Goal: Task Accomplishment & Management: Manage account settings

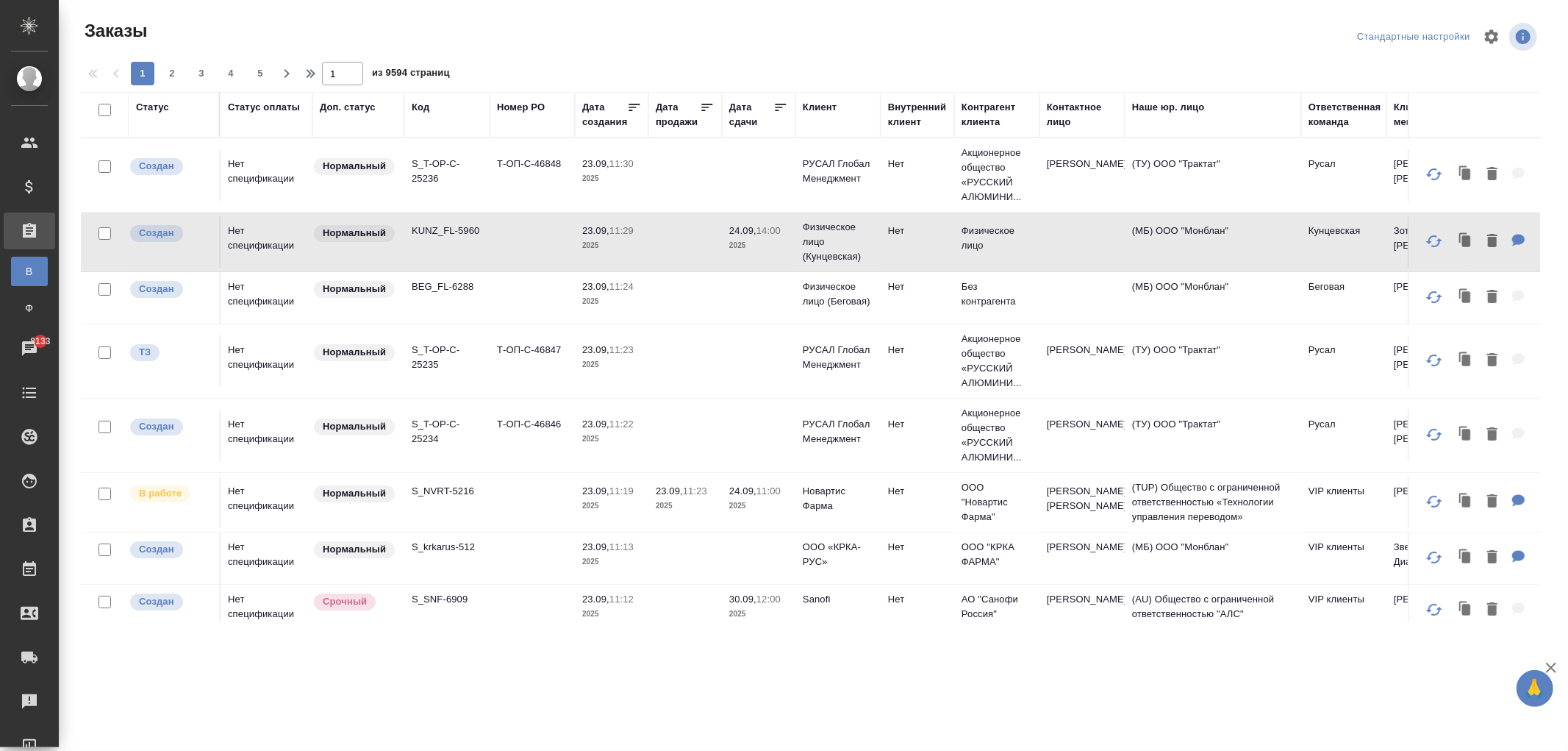
click at [272, 105] on div "Статус оплаты" at bounding box center [264, 107] width 72 height 15
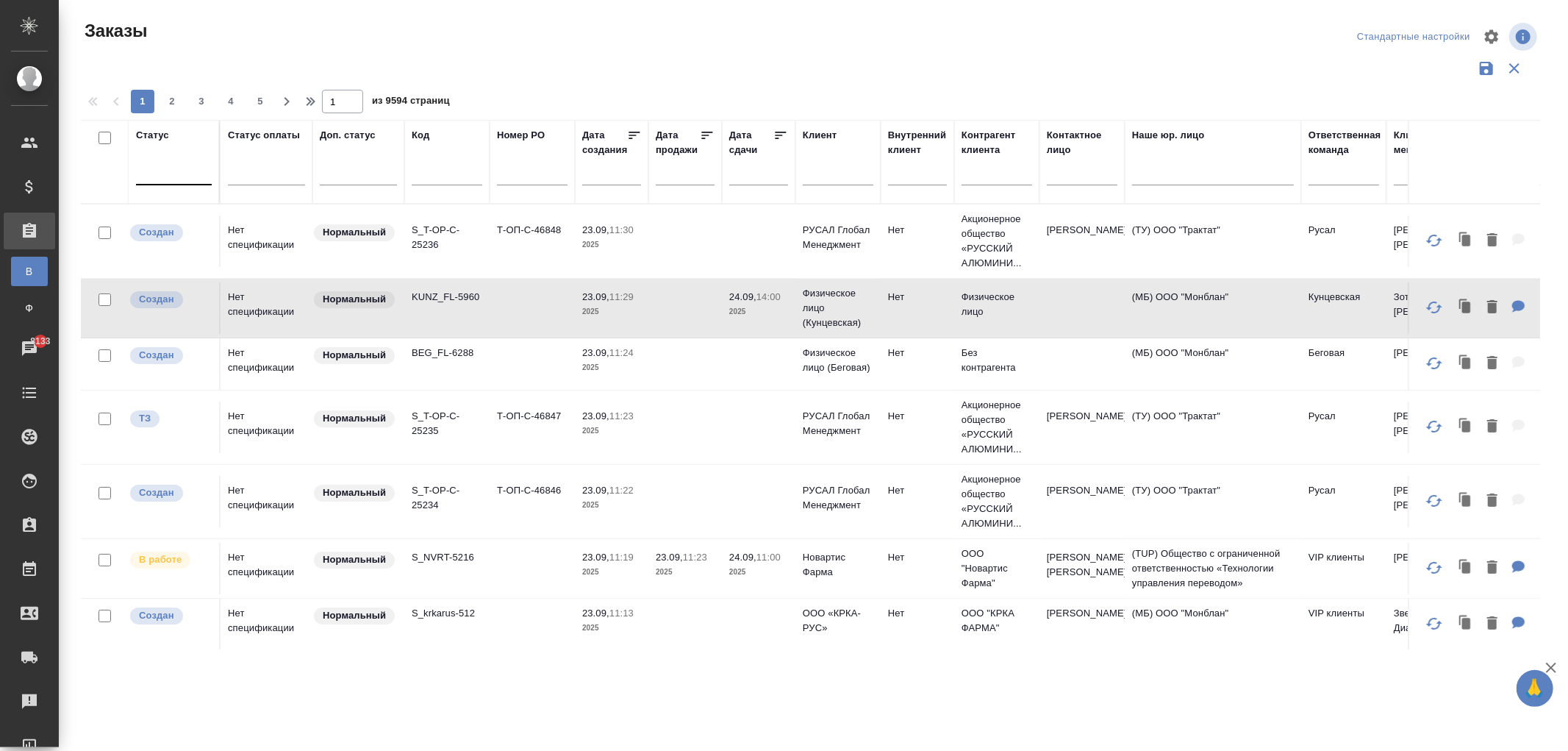
click at [200, 172] on div at bounding box center [173, 170] width 75 height 22
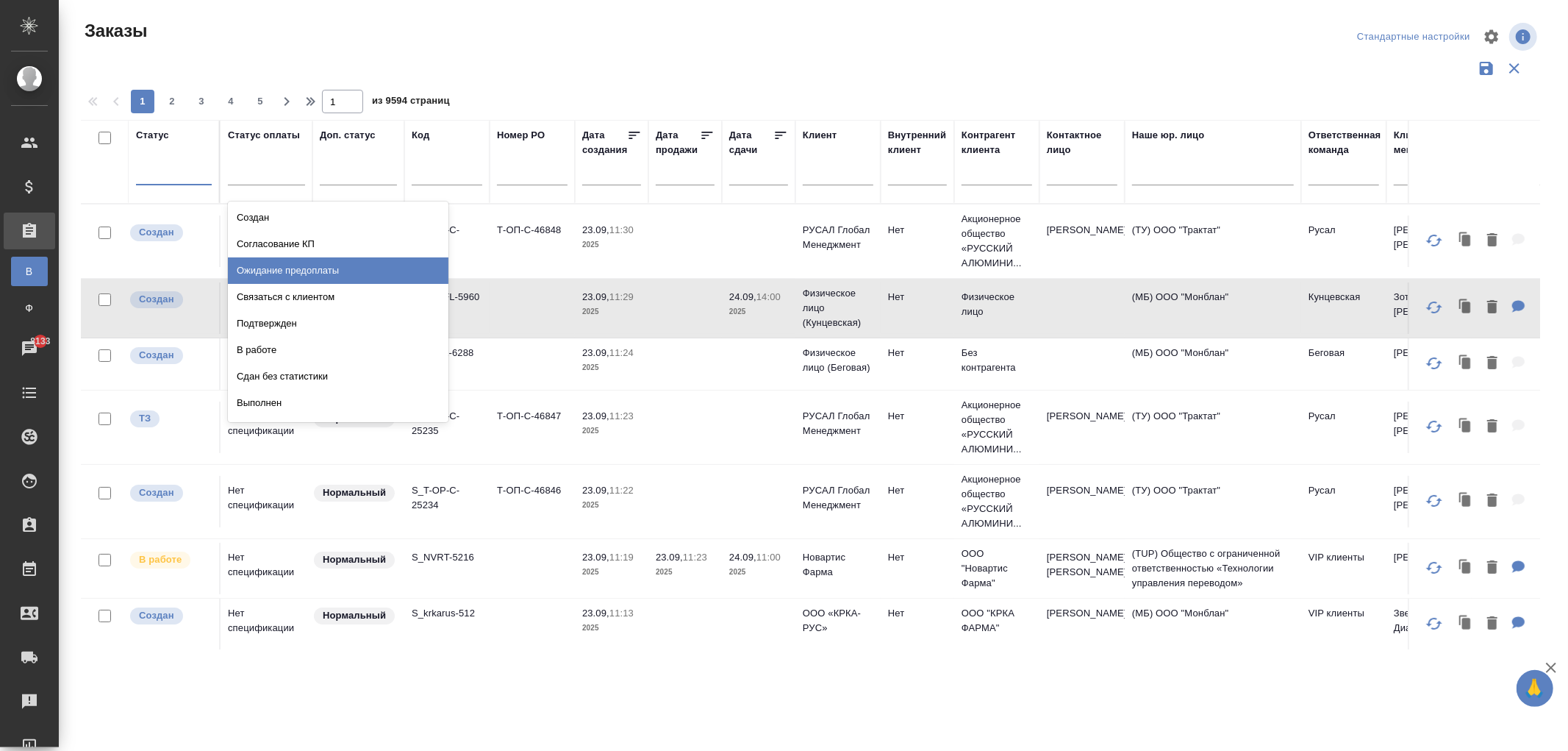
click at [319, 269] on div "Ожидание предоплаты" at bounding box center [338, 270] width 220 height 26
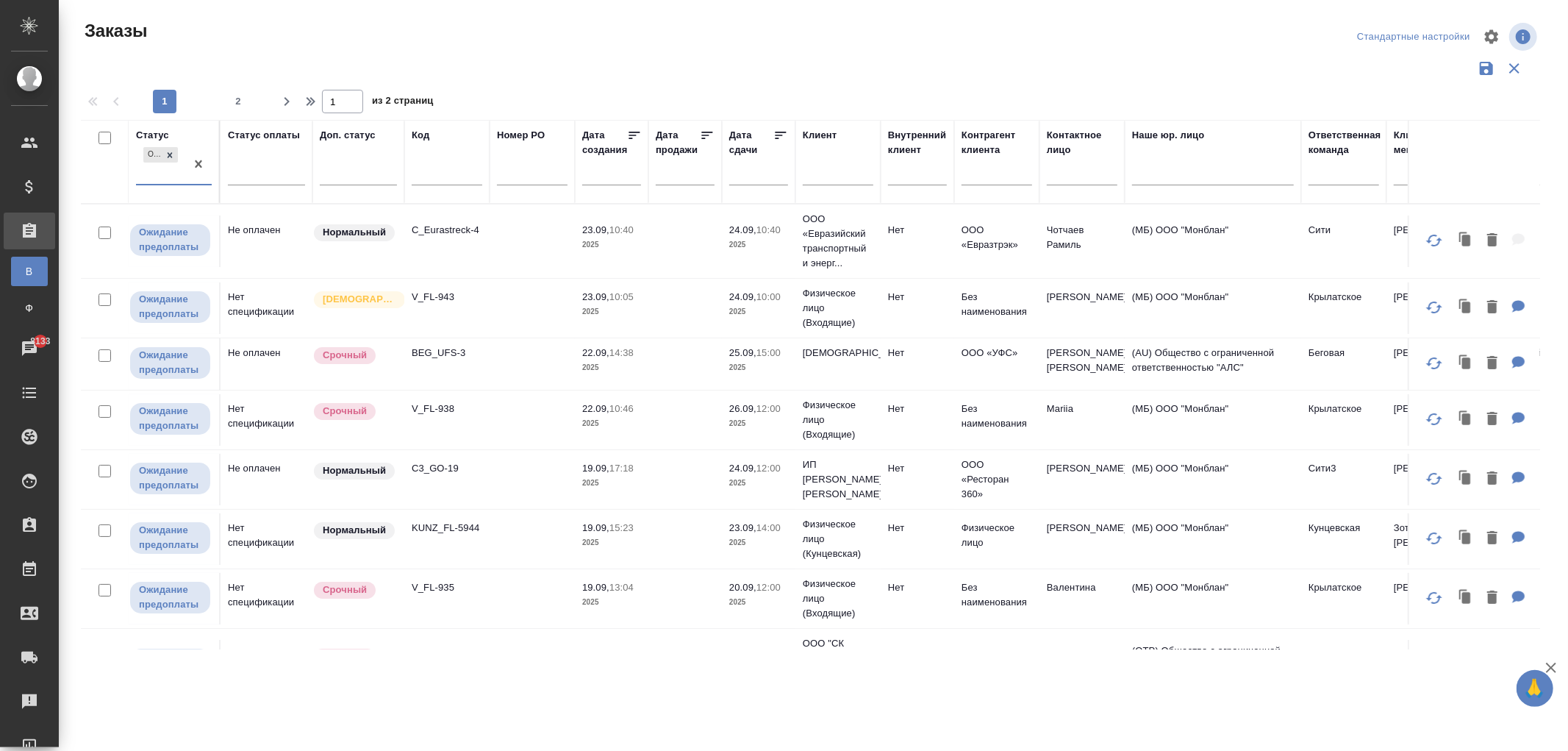
click at [368, 245] on td "Нормальный" at bounding box center [359, 241] width 92 height 52
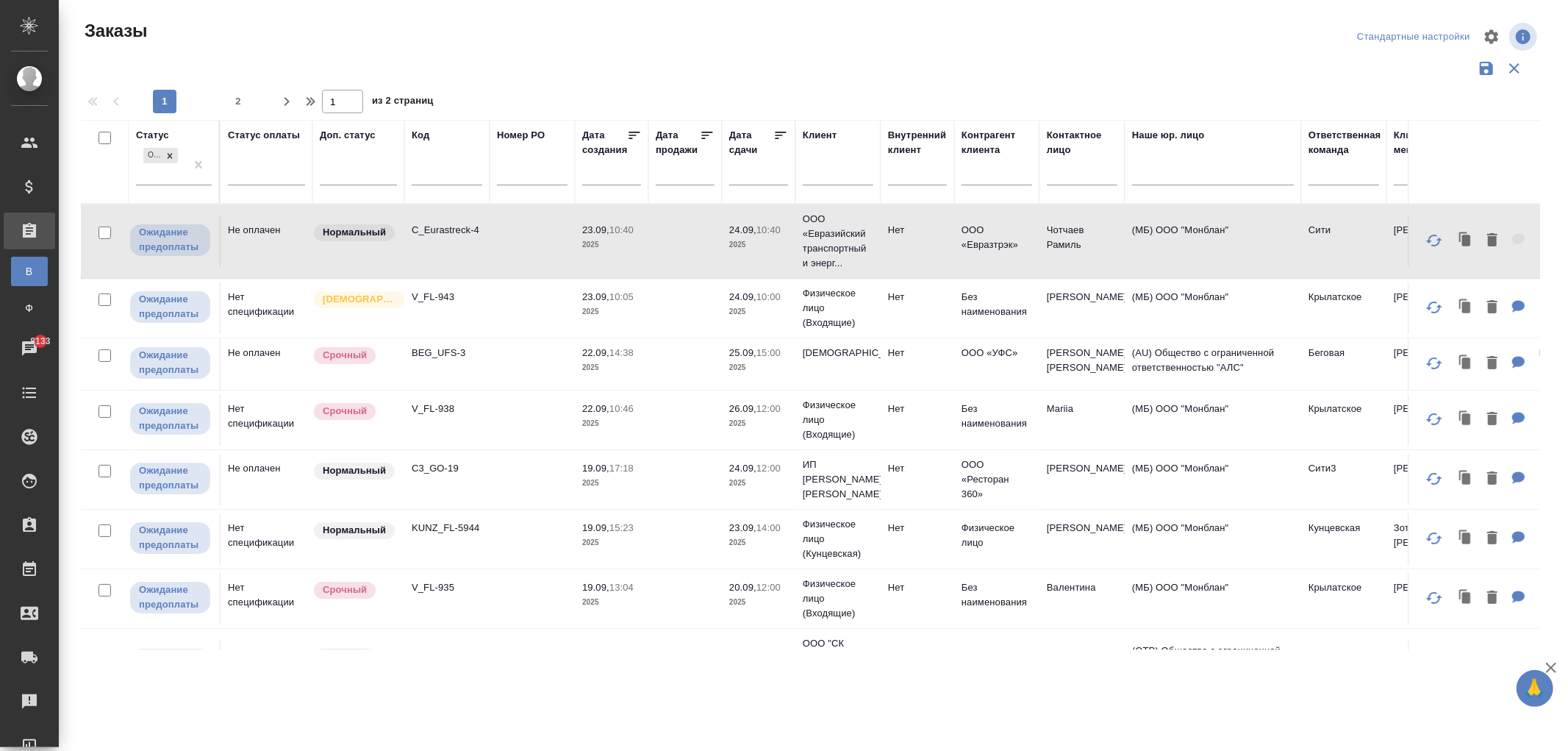
click at [269, 314] on td "Нет спецификации" at bounding box center [267, 308] width 92 height 52
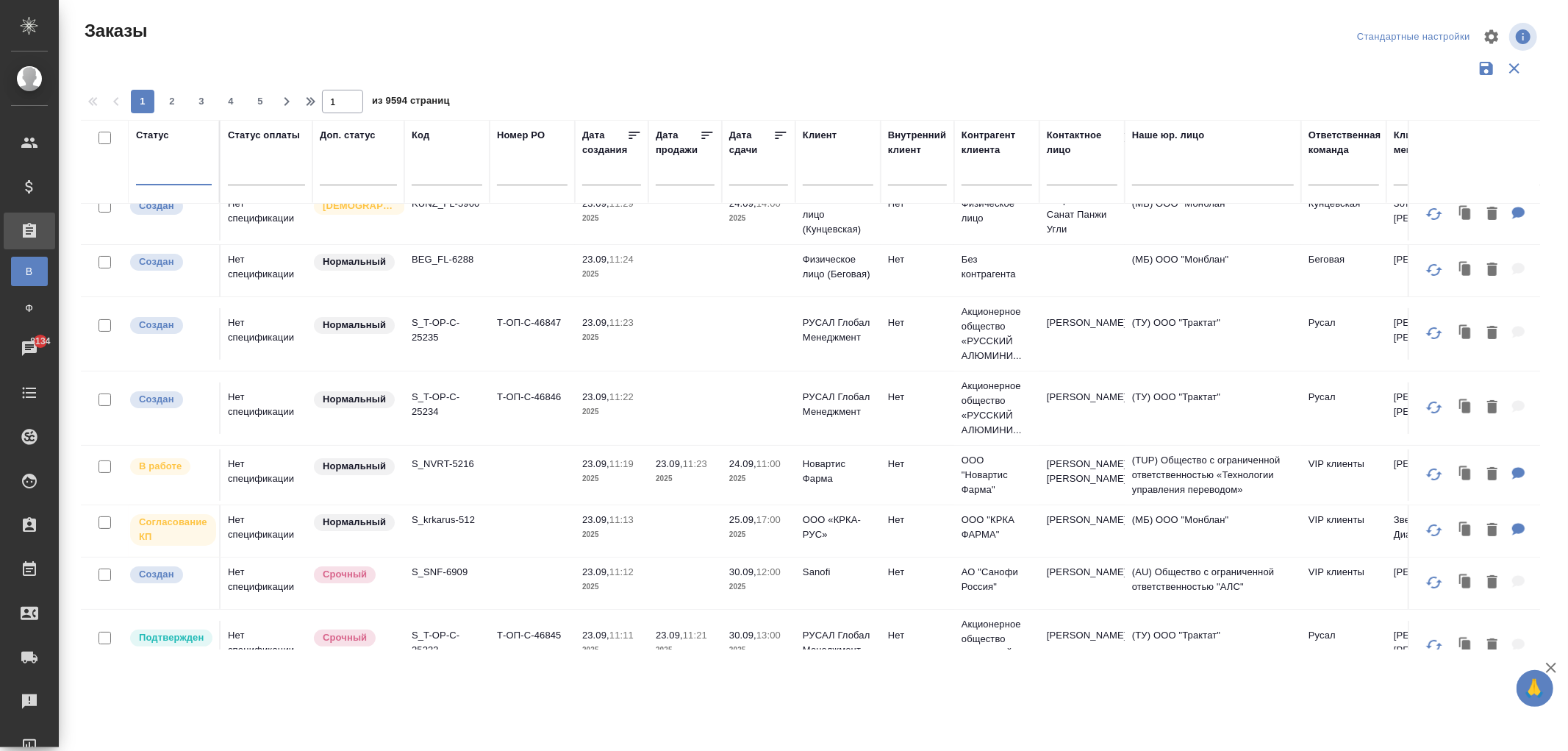
scroll to position [326, 0]
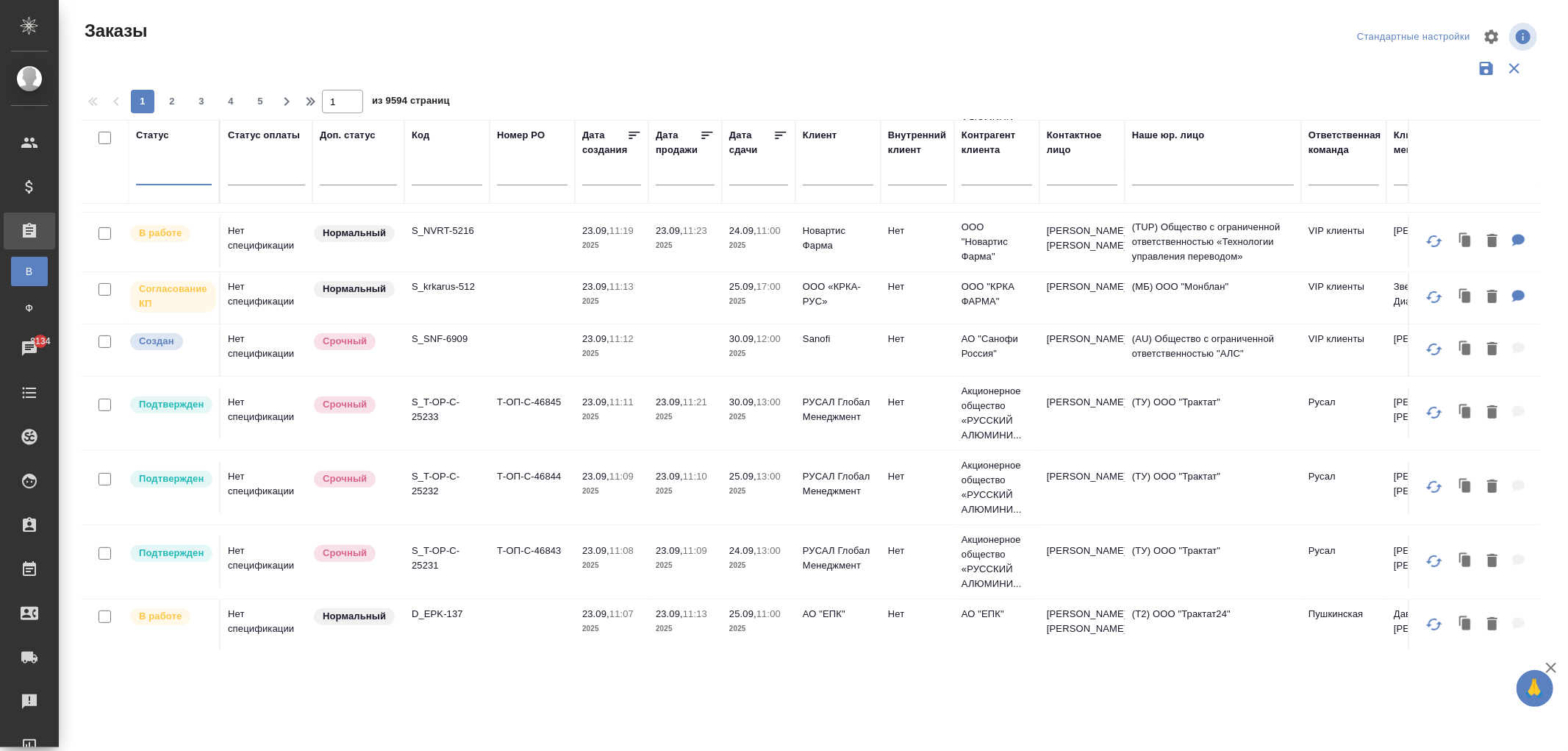
click at [193, 177] on div at bounding box center [173, 170] width 75 height 22
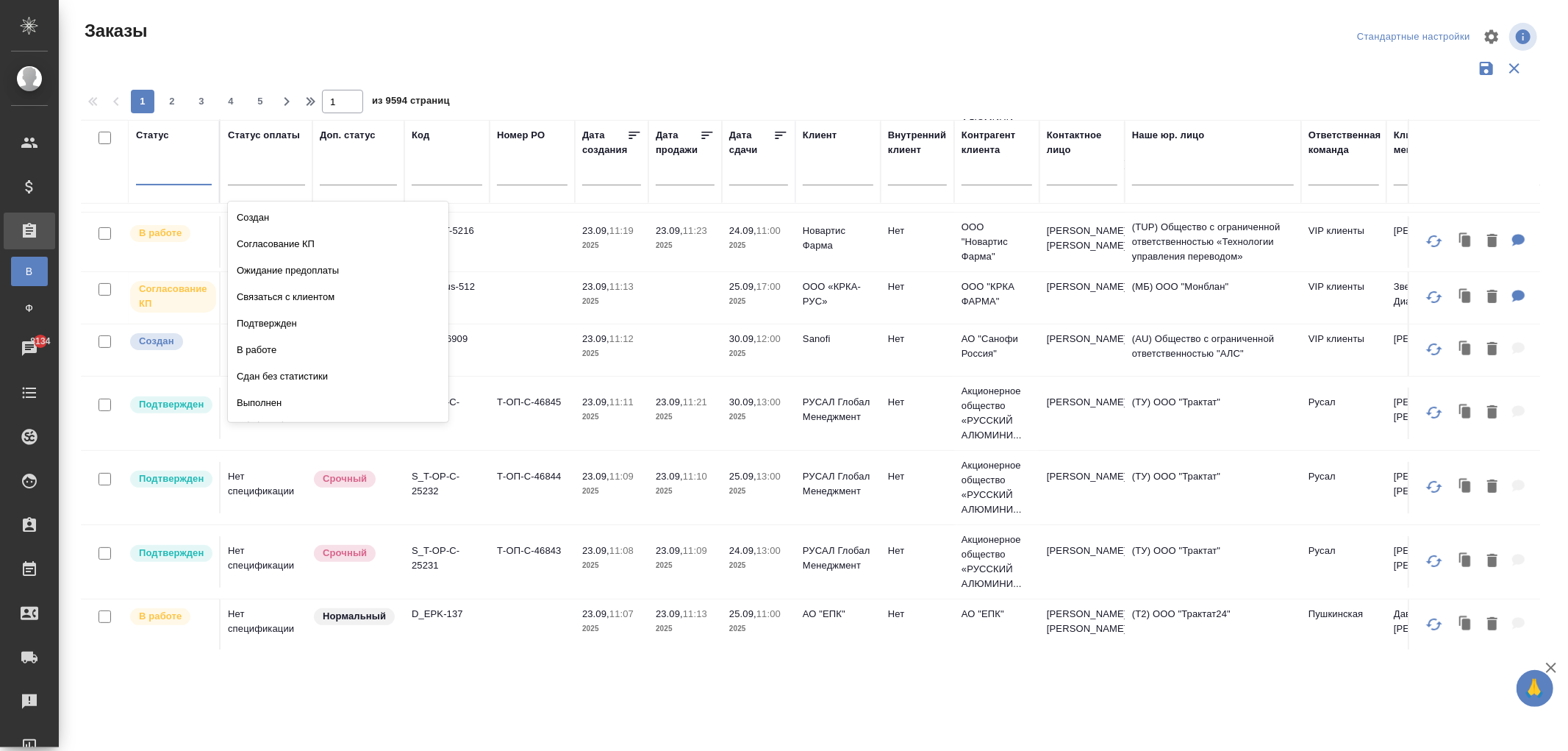
scroll to position [103, 0]
click at [262, 159] on div at bounding box center [267, 171] width 77 height 28
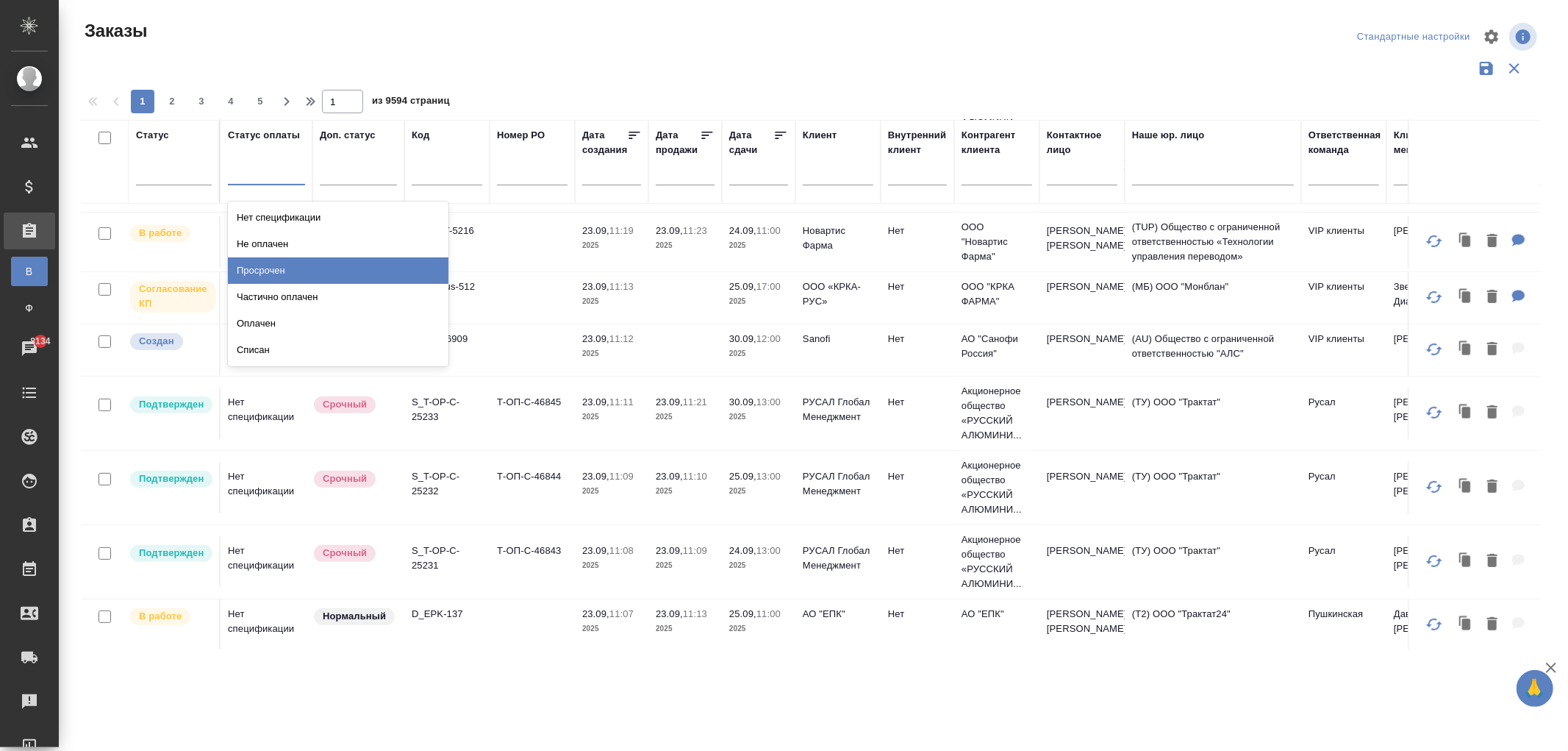
click at [302, 275] on div "Просрочен" at bounding box center [338, 270] width 220 height 26
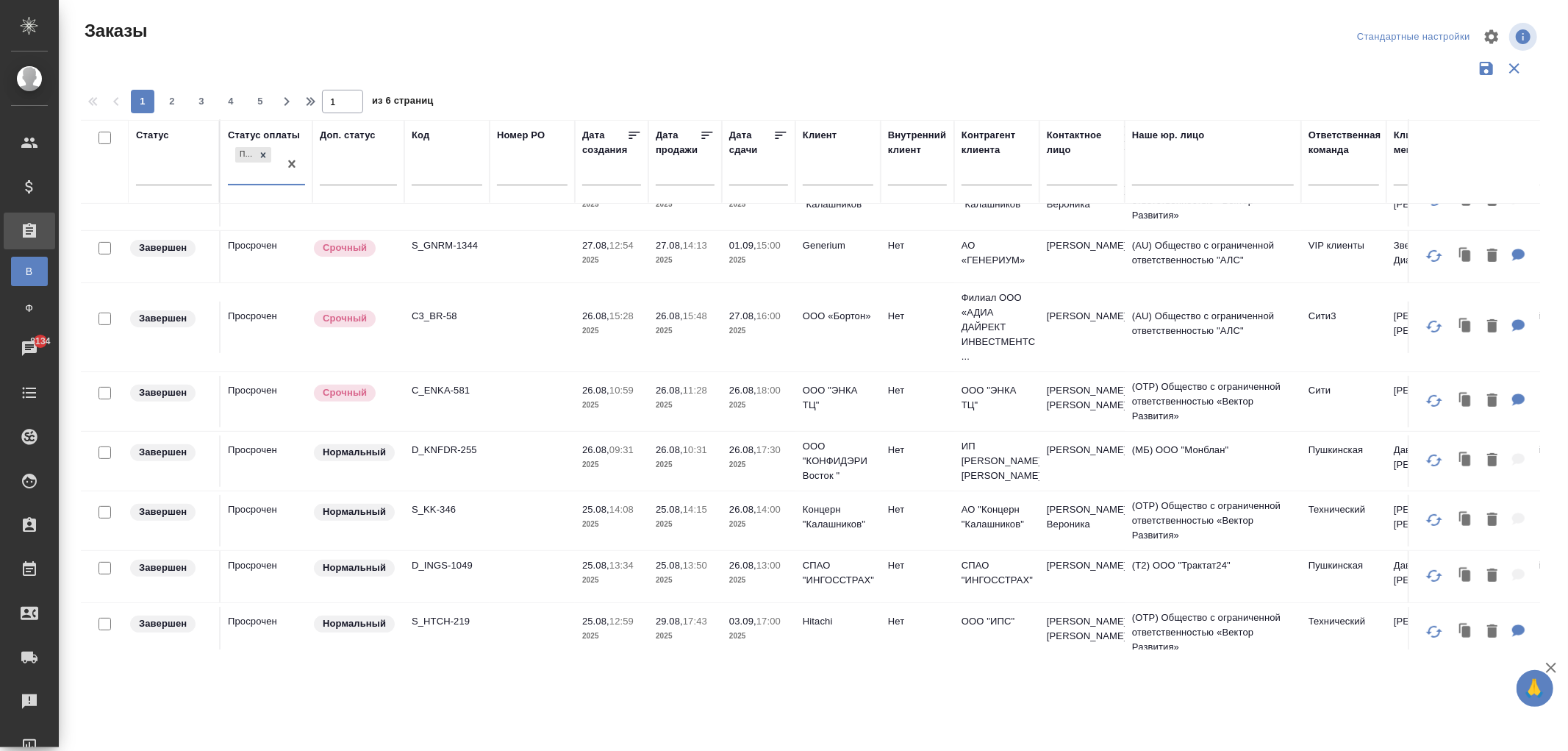
click at [251, 263] on td "Просрочен" at bounding box center [267, 256] width 92 height 52
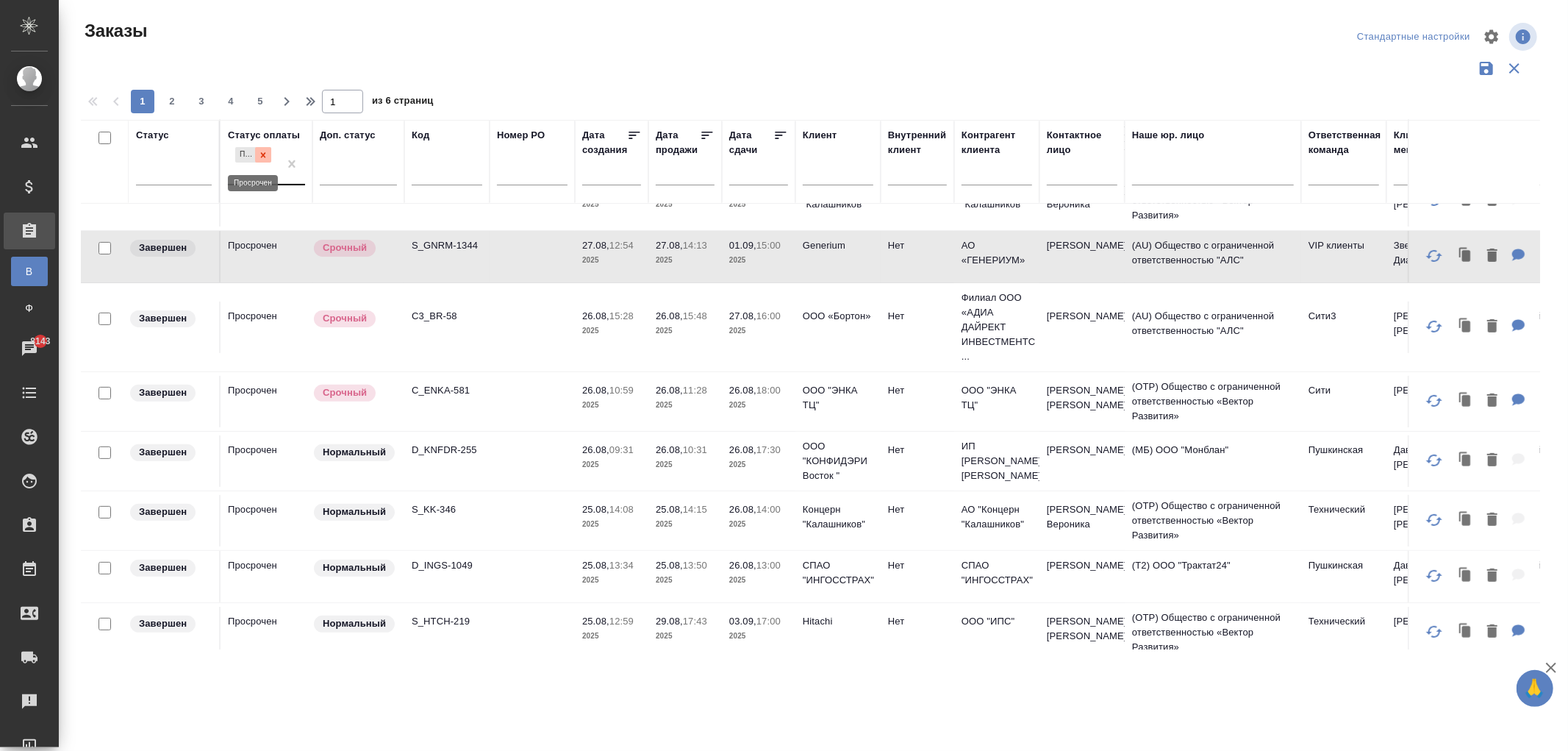
click at [261, 157] on icon at bounding box center [263, 155] width 5 height 5
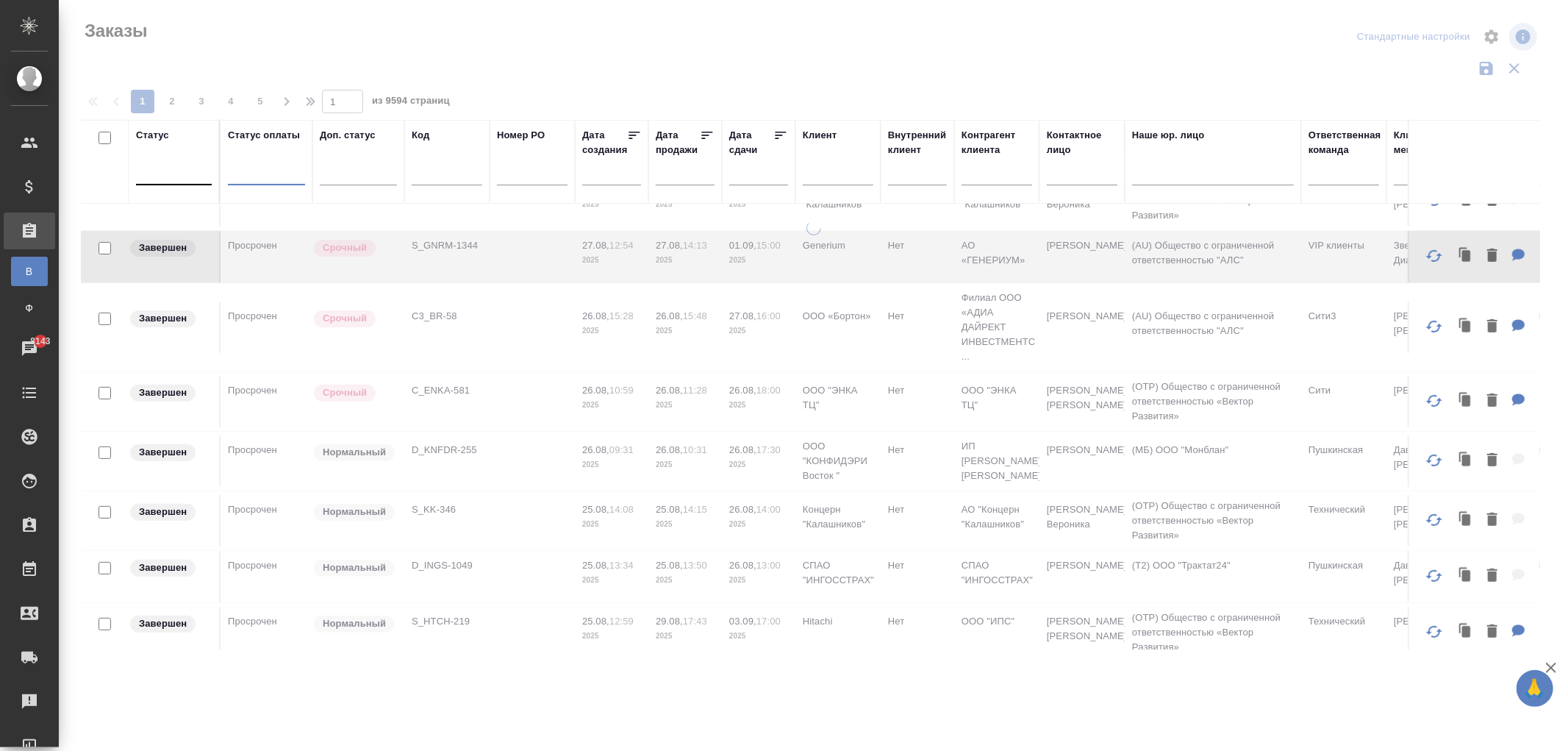
click at [158, 178] on div at bounding box center [173, 170] width 75 height 22
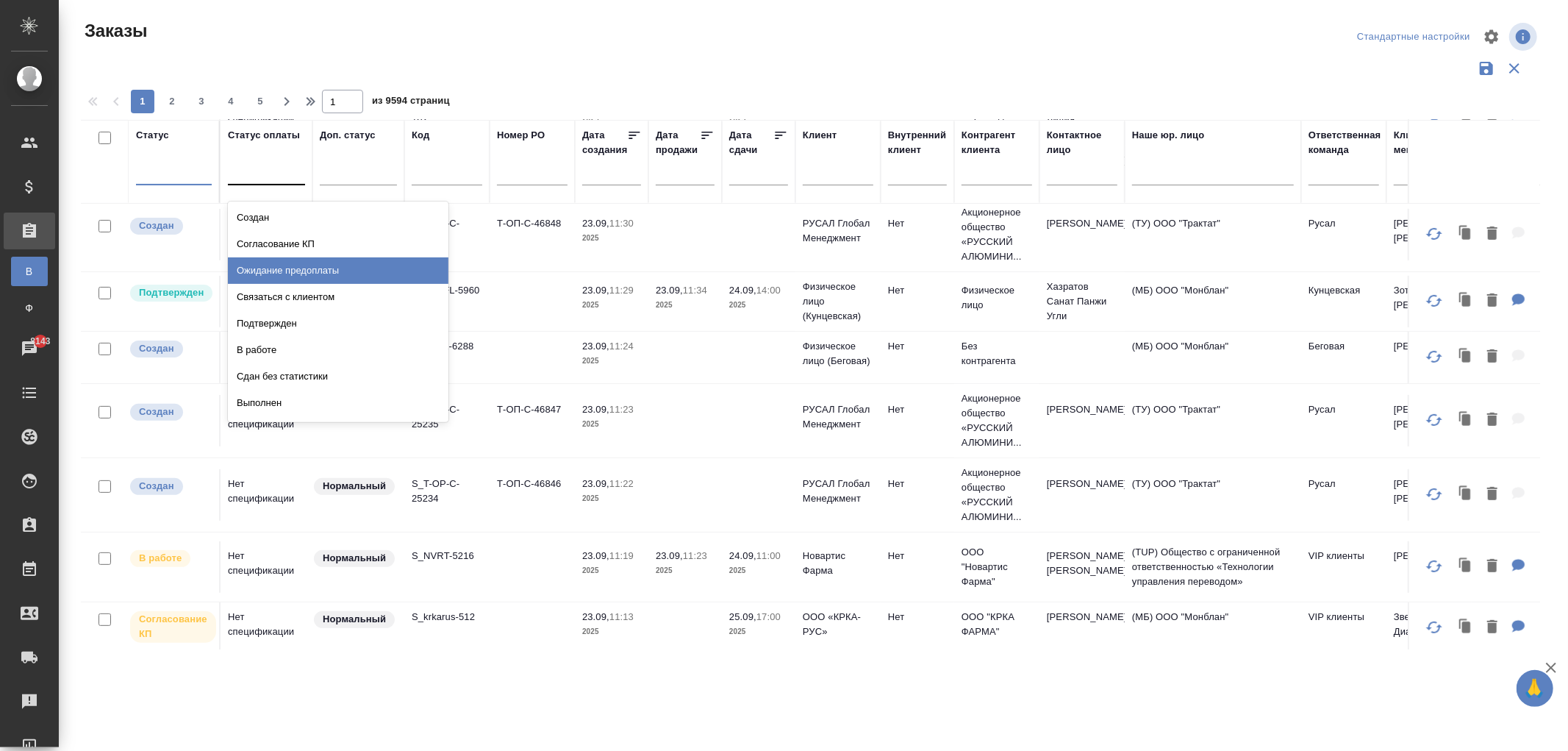
click at [303, 270] on div "Ожидание предоплаты" at bounding box center [338, 270] width 220 height 26
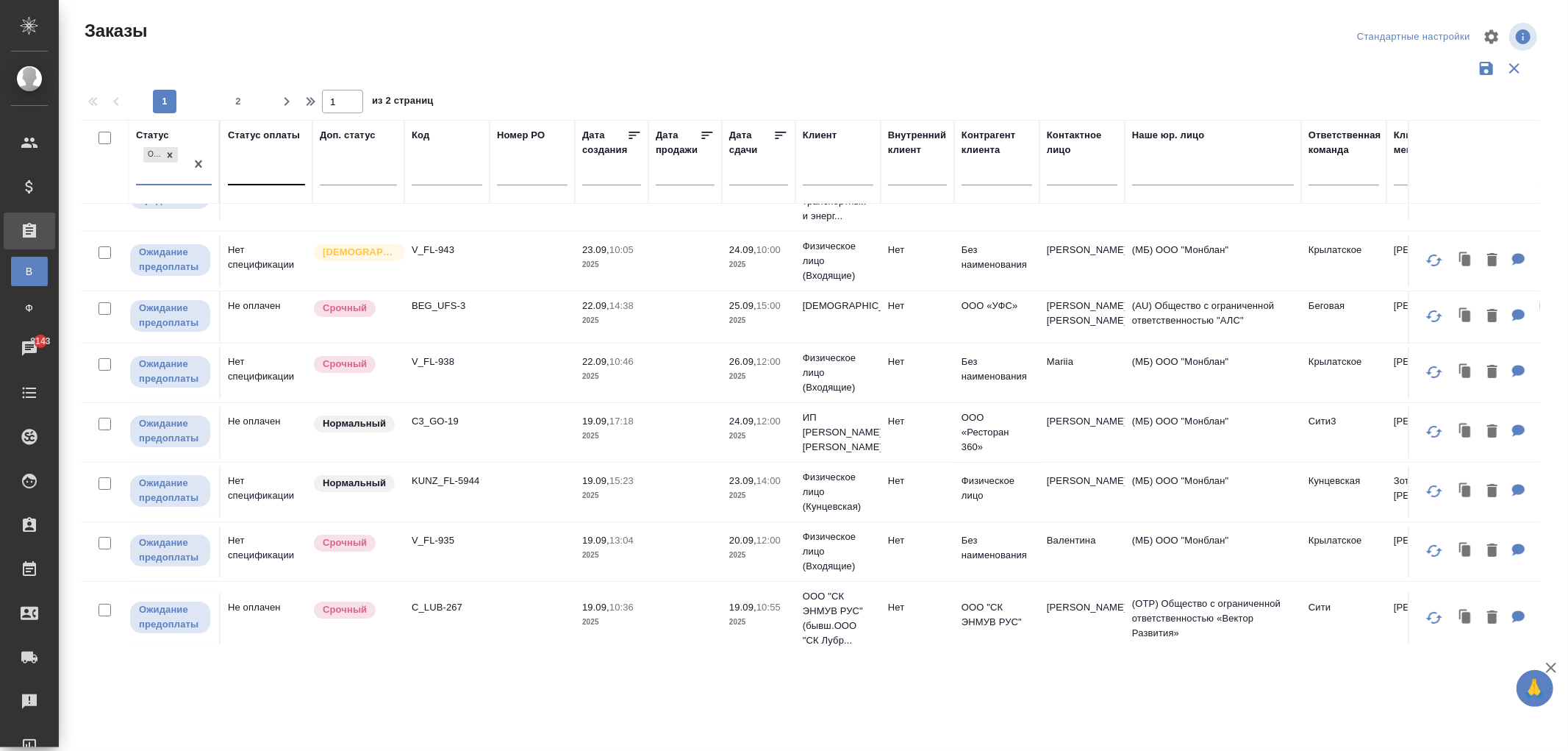
scroll to position [0, 0]
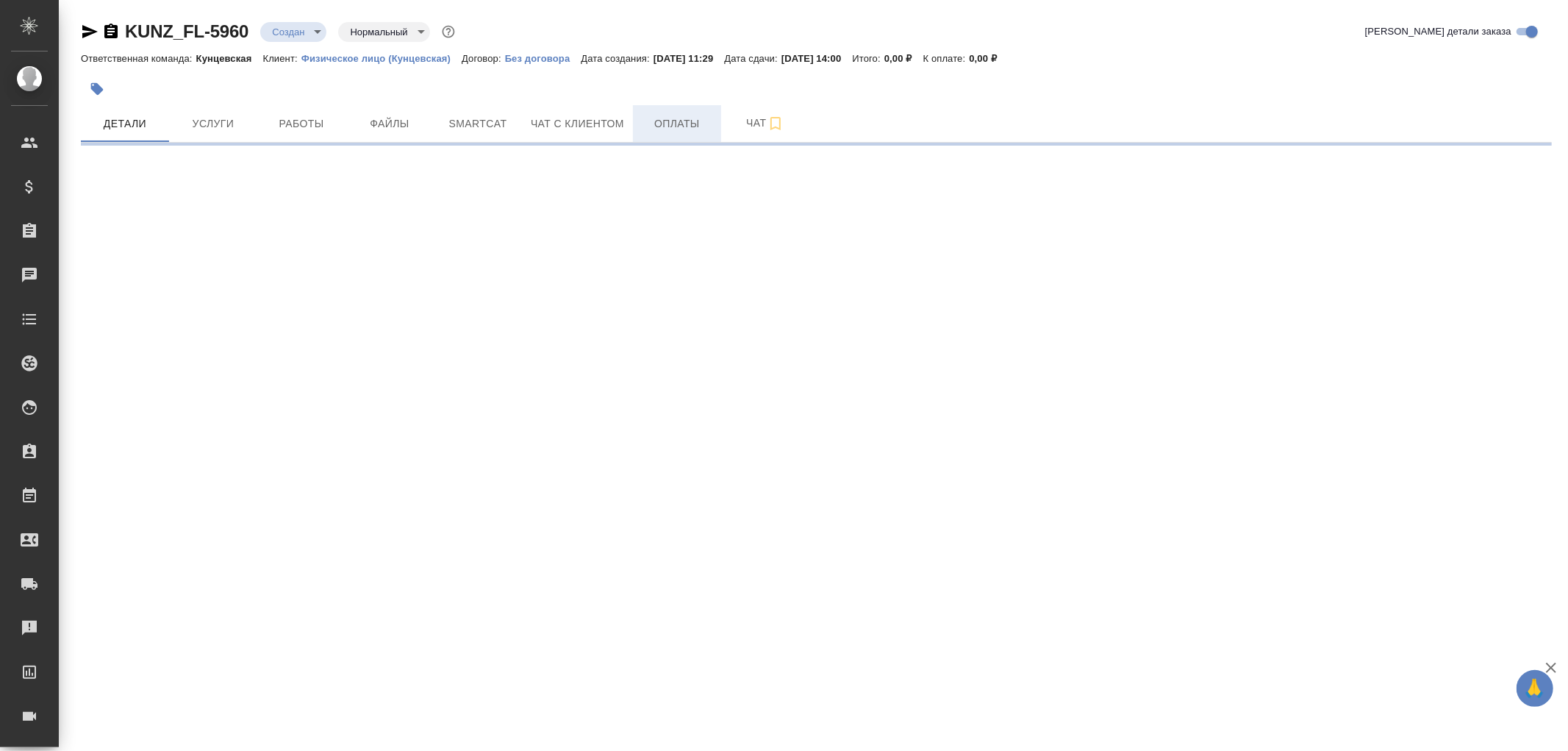
click at [653, 120] on span "Оплаты" at bounding box center [677, 124] width 71 height 19
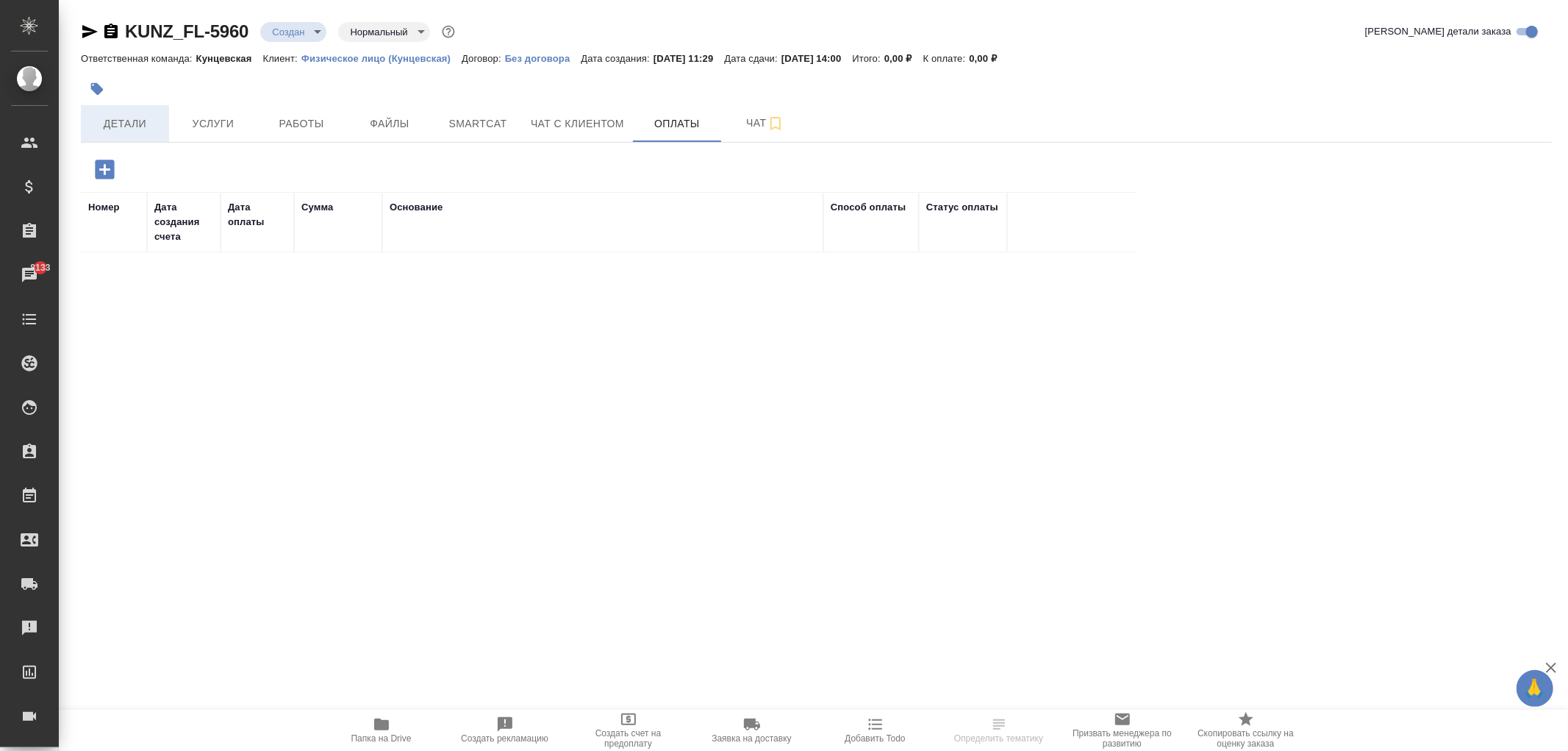
click at [136, 115] on button "Детали" at bounding box center [125, 123] width 89 height 37
click at [142, 129] on span "Детали" at bounding box center [124, 124] width 71 height 19
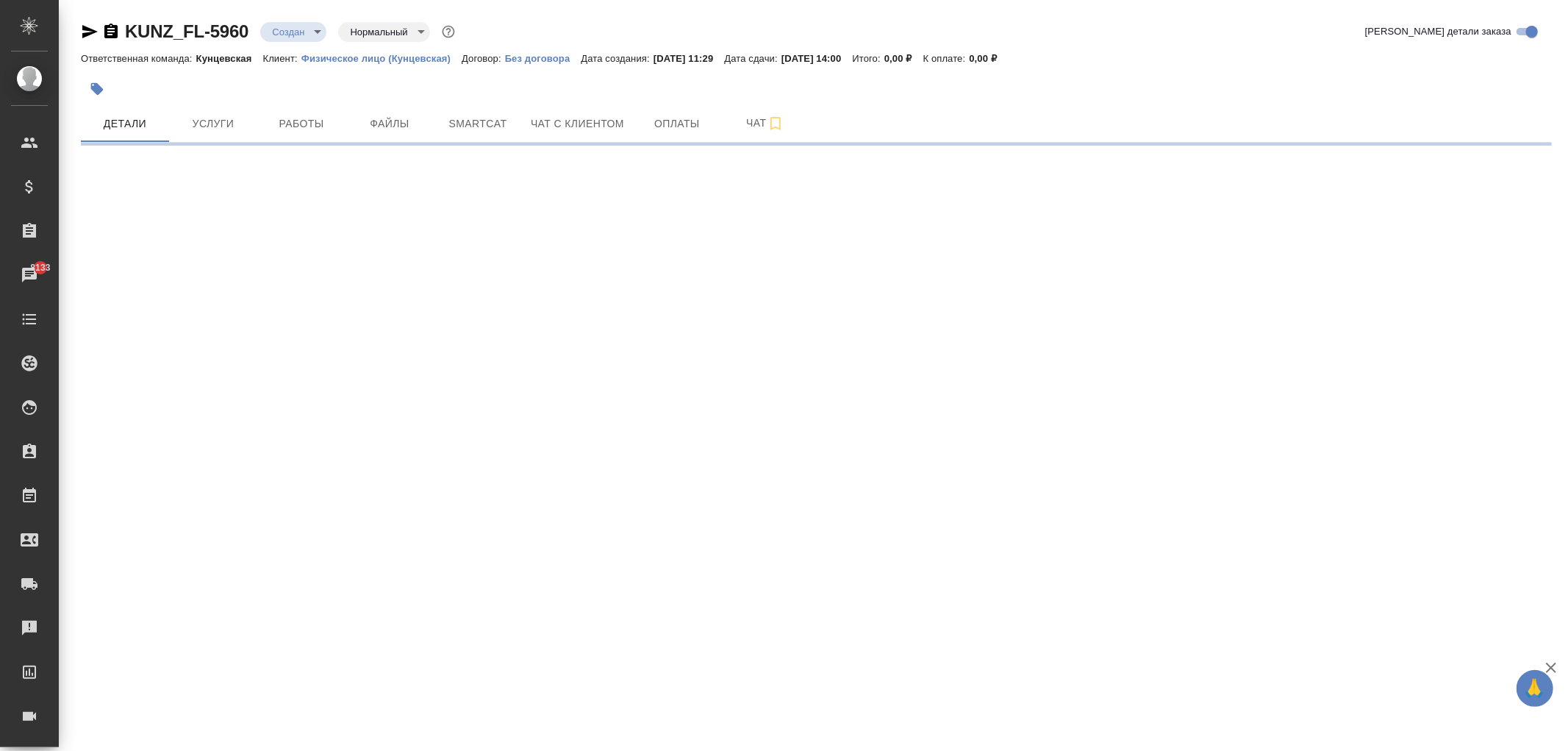
select select "RU"
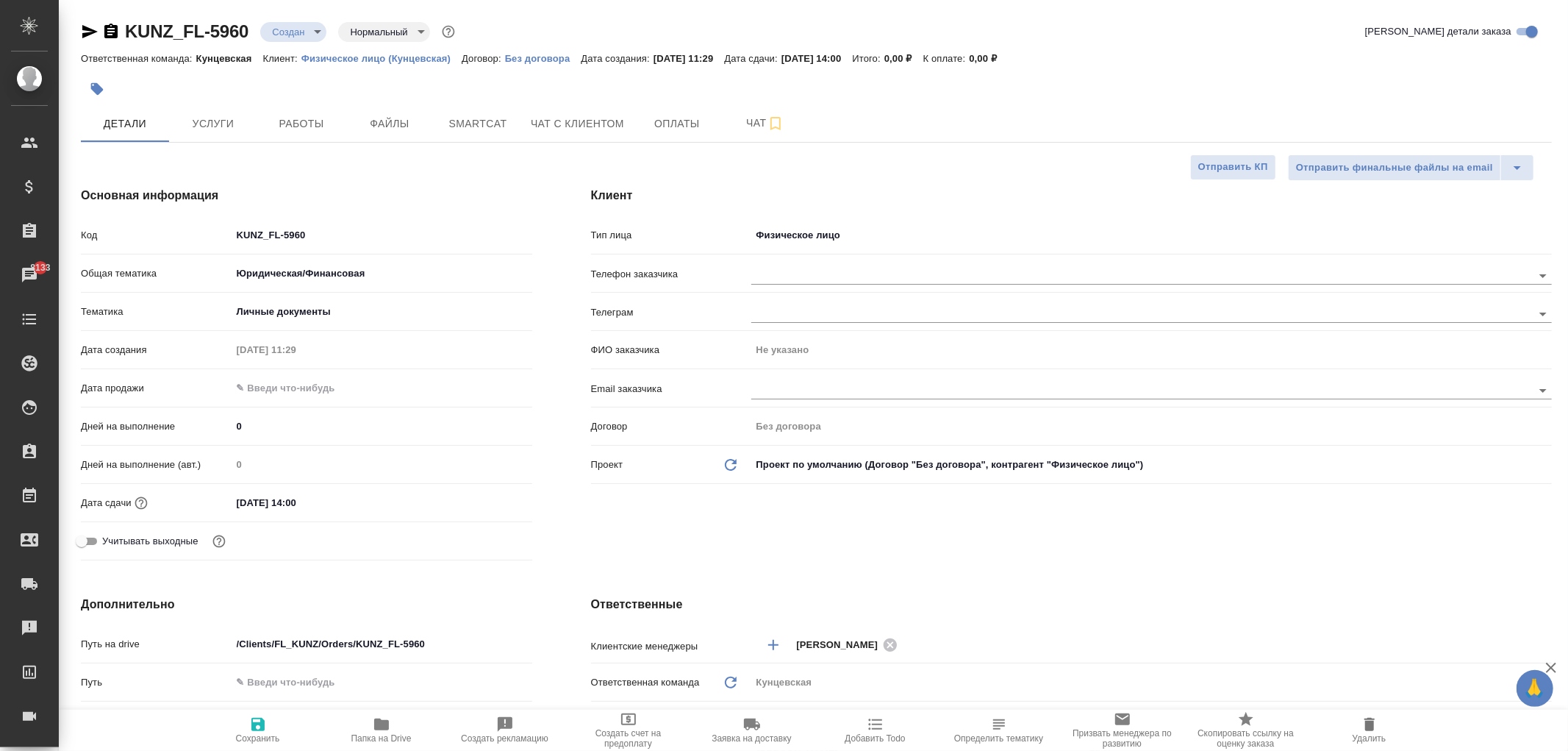
type textarea "x"
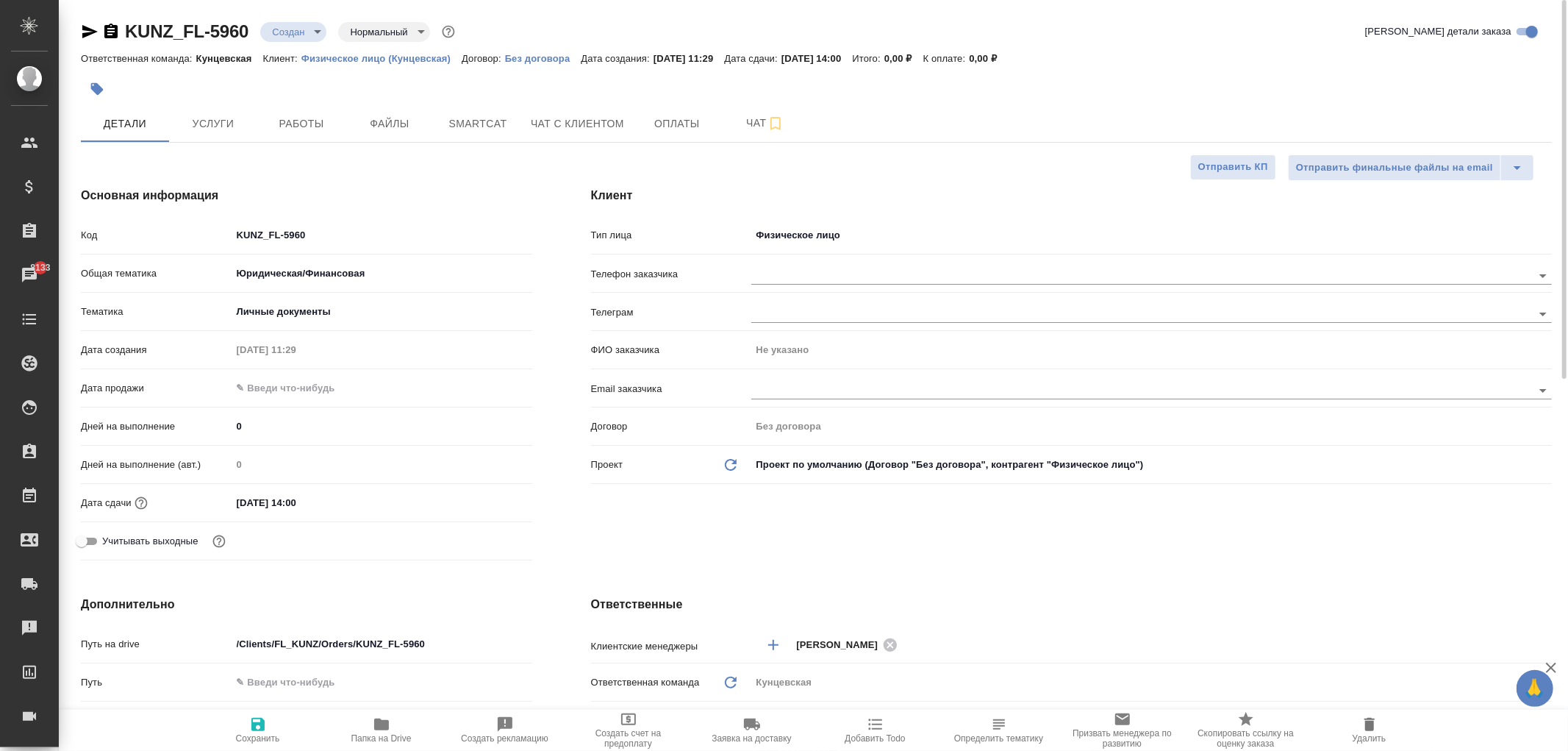
type textarea "x"
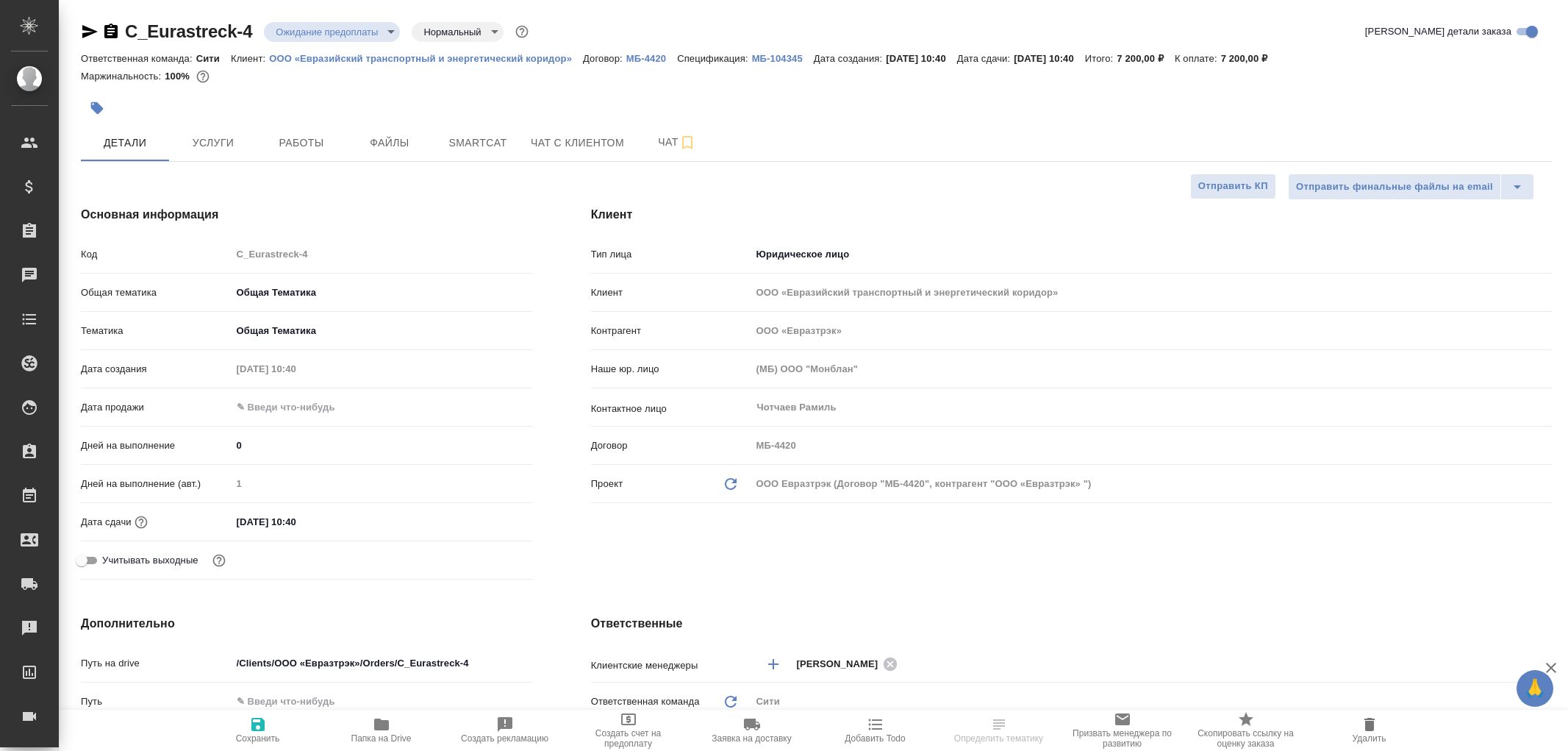
select select "RU"
click at [587, 138] on span "Чат с клиентом" at bounding box center [577, 143] width 93 height 19
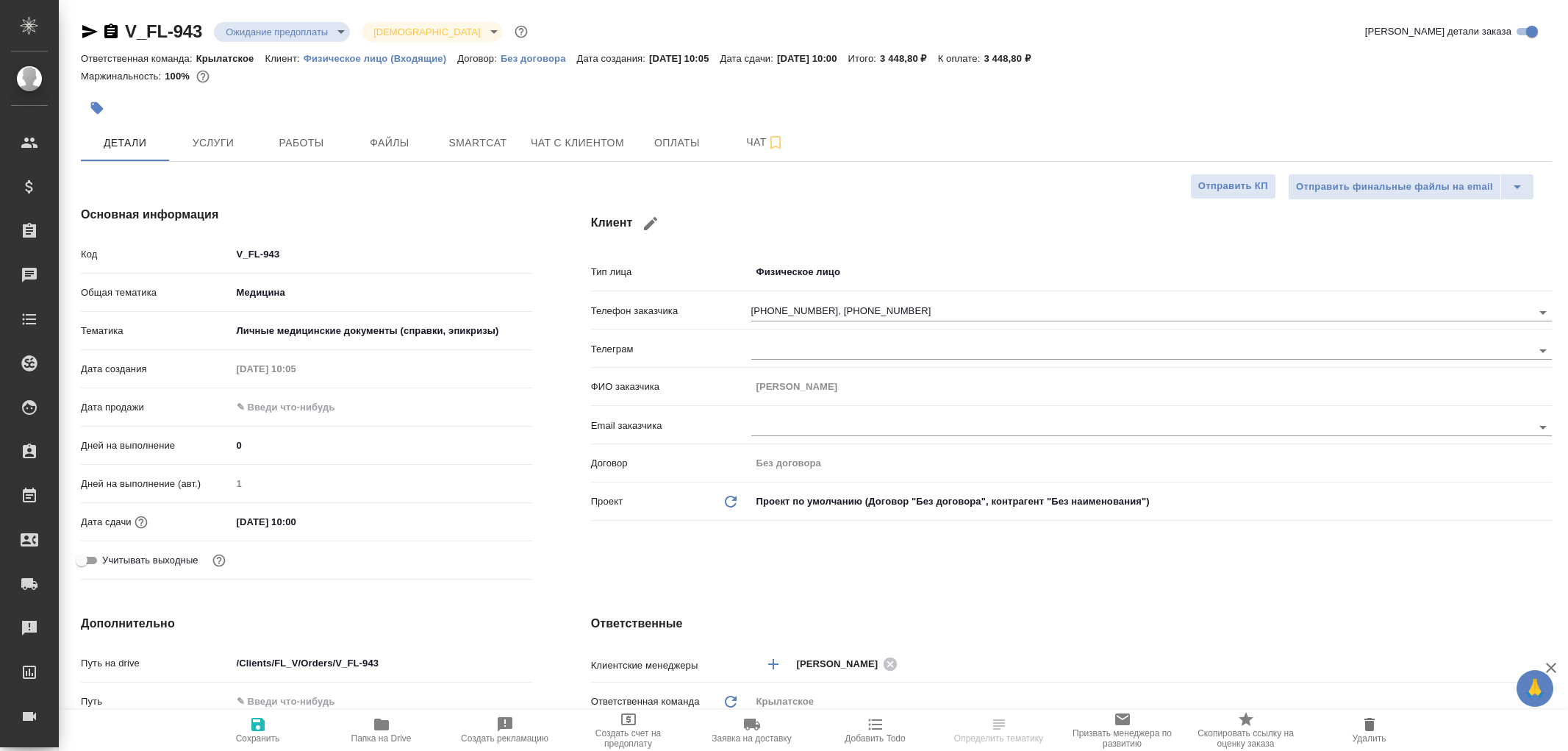
select select "RU"
type textarea "x"
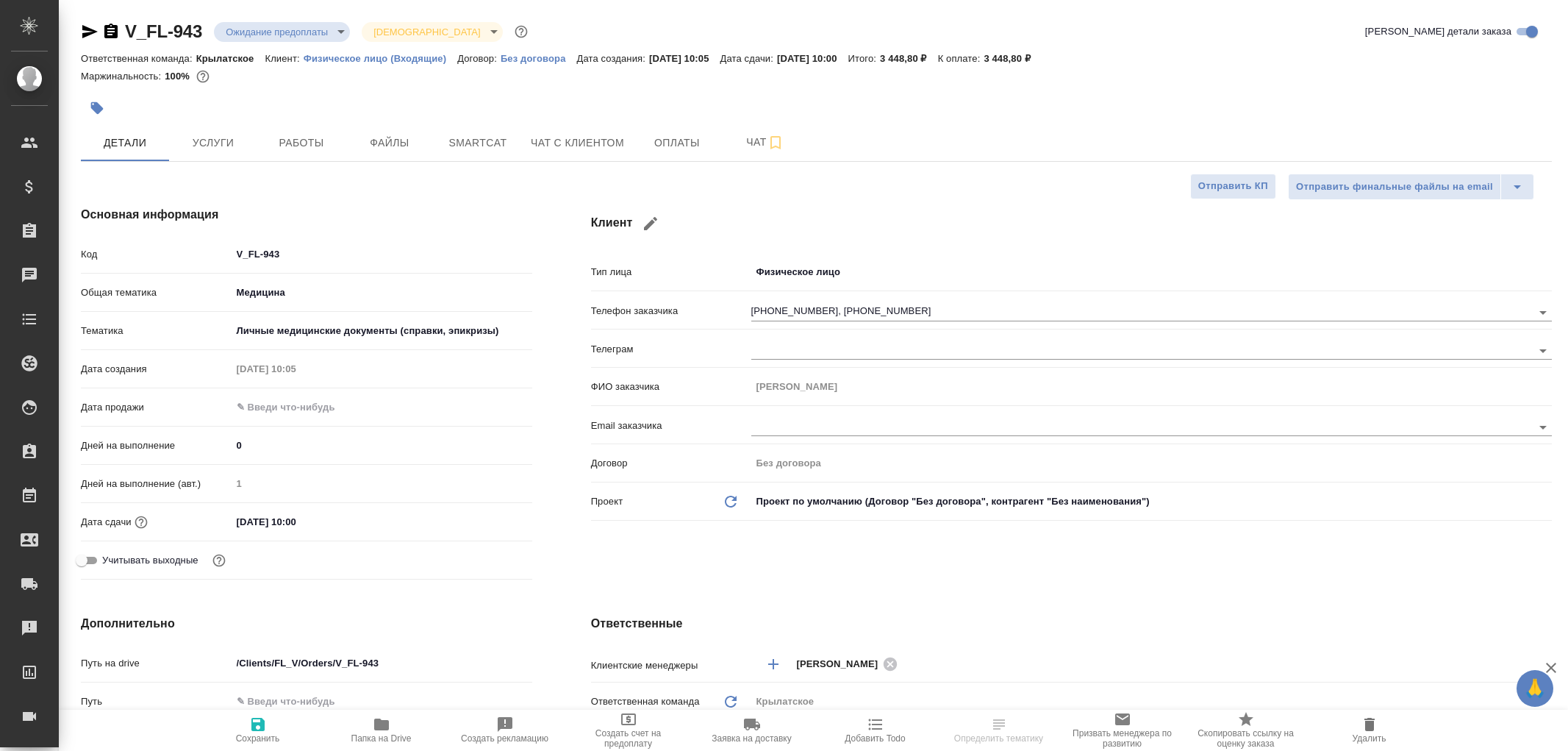
type textarea "x"
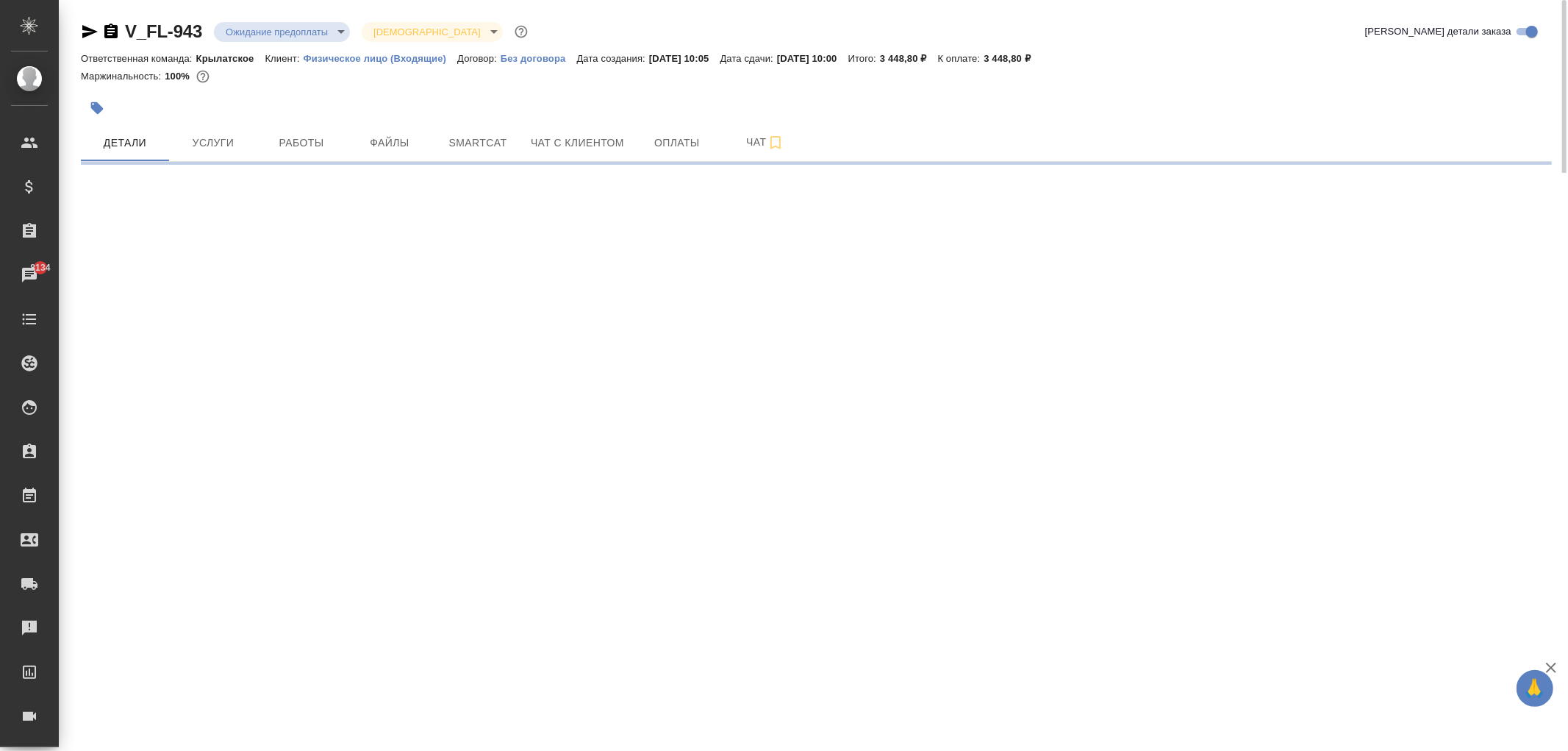
select select "RU"
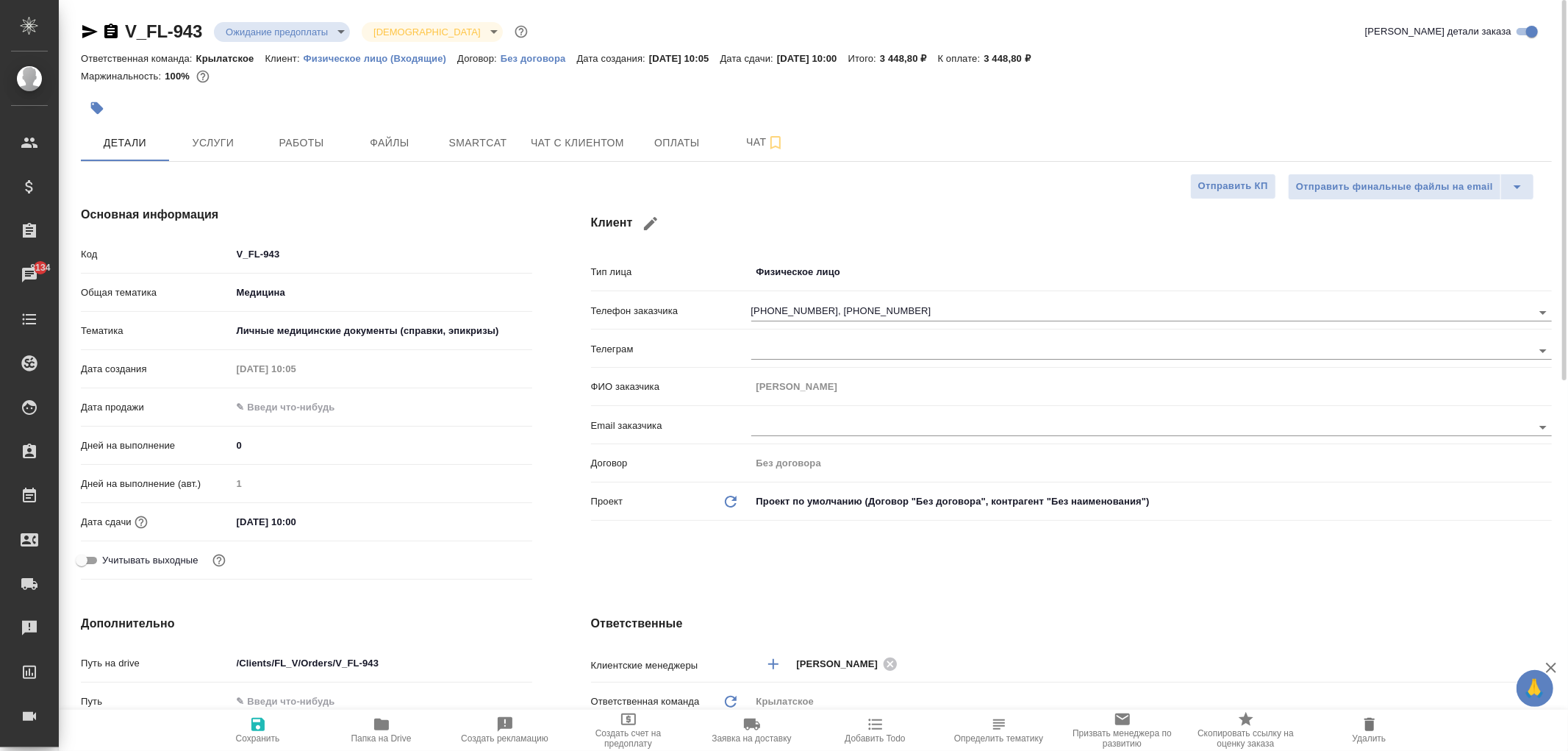
type textarea "x"
drag, startPoint x: 684, startPoint y: 162, endPoint x: 680, endPoint y: 136, distance: 26.3
click at [685, 162] on div "V_FL-943 Ожидание предоплаты waitingForPrepayment Святая троица holyTrinity Кра…" at bounding box center [816, 740] width 1487 height 1480
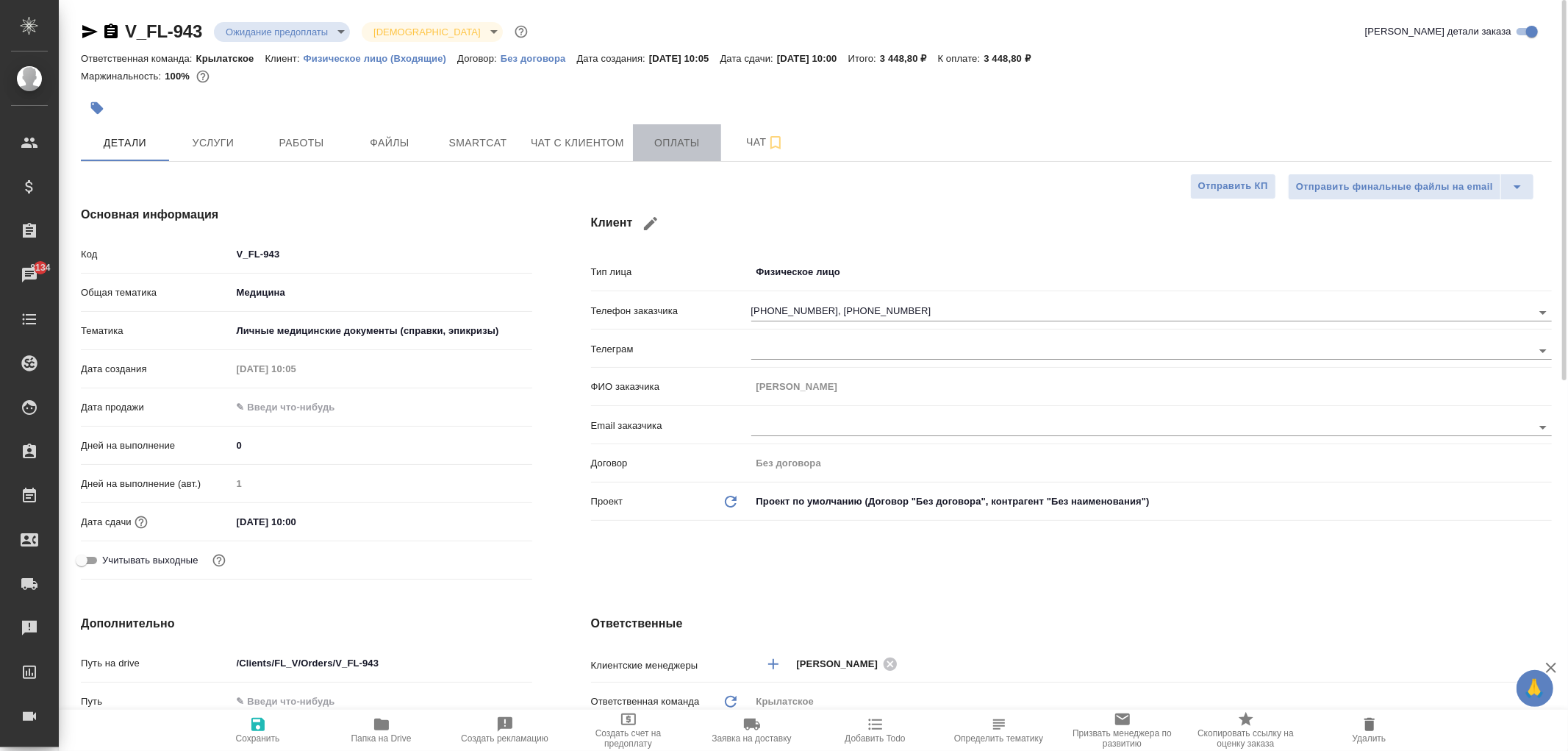
click at [680, 136] on span "Оплаты" at bounding box center [677, 143] width 71 height 19
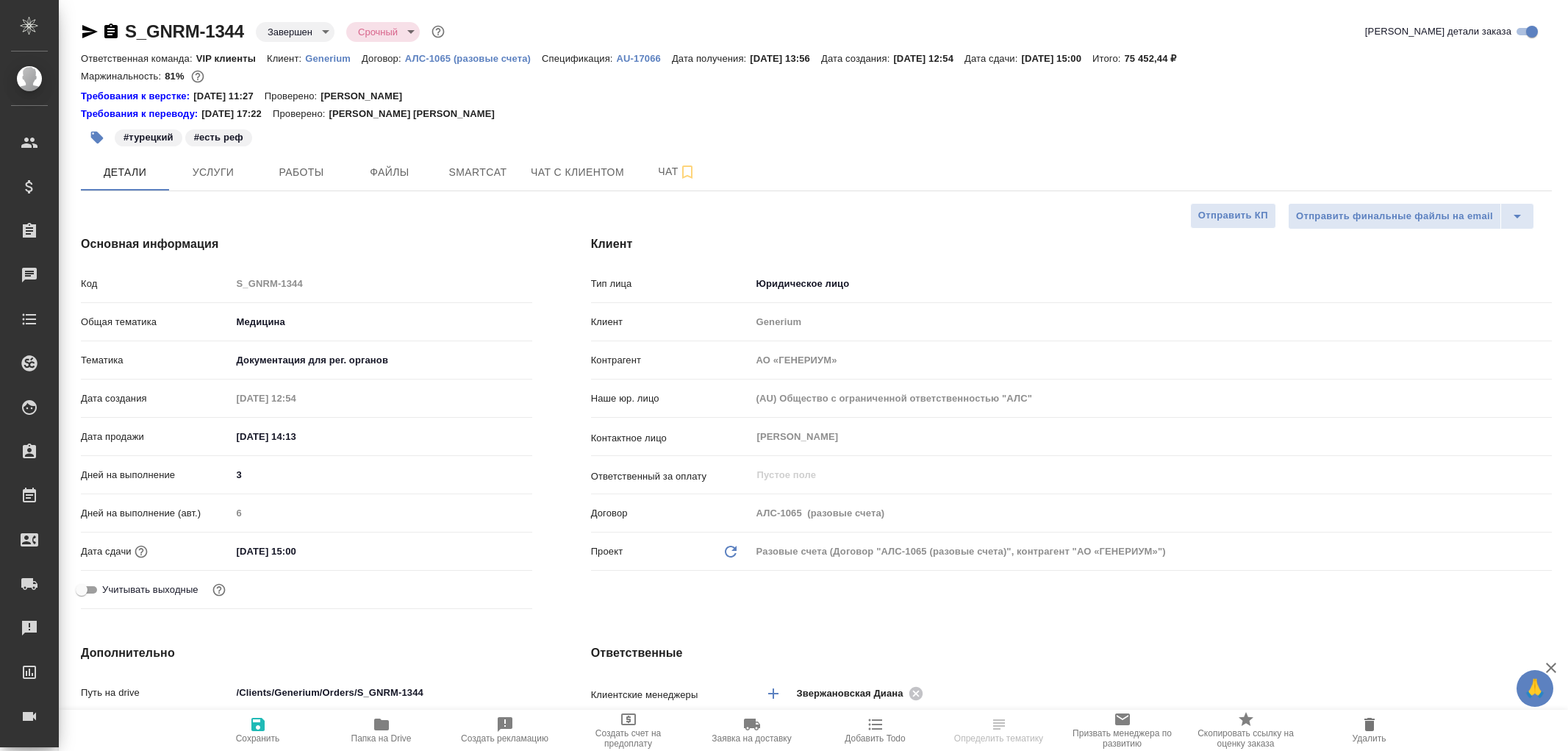
select select "RU"
type textarea "x"
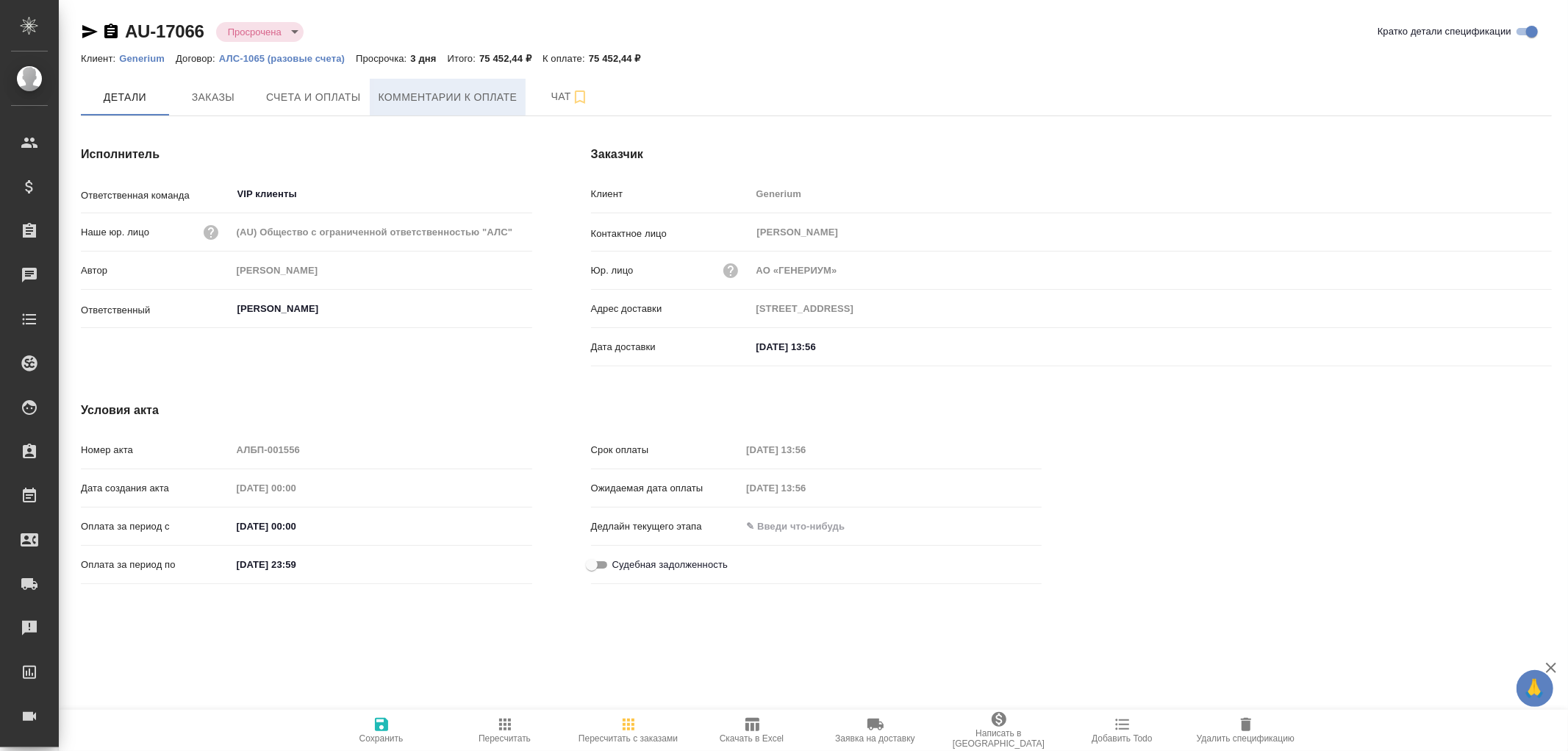
click at [441, 97] on span "Комментарии к оплате" at bounding box center [448, 98] width 139 height 19
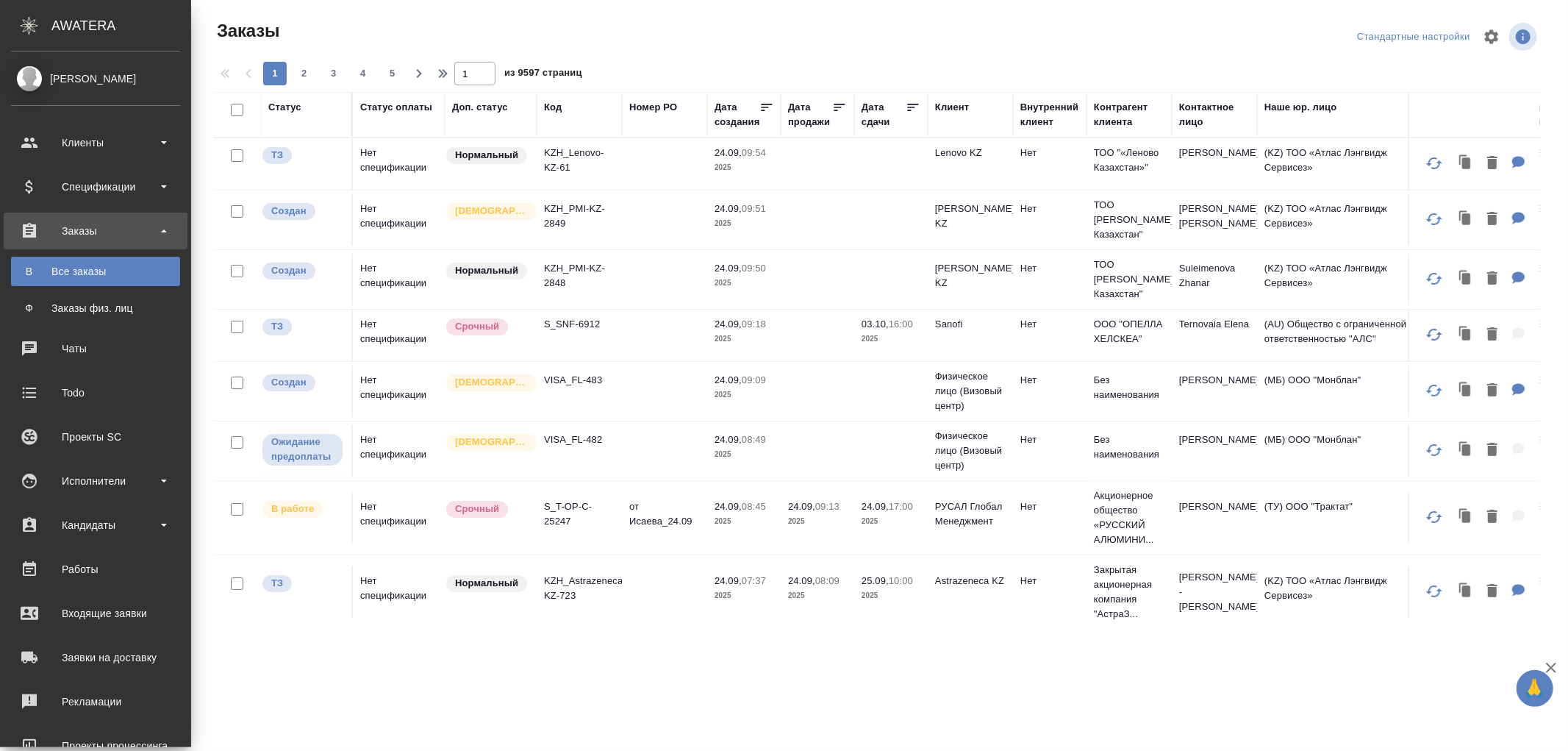
scroll to position [171, 0]
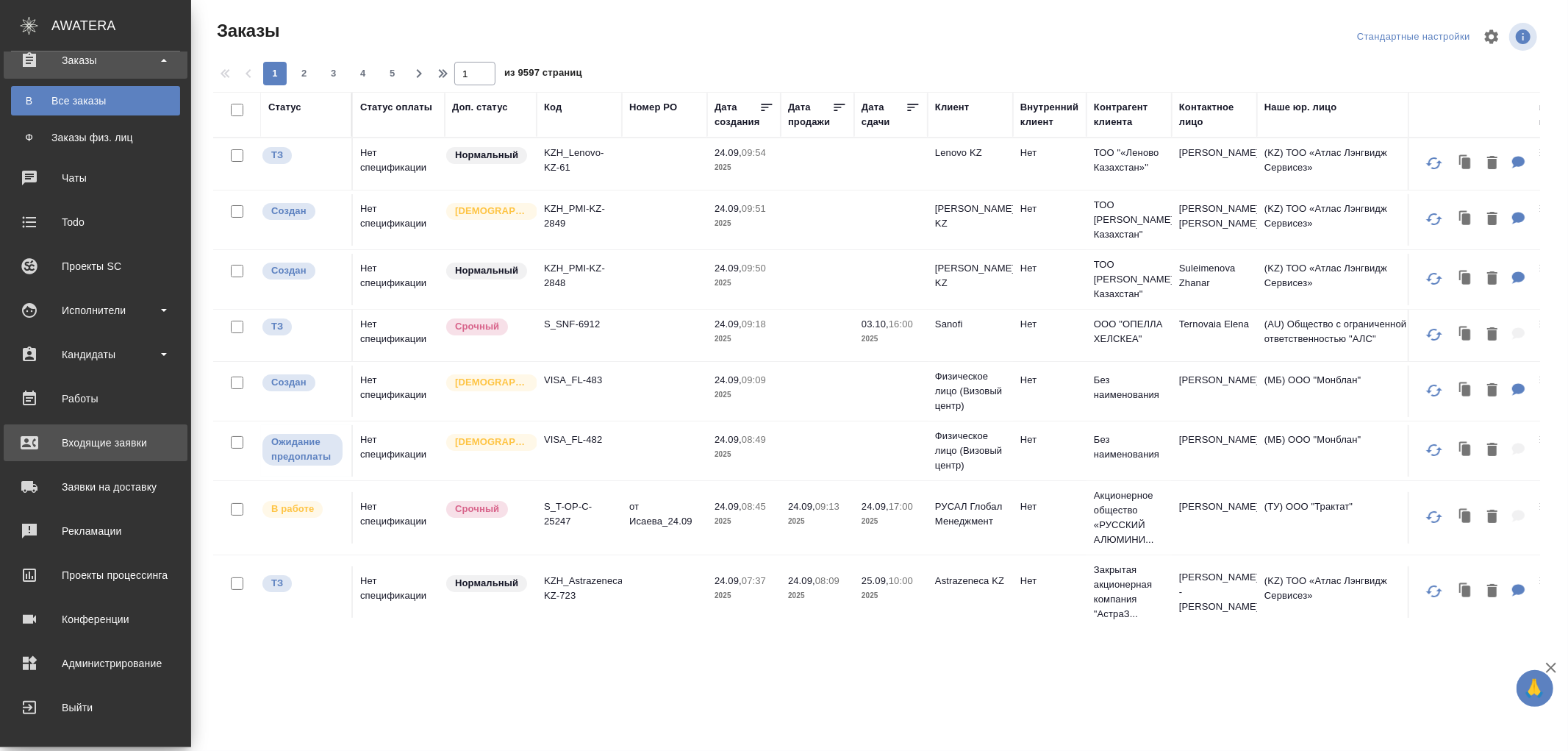
click at [84, 445] on div "Входящие заявки" at bounding box center [95, 442] width 169 height 22
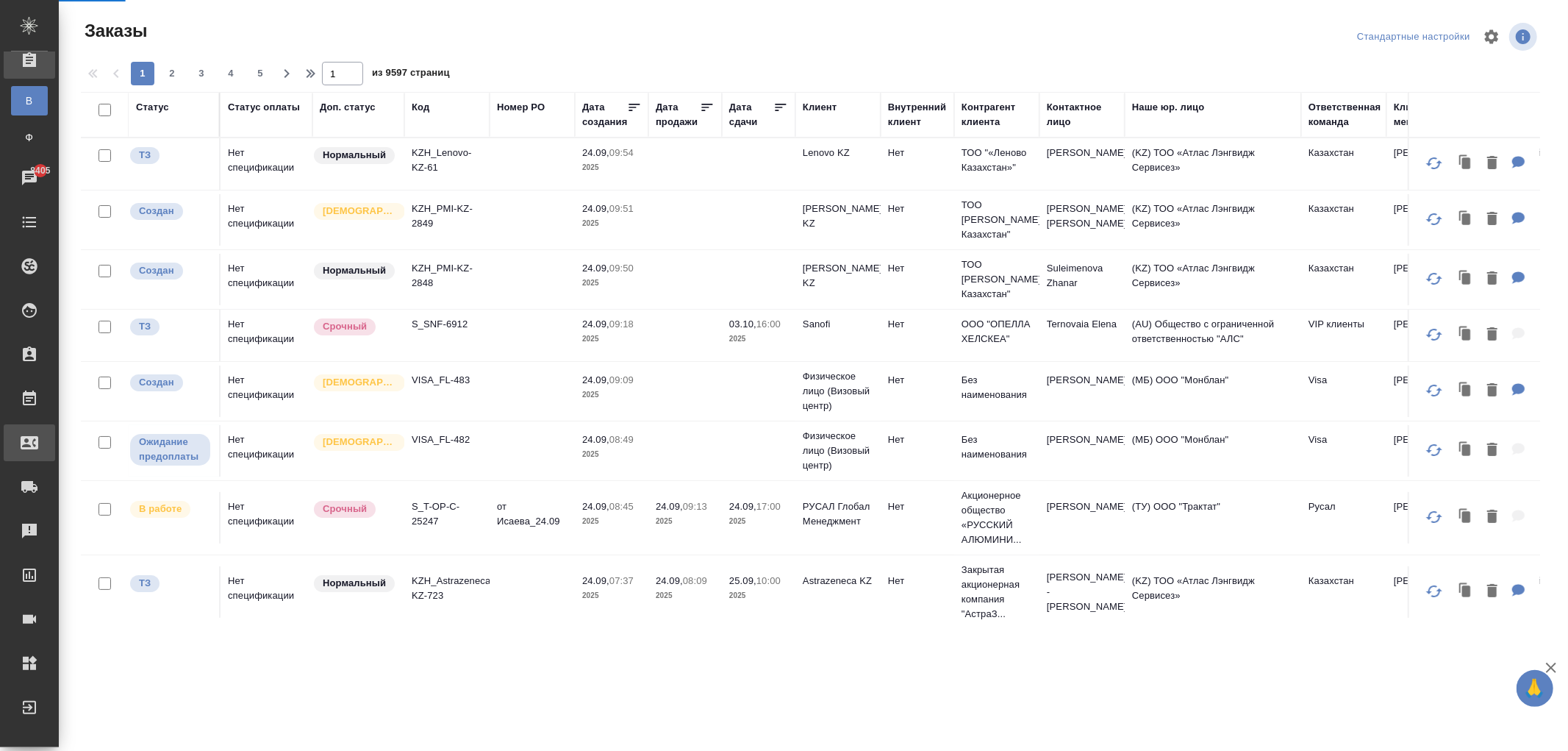
select select "RU"
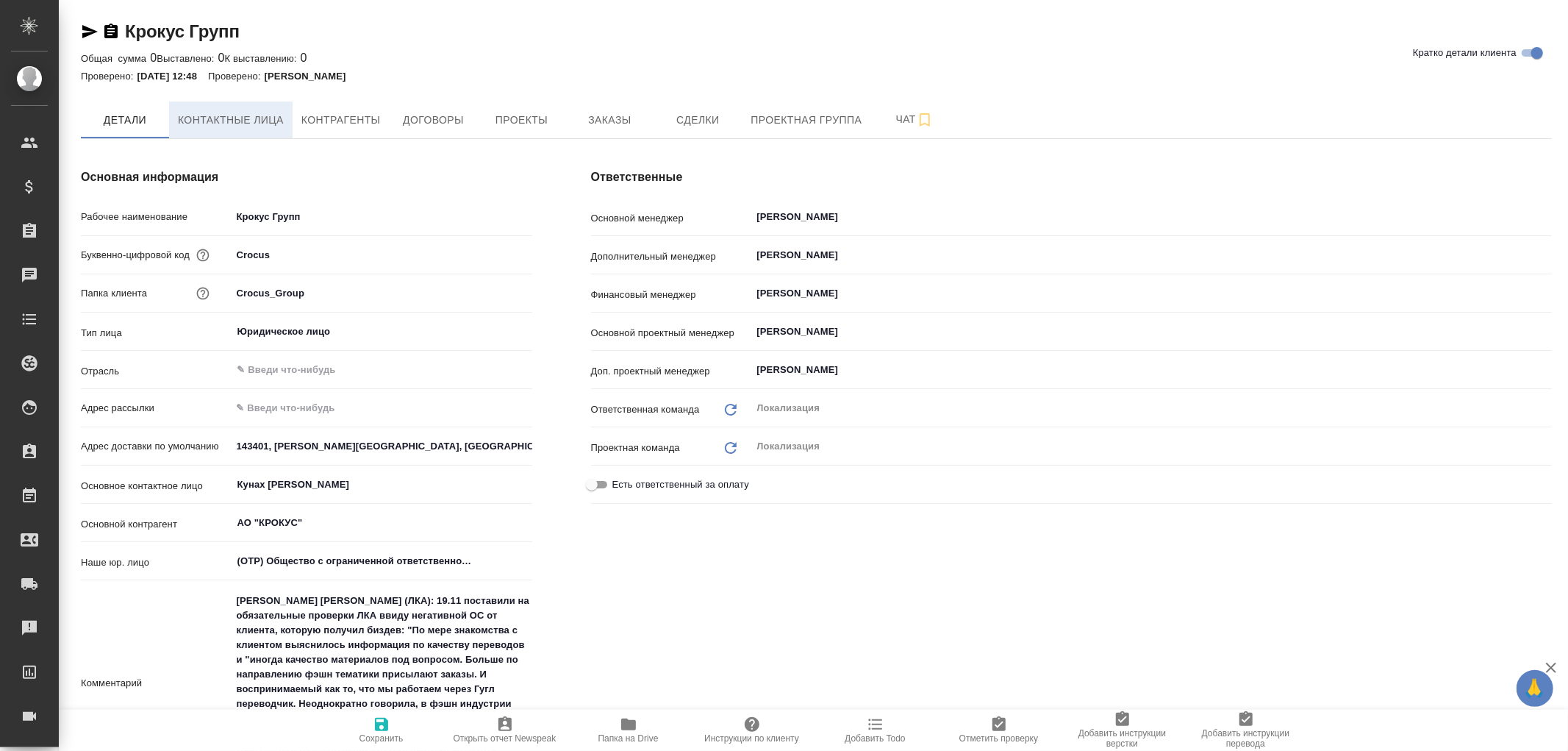
click at [225, 116] on span "Контактные лица" at bounding box center [231, 121] width 106 height 19
select select "RU"
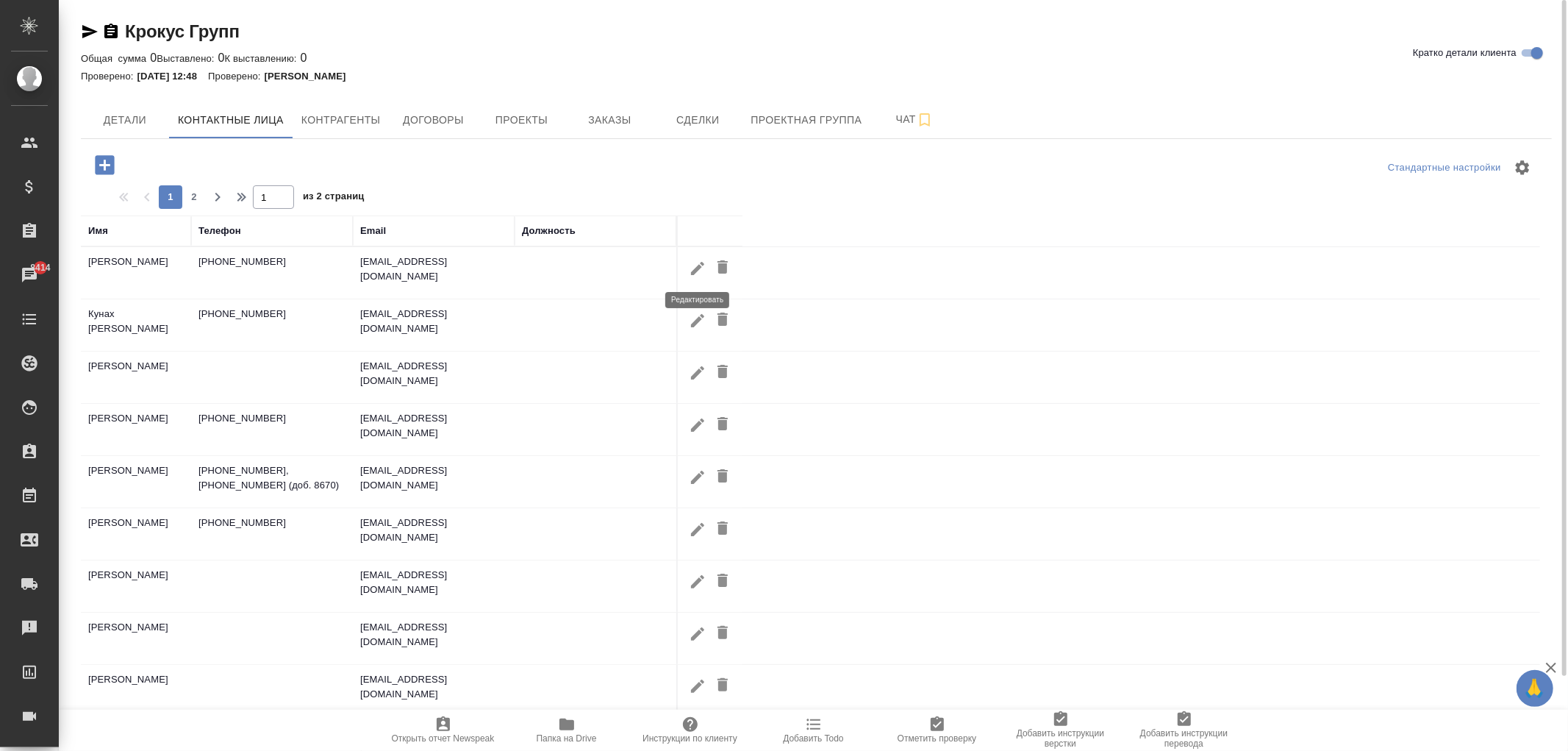
click at [694, 262] on icon "button" at bounding box center [697, 268] width 18 height 18
type input "Наталья"
type input "Мишина"
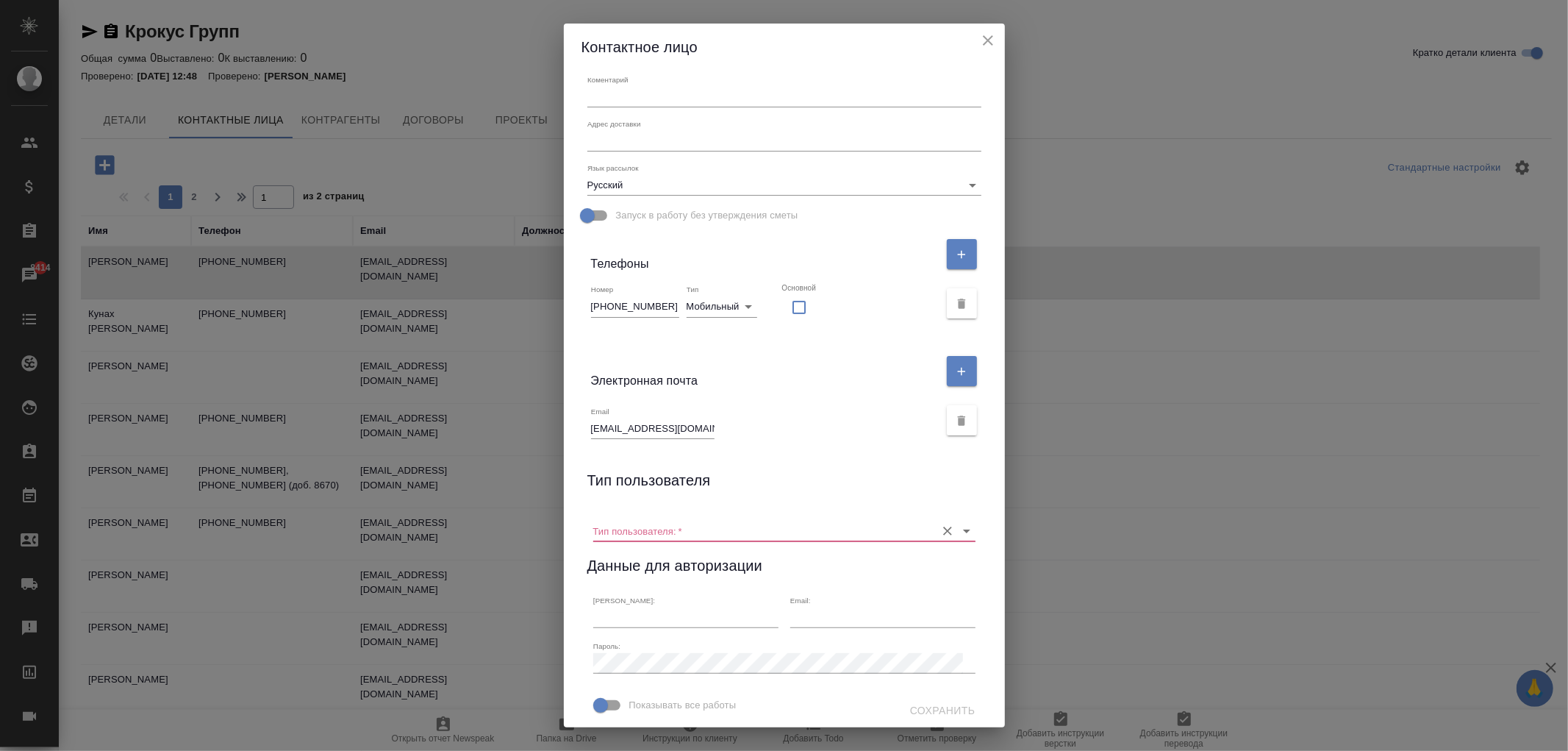
scroll to position [239, 0]
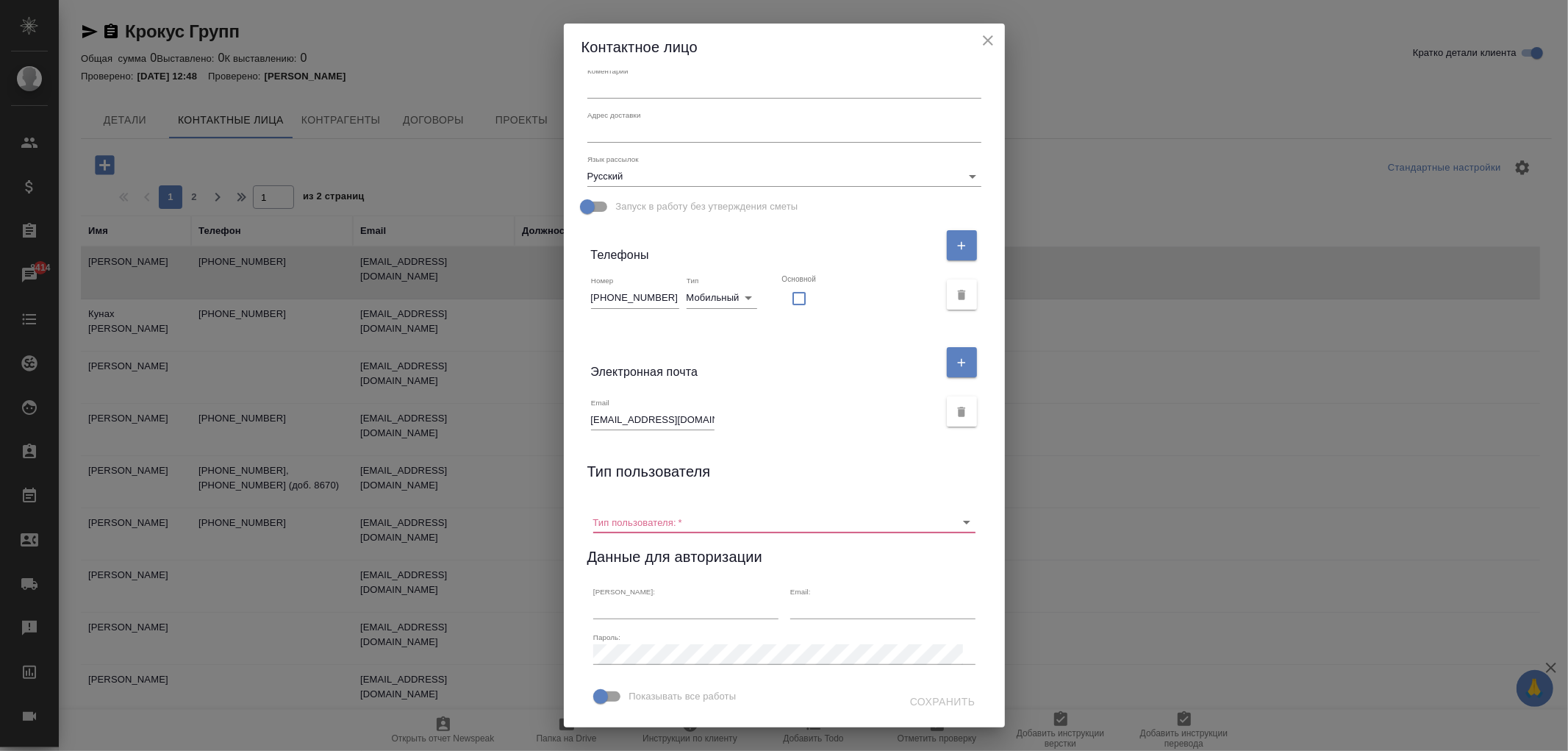
click at [986, 39] on icon "close" at bounding box center [988, 40] width 10 height 10
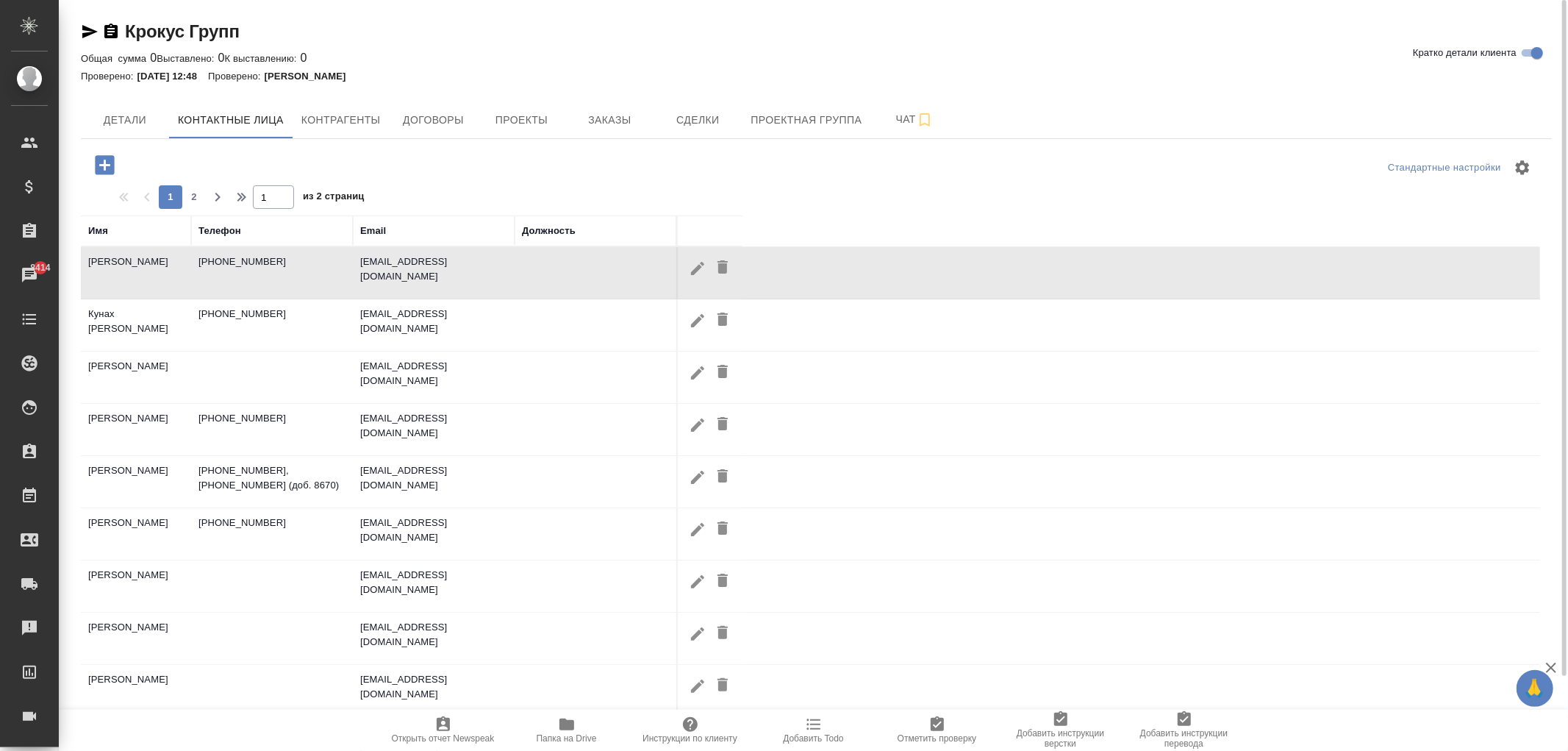
click at [694, 320] on icon "button" at bounding box center [697, 319] width 13 height 13
type input "[PERSON_NAME]"
type input "Кунах"
type input "+7 (966) 387 57 70"
checkbox input "false"
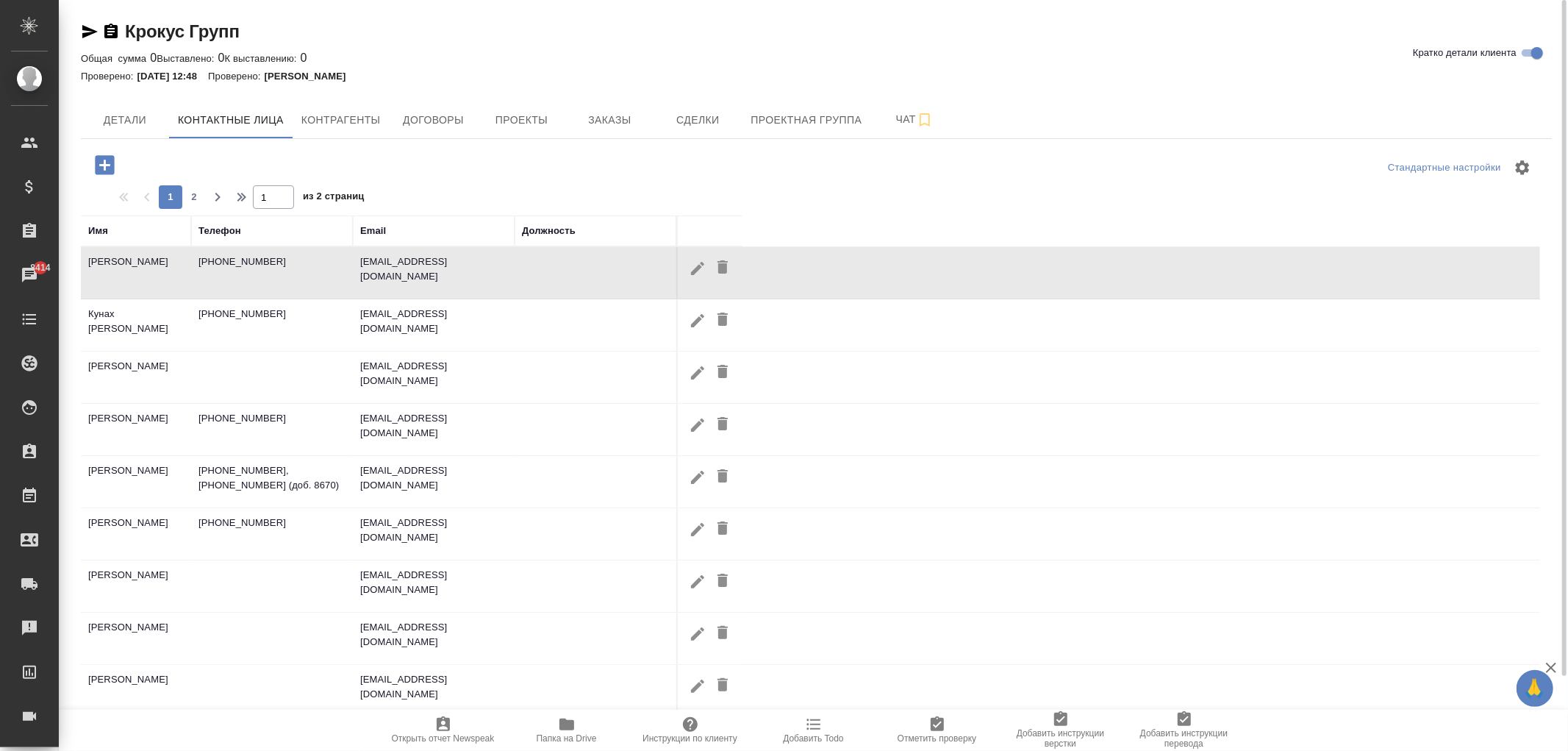
type input "kunah@crocusgroup.ru"
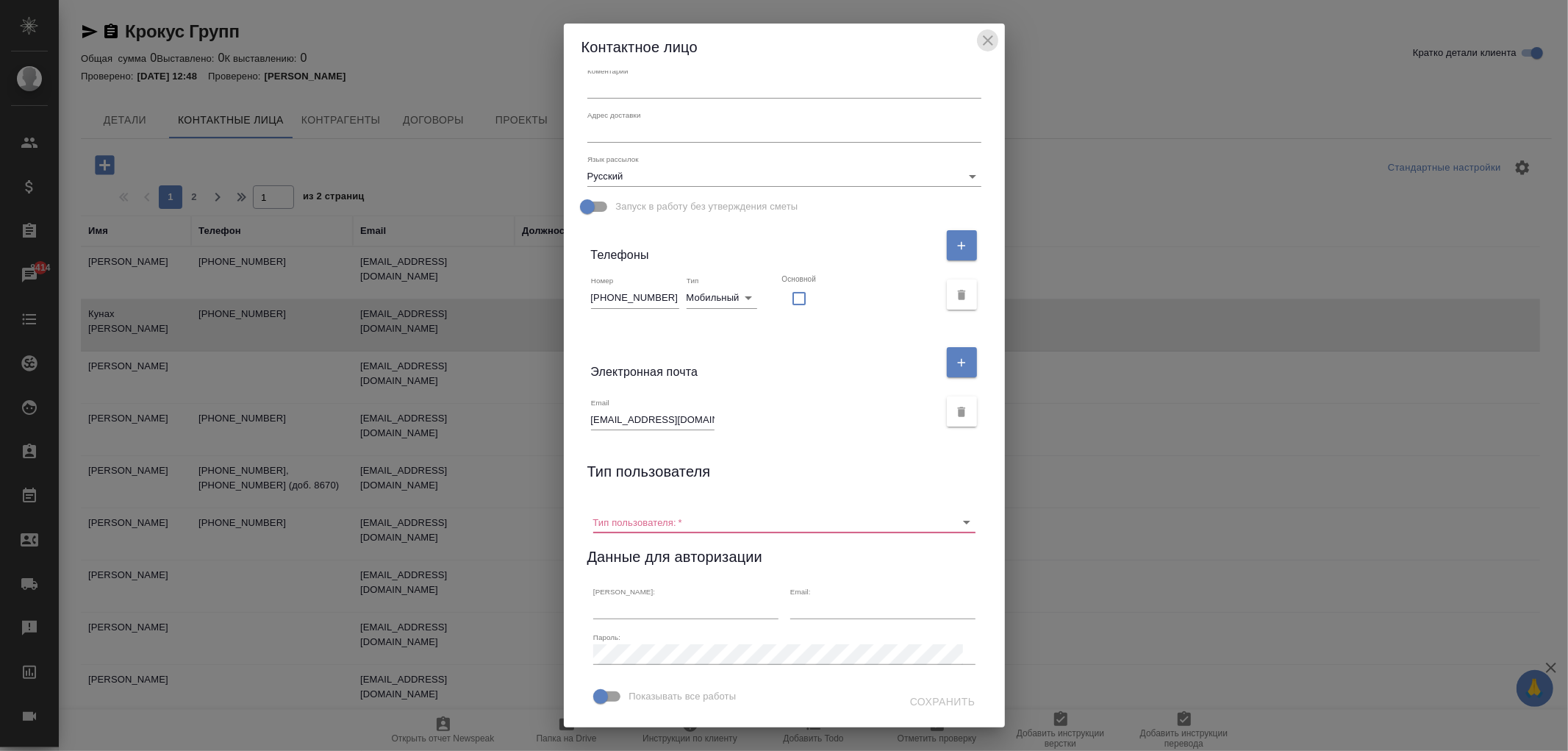
click at [980, 40] on icon "close" at bounding box center [988, 41] width 18 height 18
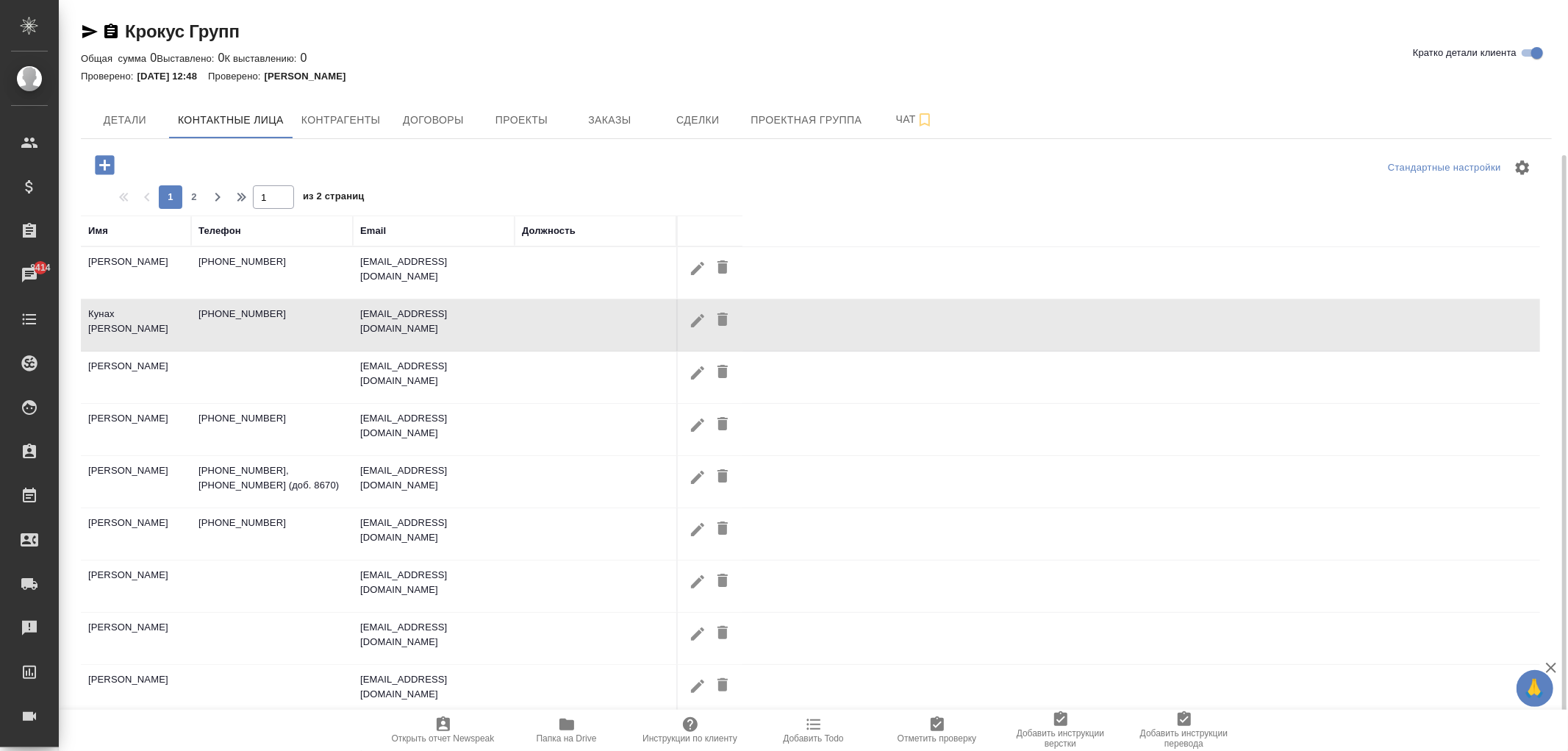
scroll to position [83, 0]
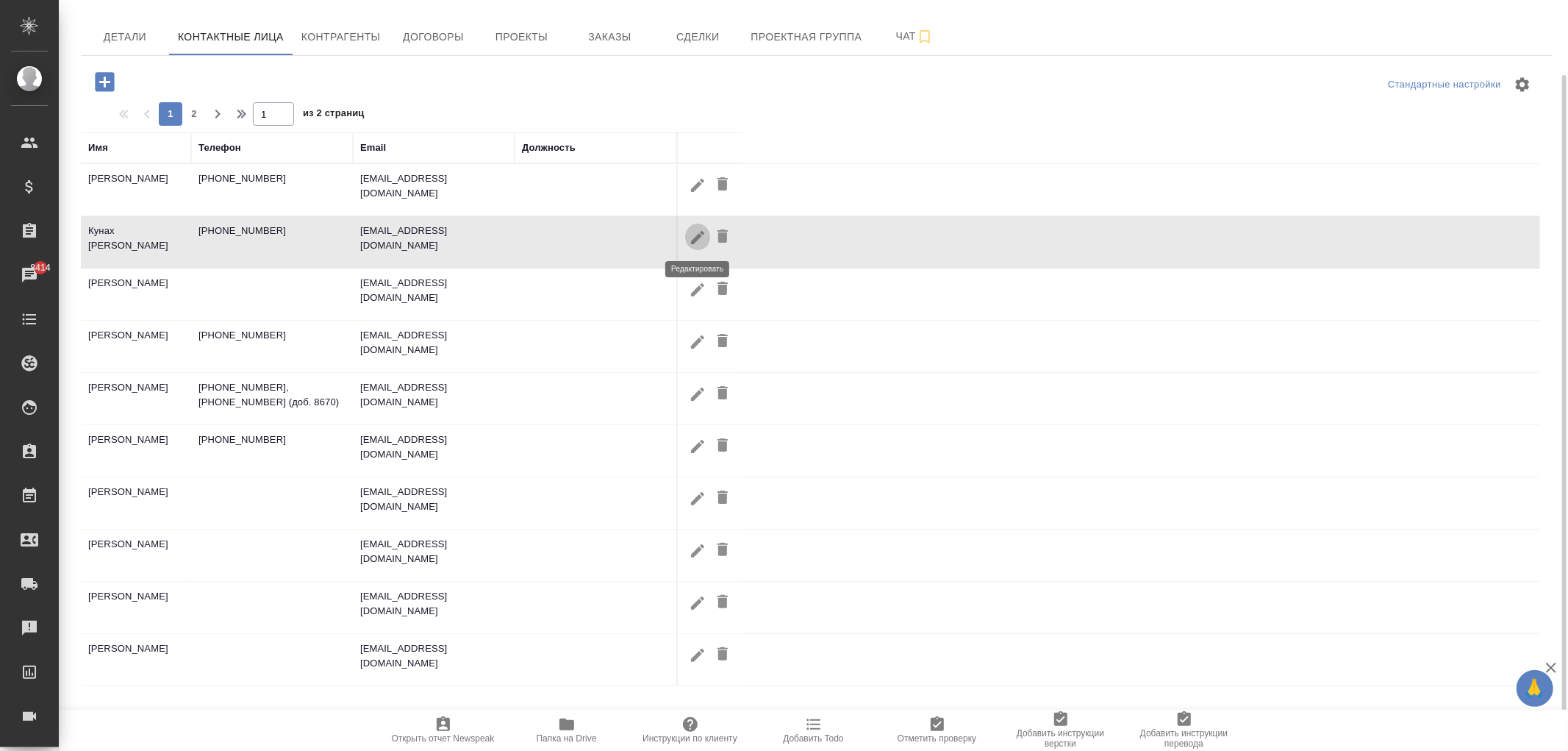
click at [691, 229] on icon "button" at bounding box center [697, 237] width 18 height 18
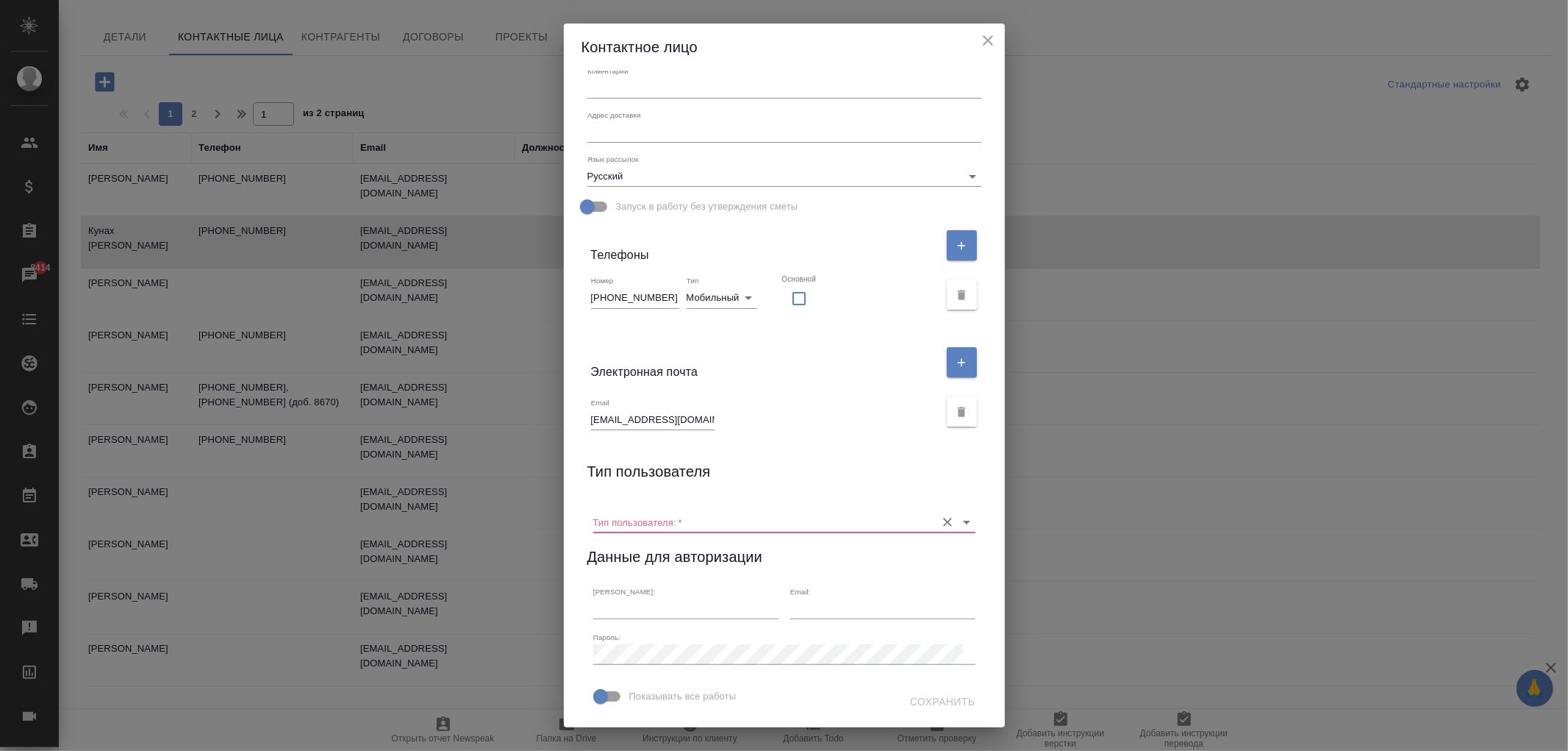
click at [678, 512] on input "Тип пользователя:   *" at bounding box center [761, 521] width 335 height 20
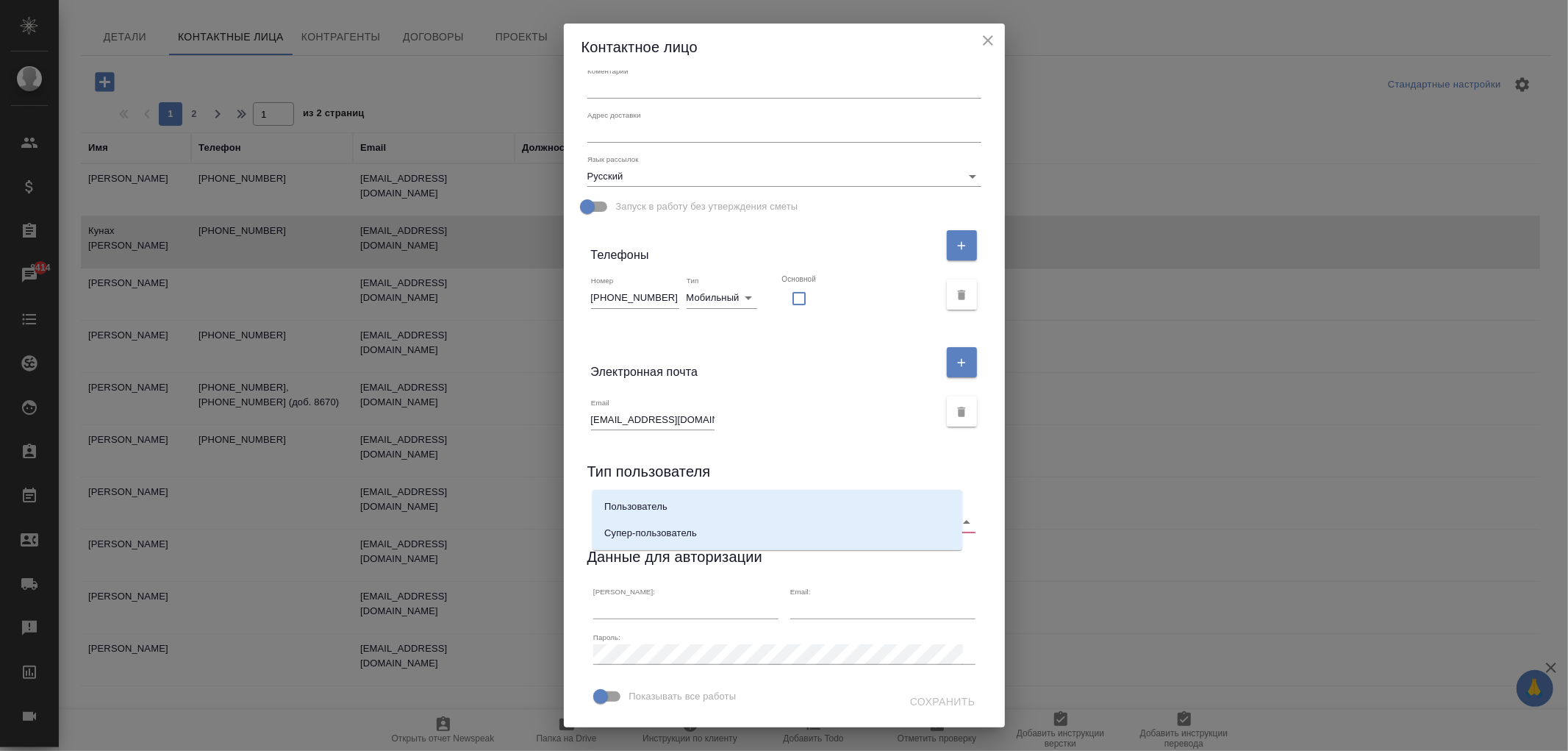
click at [776, 460] on div "Тип пользователя" at bounding box center [784, 474] width 394 height 28
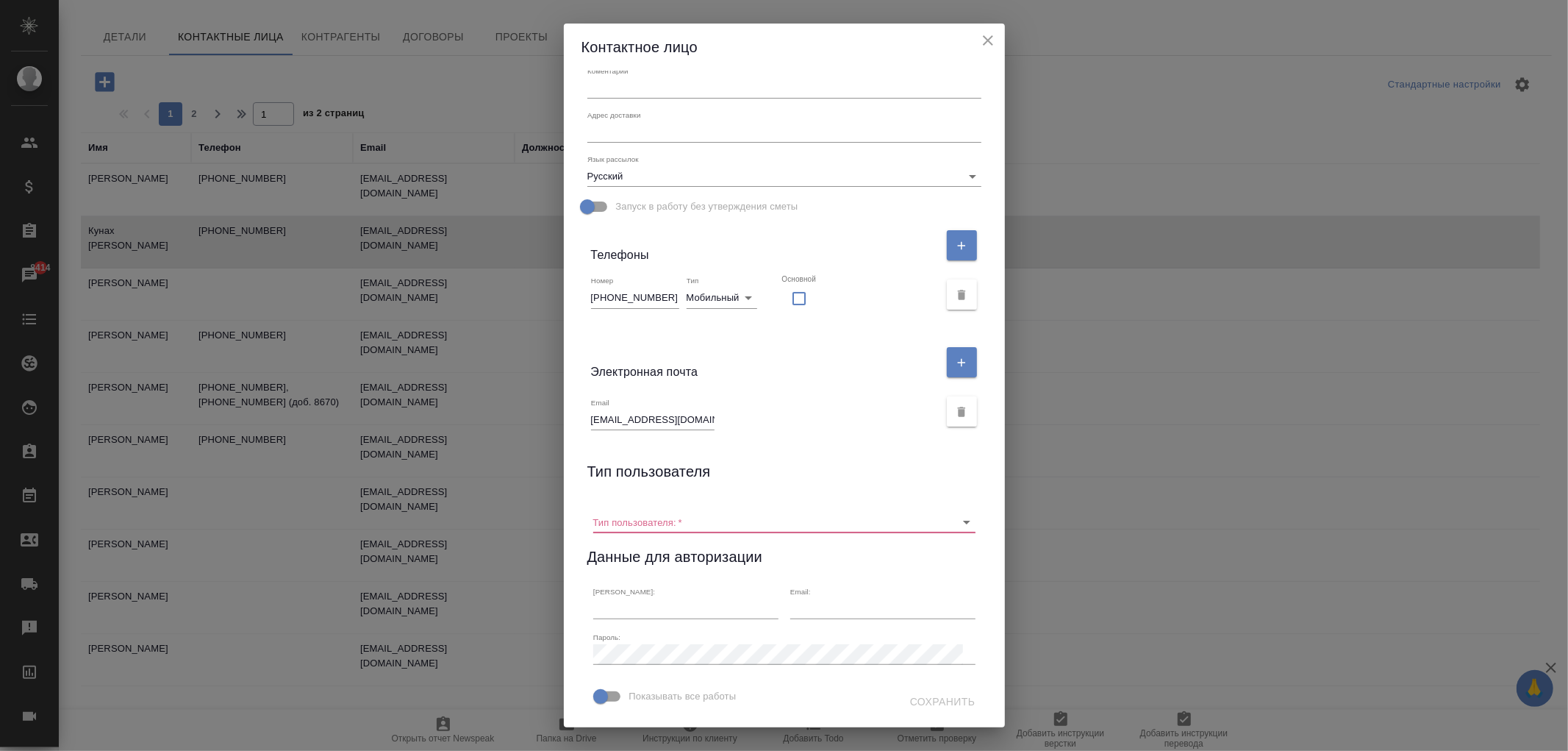
click at [659, 598] on input "text" at bounding box center [686, 609] width 186 height 21
click at [606, 697] on input "Показывать все работы" at bounding box center [600, 696] width 84 height 28
click at [614, 694] on input "Показывать все работы" at bounding box center [615, 696] width 84 height 28
checkbox input "false"
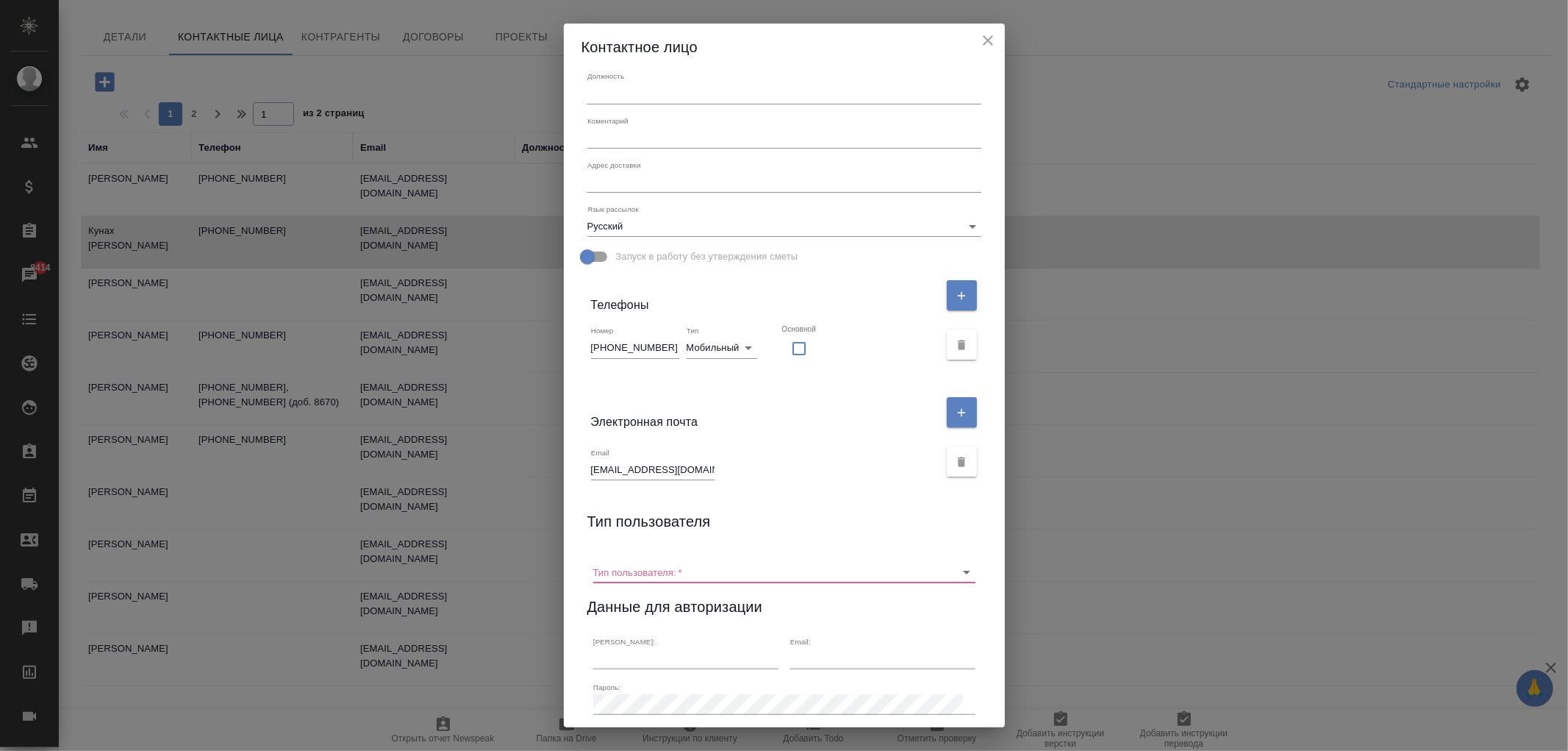
scroll to position [0, 0]
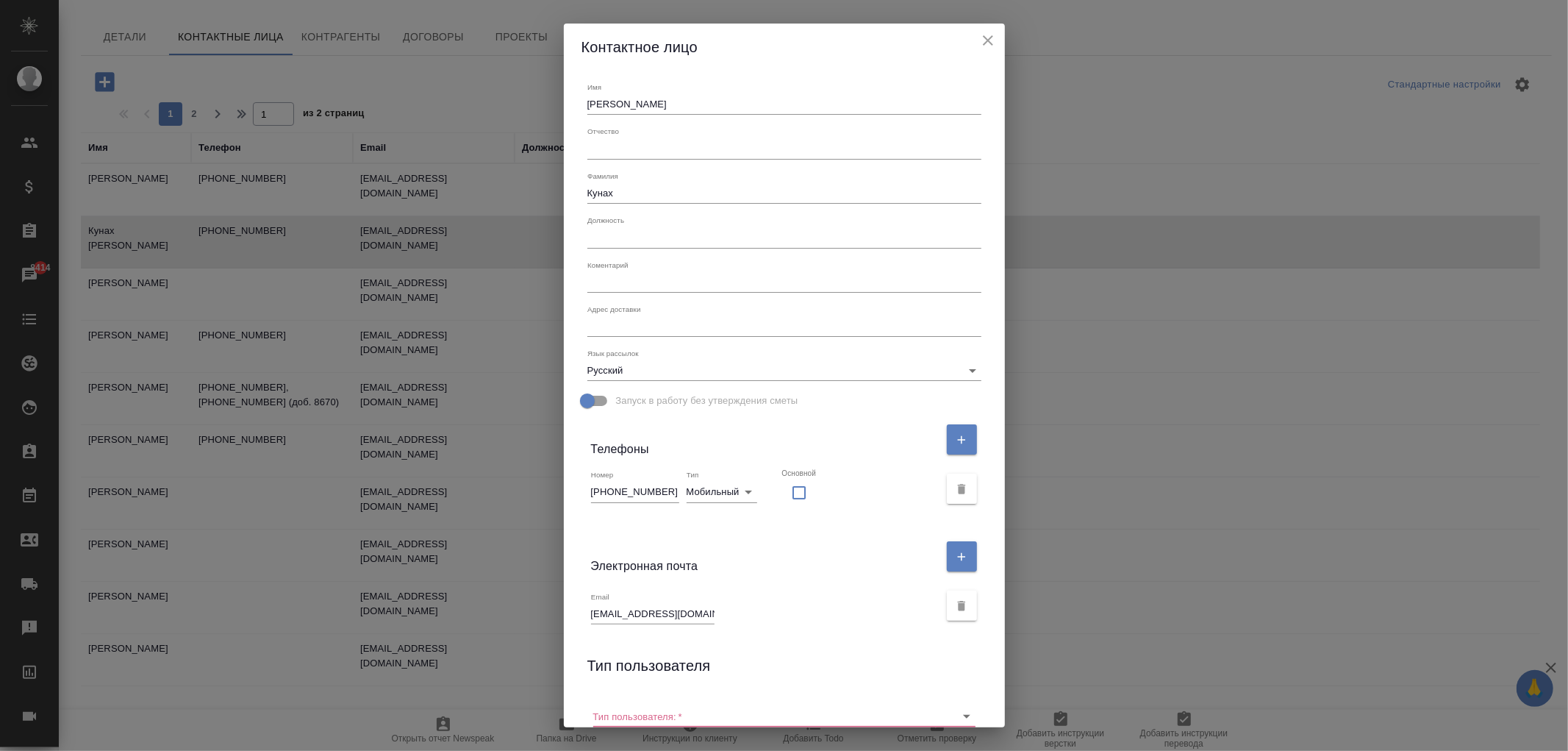
click at [984, 39] on icon "close" at bounding box center [988, 41] width 18 height 18
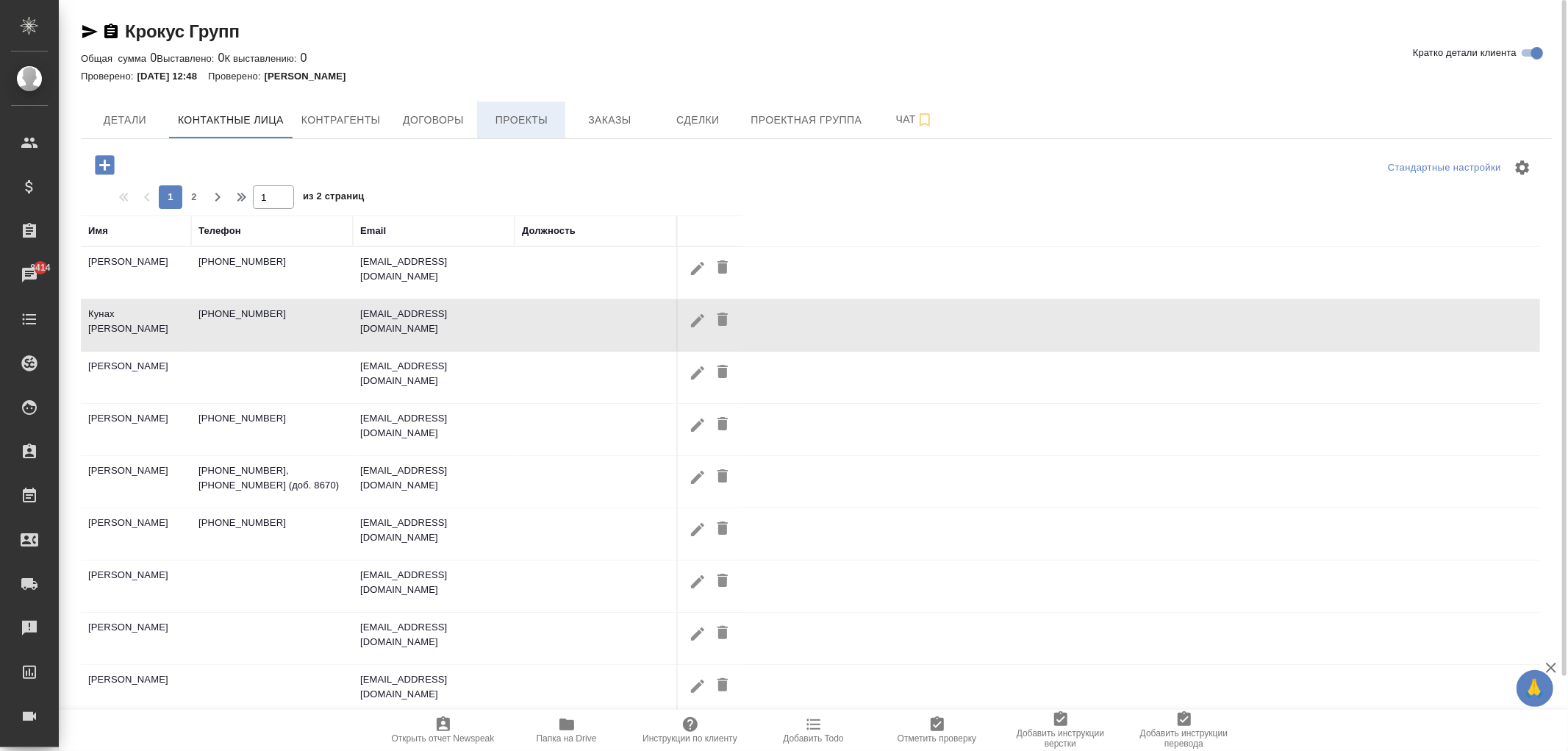
click at [517, 125] on span "Проекты" at bounding box center [521, 121] width 71 height 19
click at [511, 122] on span "Проекты" at bounding box center [521, 121] width 71 height 19
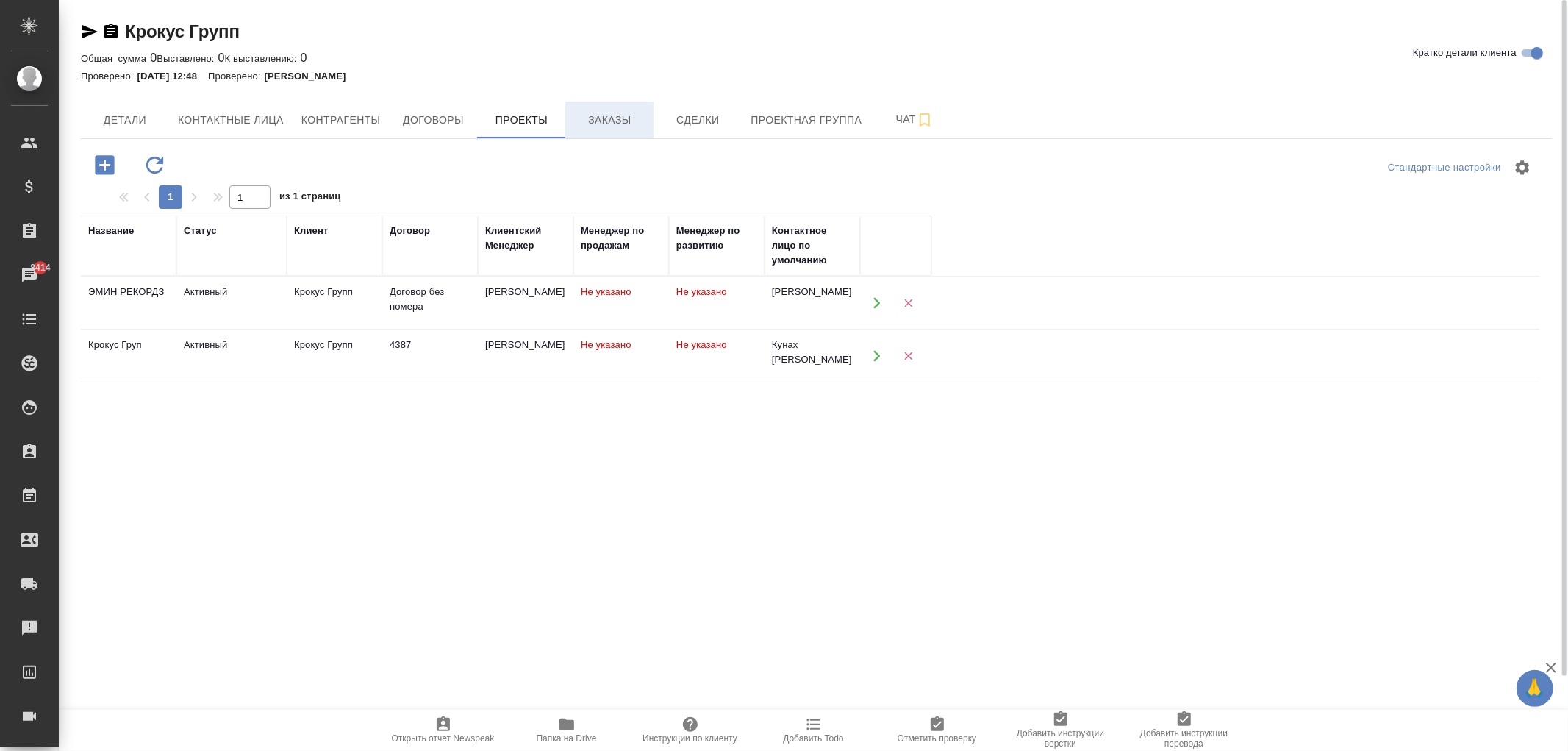
click at [591, 120] on span "Заказы" at bounding box center [609, 121] width 71 height 19
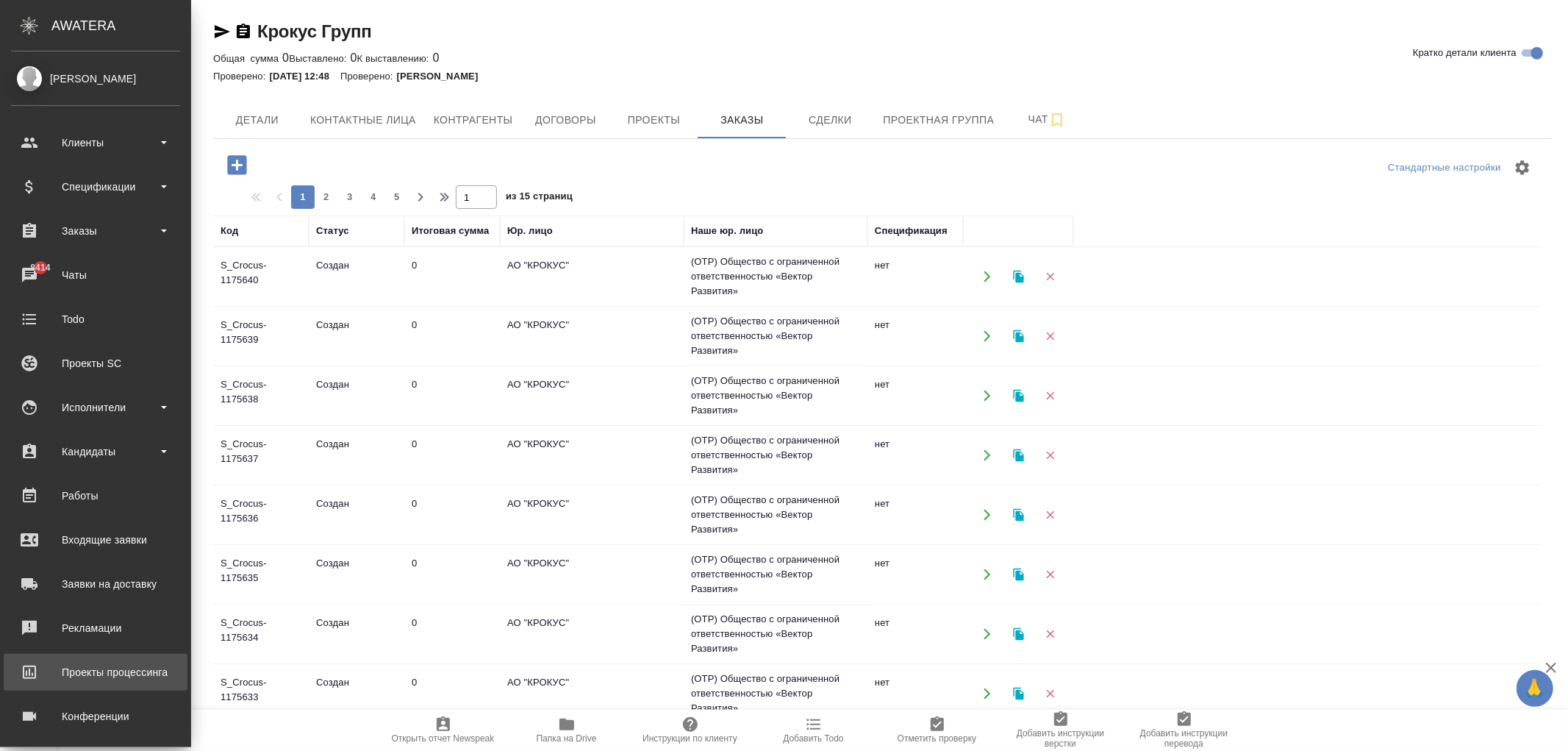
scroll to position [97, 0]
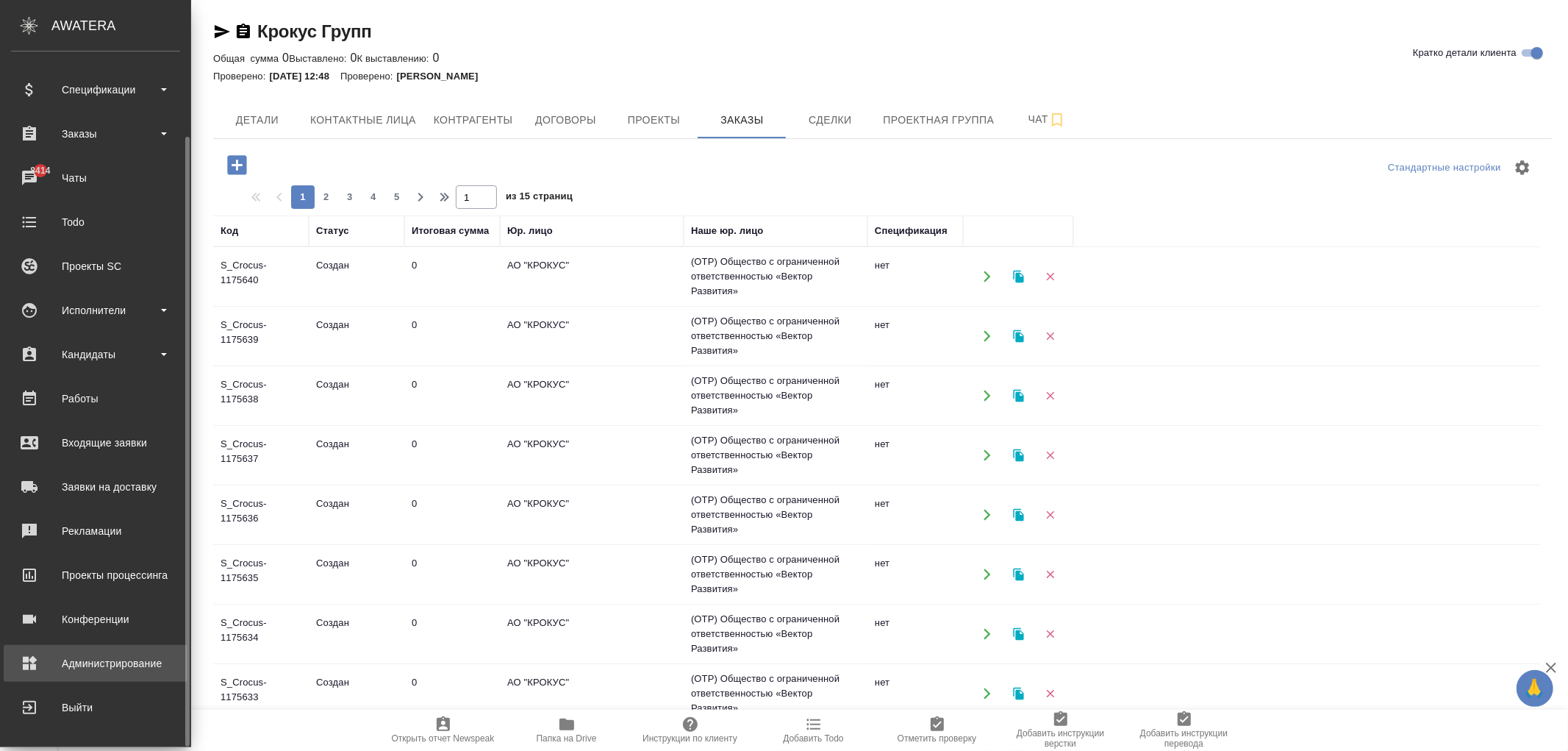
click at [93, 675] on link "Администрирование" at bounding box center [95, 662] width 184 height 37
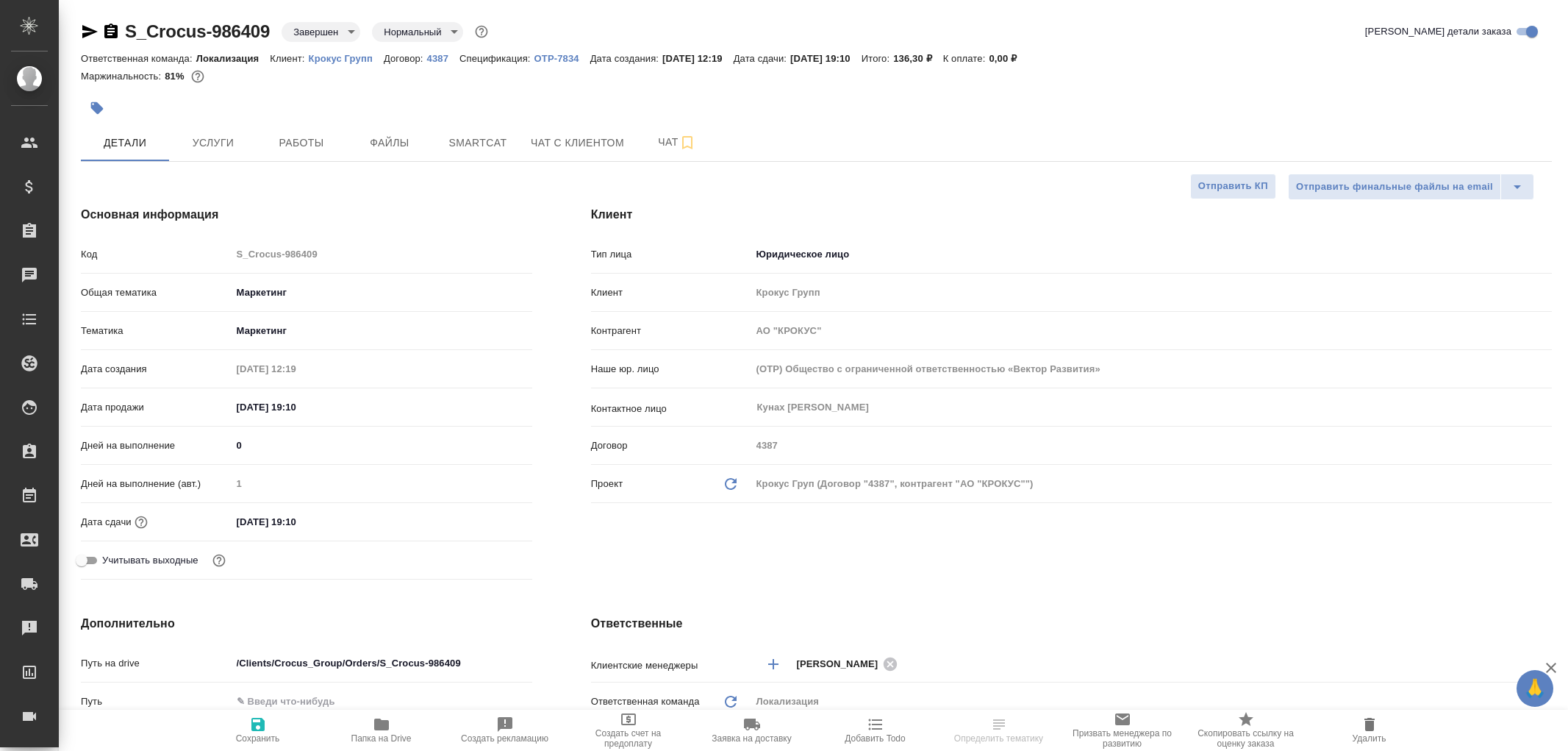
select select "RU"
type textarea "x"
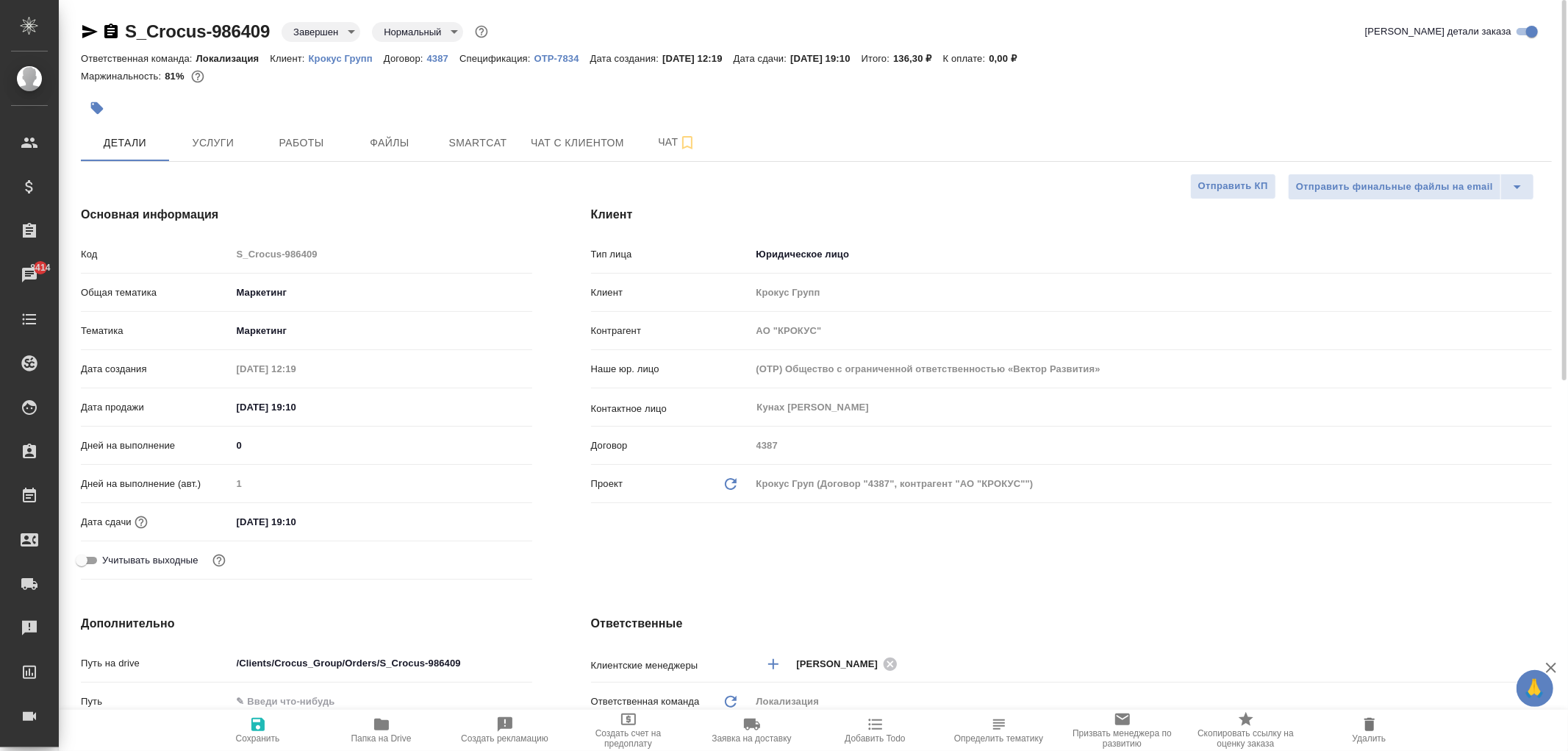
type textarea "x"
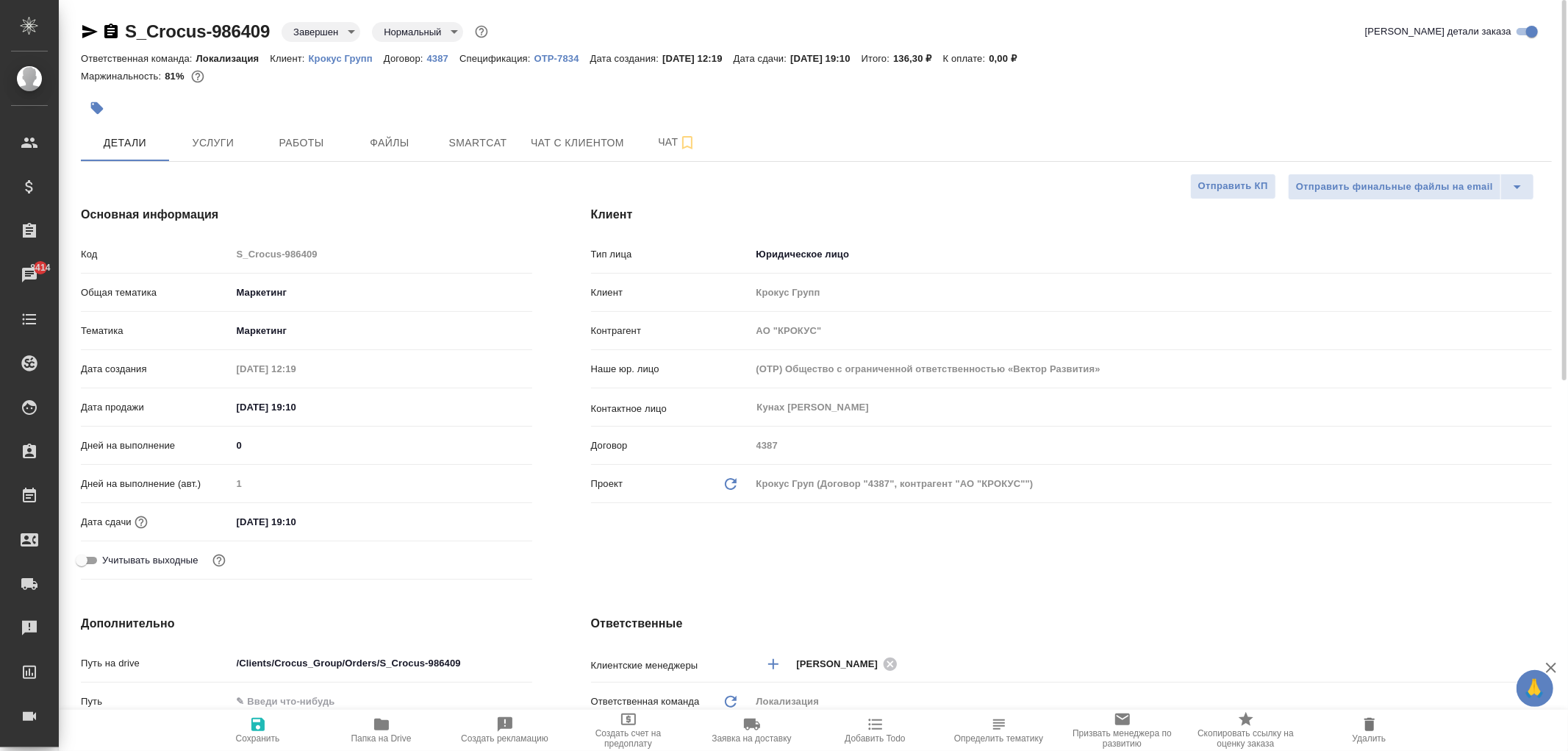
type textarea "x"
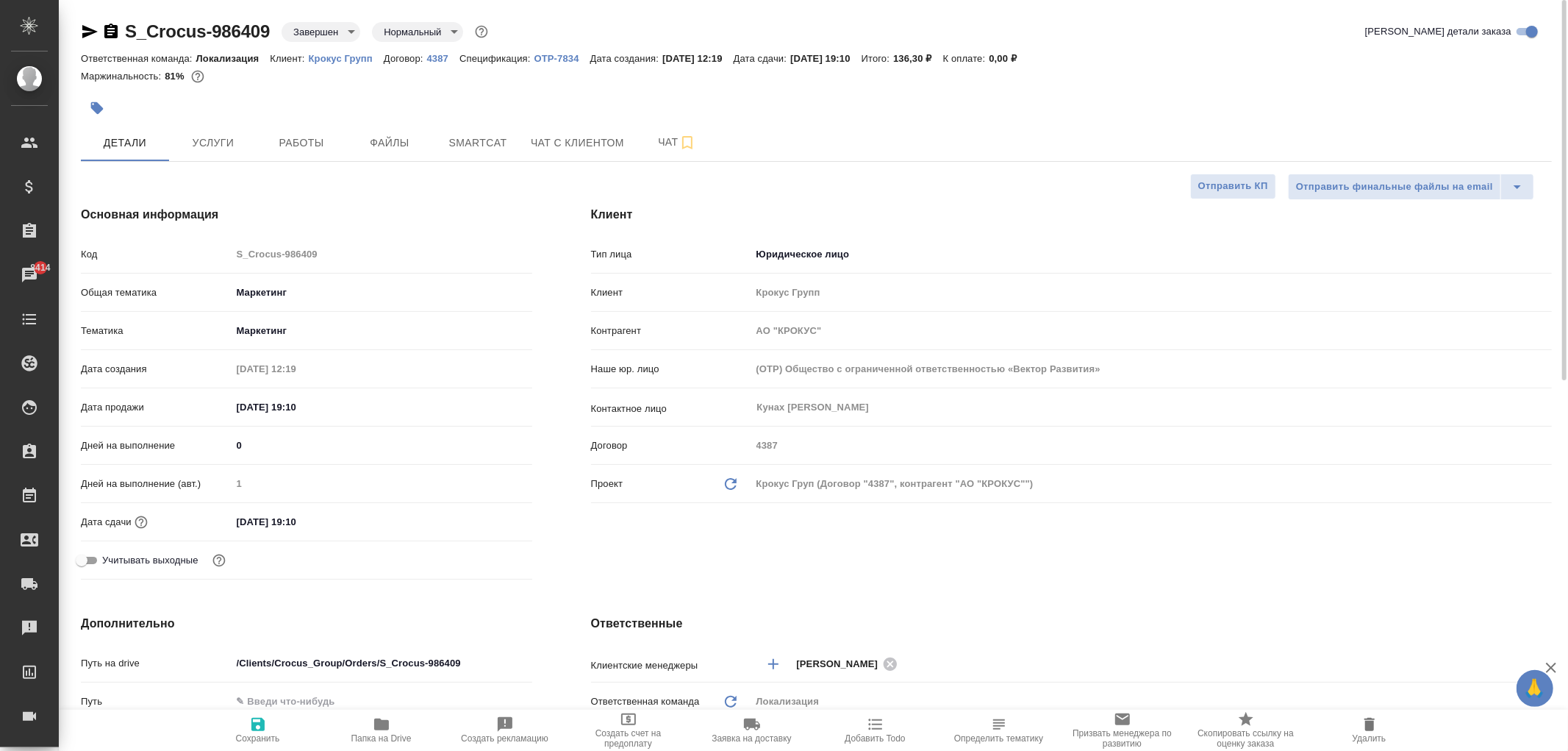
type textarea "x"
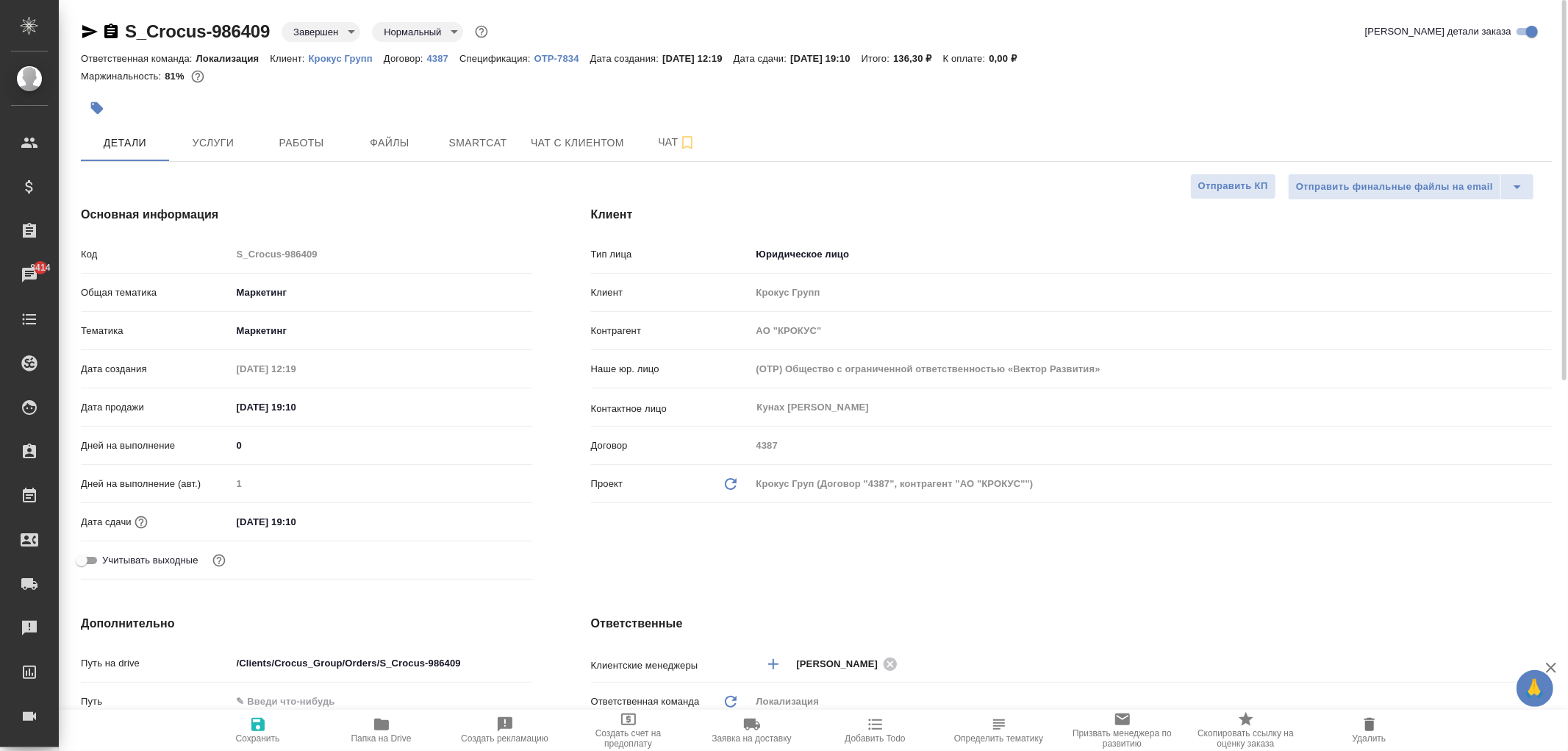
type textarea "x"
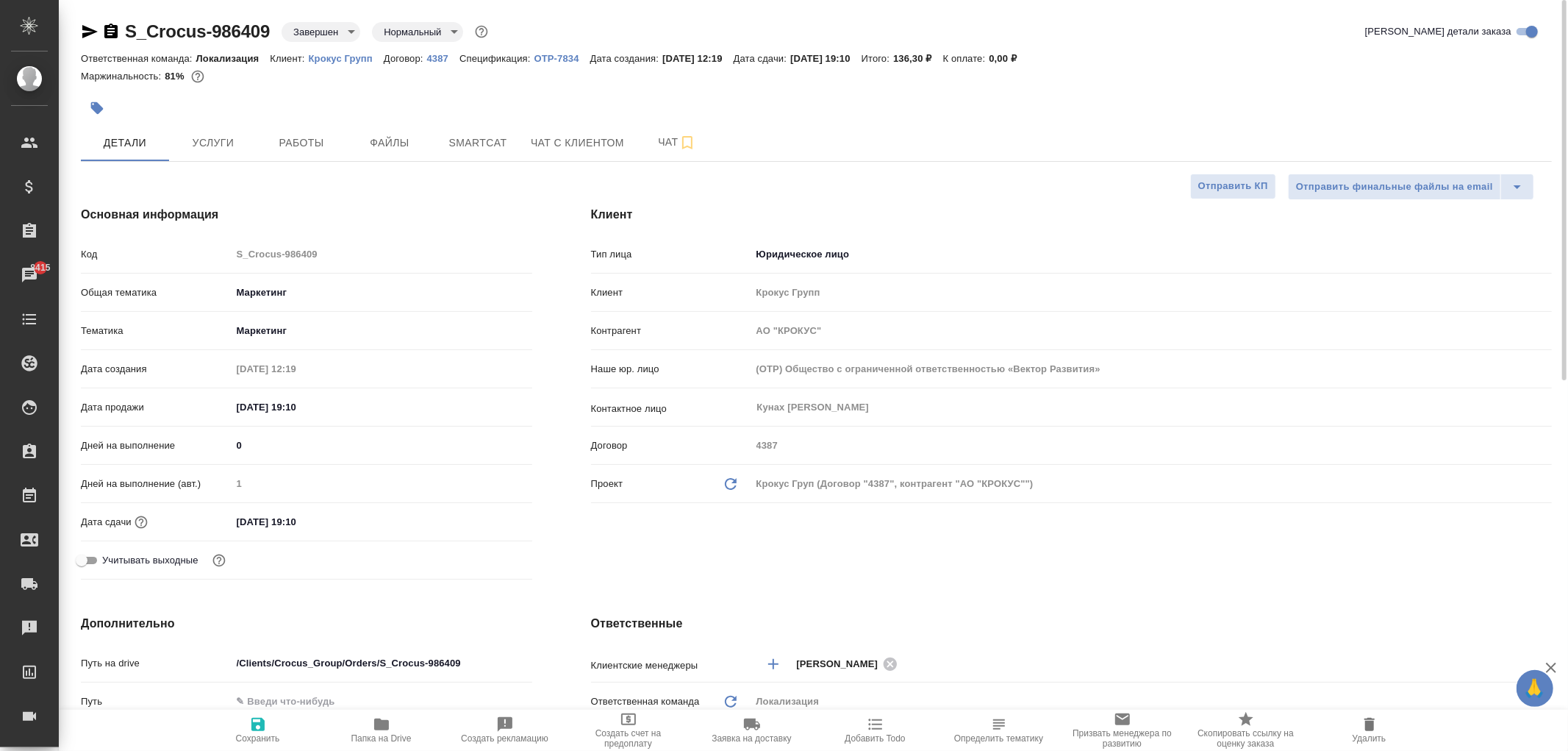
type textarea "x"
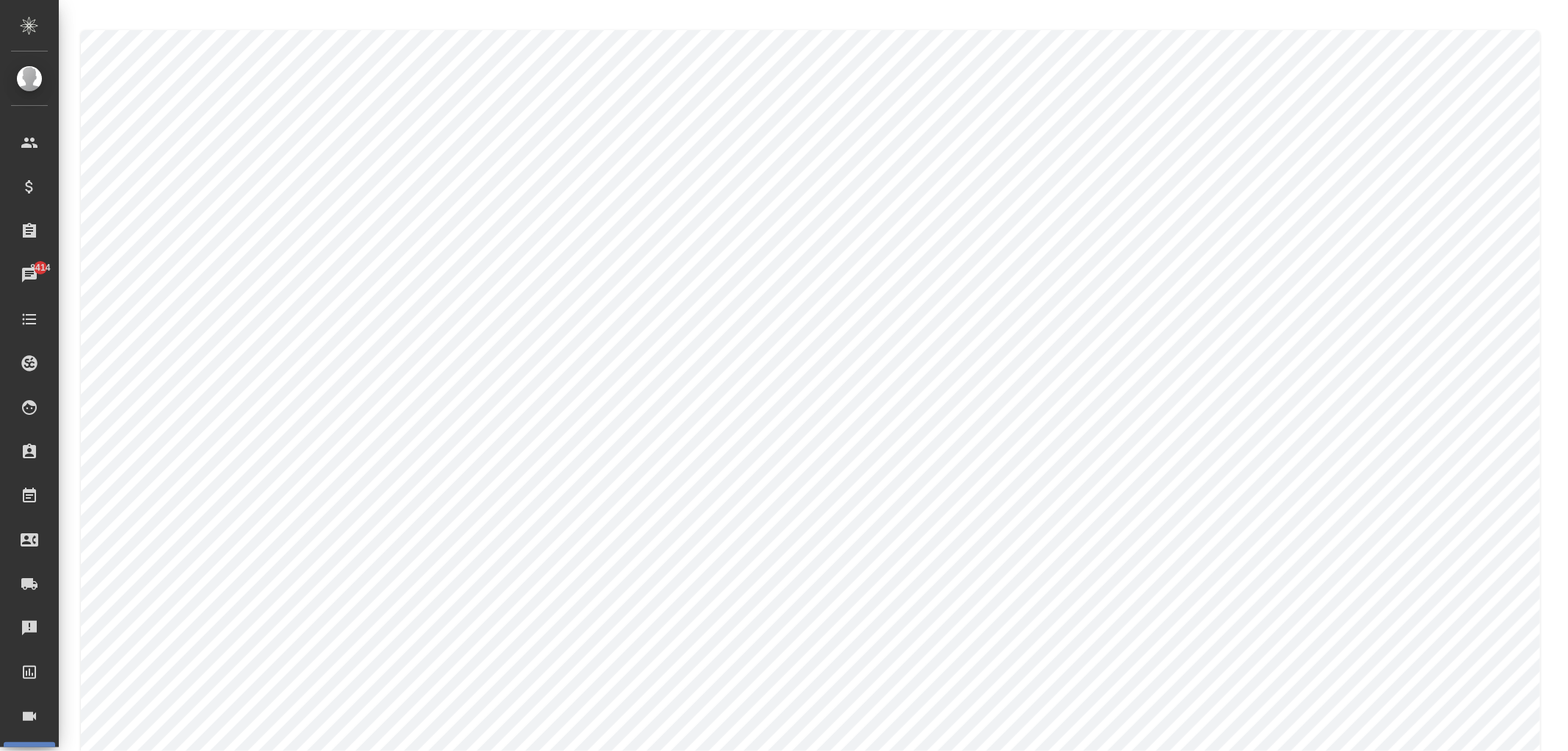
type input "Крокус Сити Молл Аватера"
type input "443f0ecf-2e79-440b-873b-a2b862945dac"
type input "2_4ftaR8qpitiO7rVaMgi2yMgds"
type input "europe"
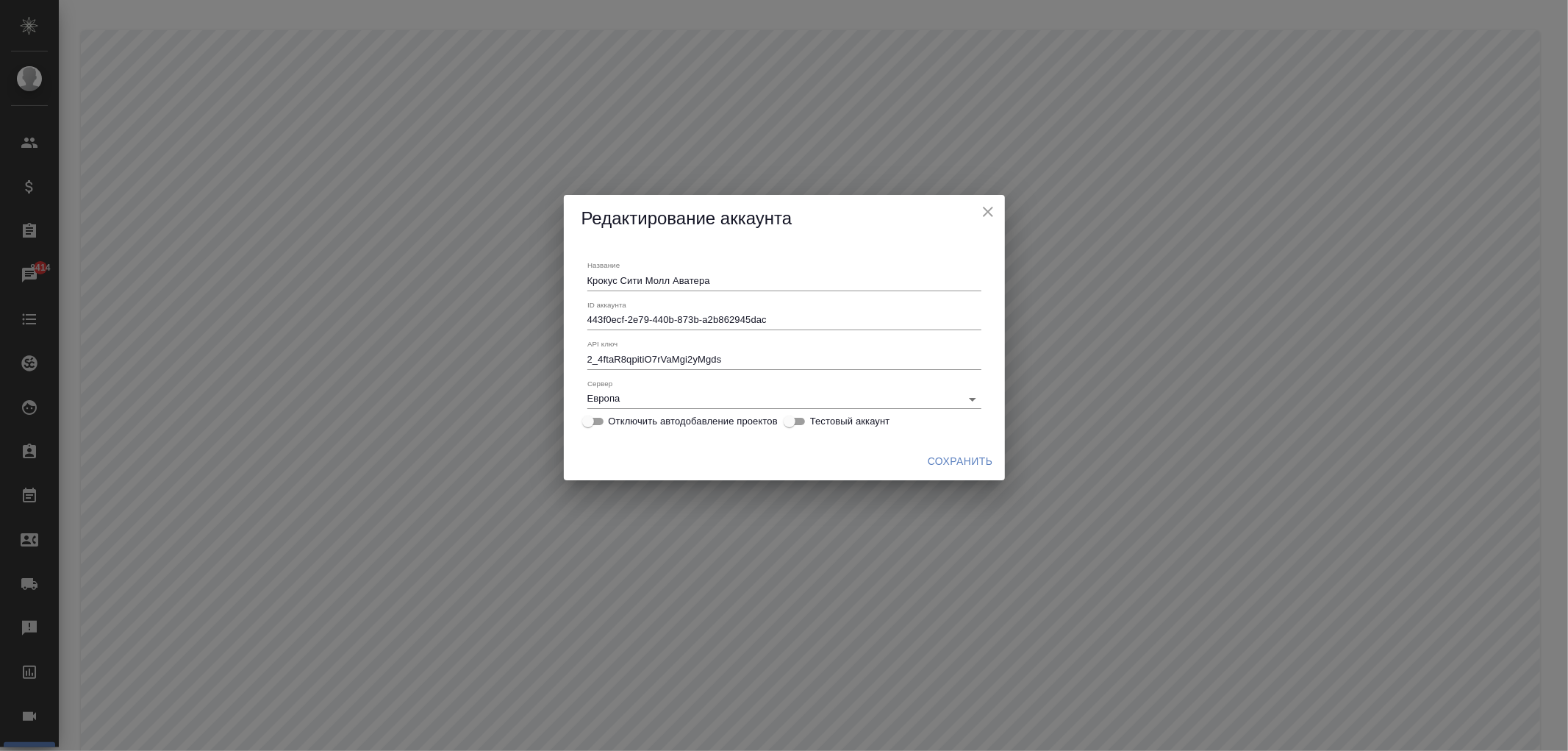
click at [671, 423] on span "Отключить автодобавление проектов" at bounding box center [693, 421] width 169 height 15
click at [614, 423] on input "Отключить автодобавление проектов" at bounding box center [588, 421] width 53 height 18
checkbox input "true"
click at [971, 456] on span "Сохранить" at bounding box center [960, 462] width 65 height 19
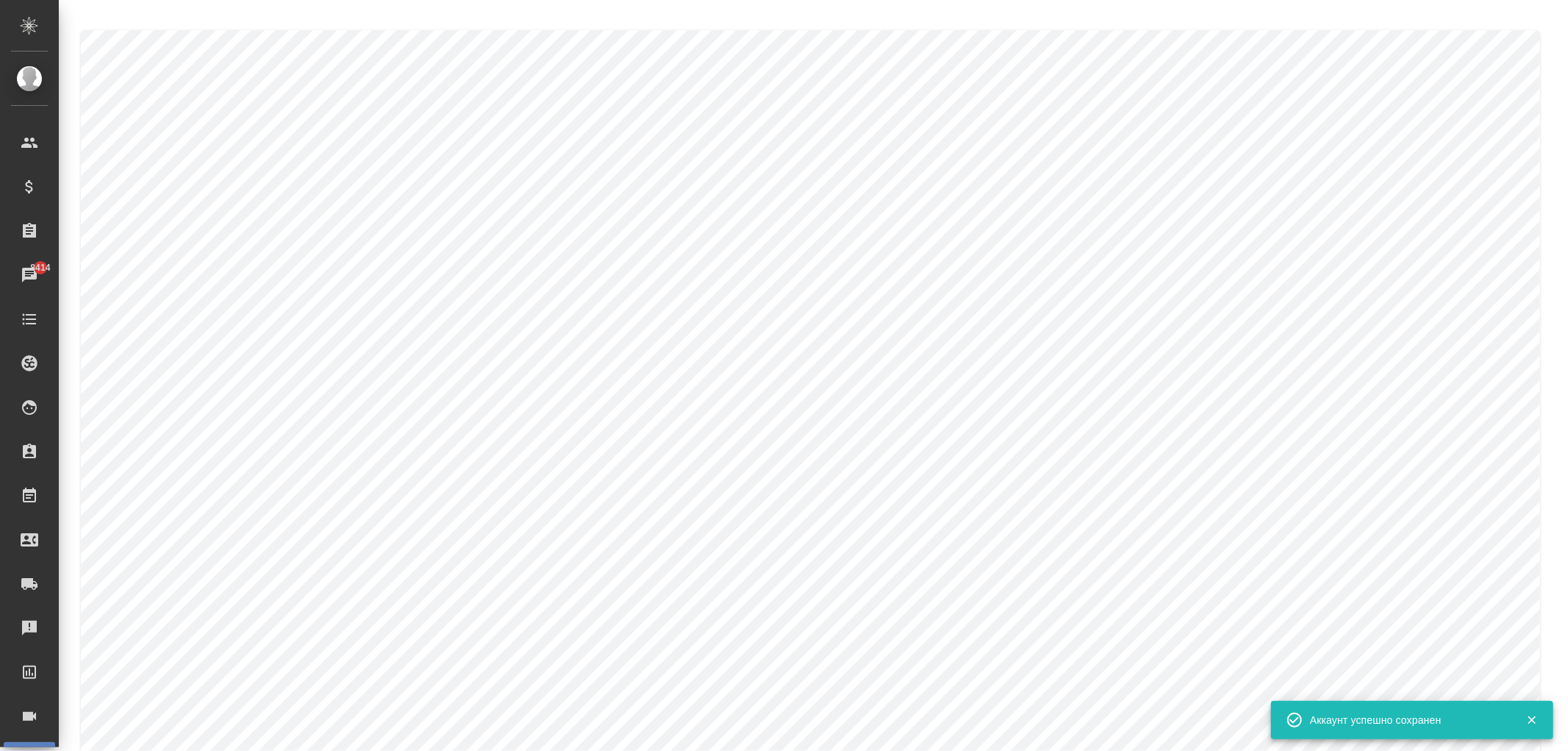
type input "АО Крокус Групп"
type input "af5a85bc-114c-4a7f-8954-baf582c544a8"
type input "4_v7rO27zcRd0EhZREzuesUv1Te"
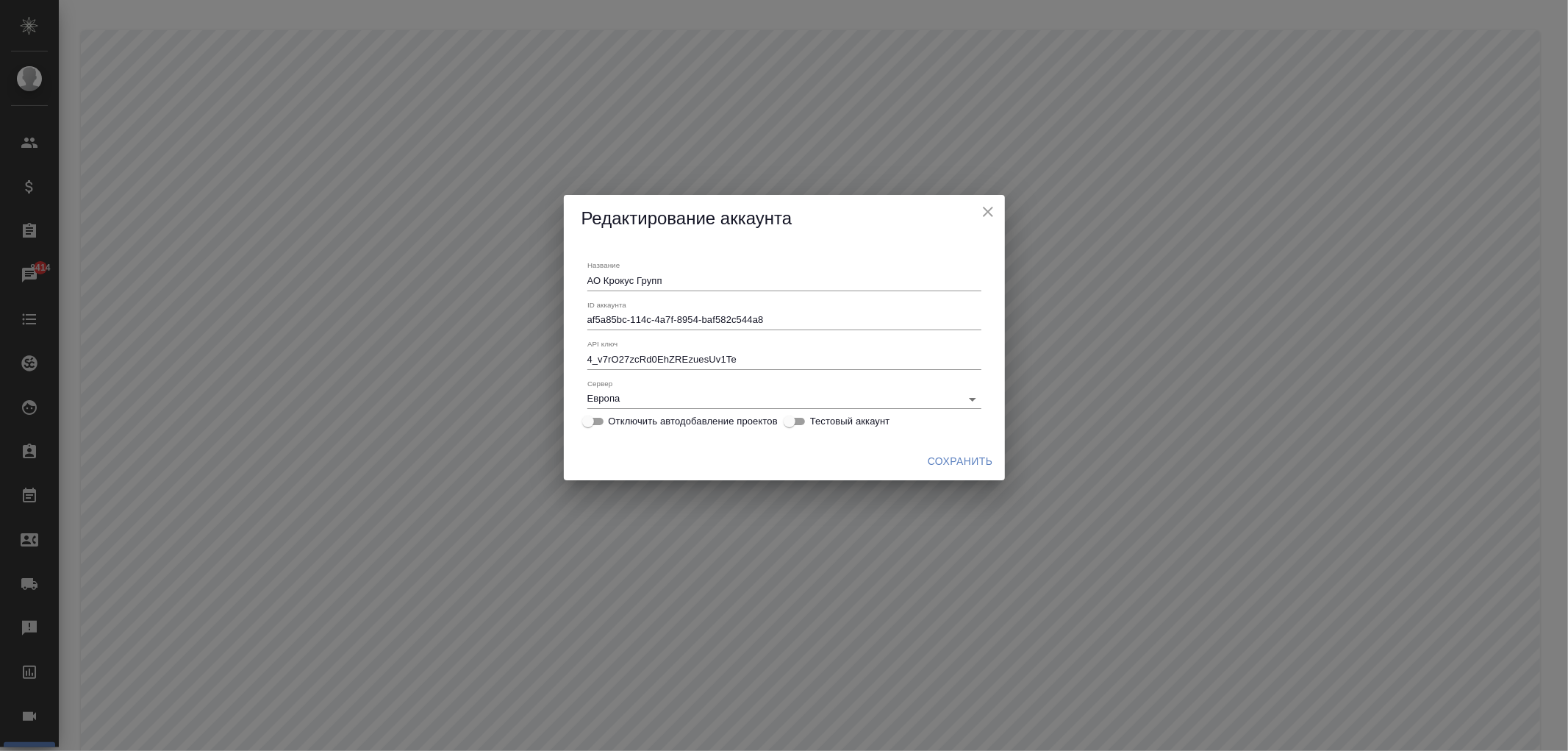
click at [731, 421] on span "Отключить автодобавление проектов" at bounding box center [693, 421] width 169 height 15
click at [614, 421] on input "Отключить автодобавление проектов" at bounding box center [588, 421] width 53 height 18
checkbox input "true"
click at [969, 466] on span "Сохранить" at bounding box center [960, 462] width 65 height 19
click at [990, 216] on icon "close" at bounding box center [988, 211] width 18 height 18
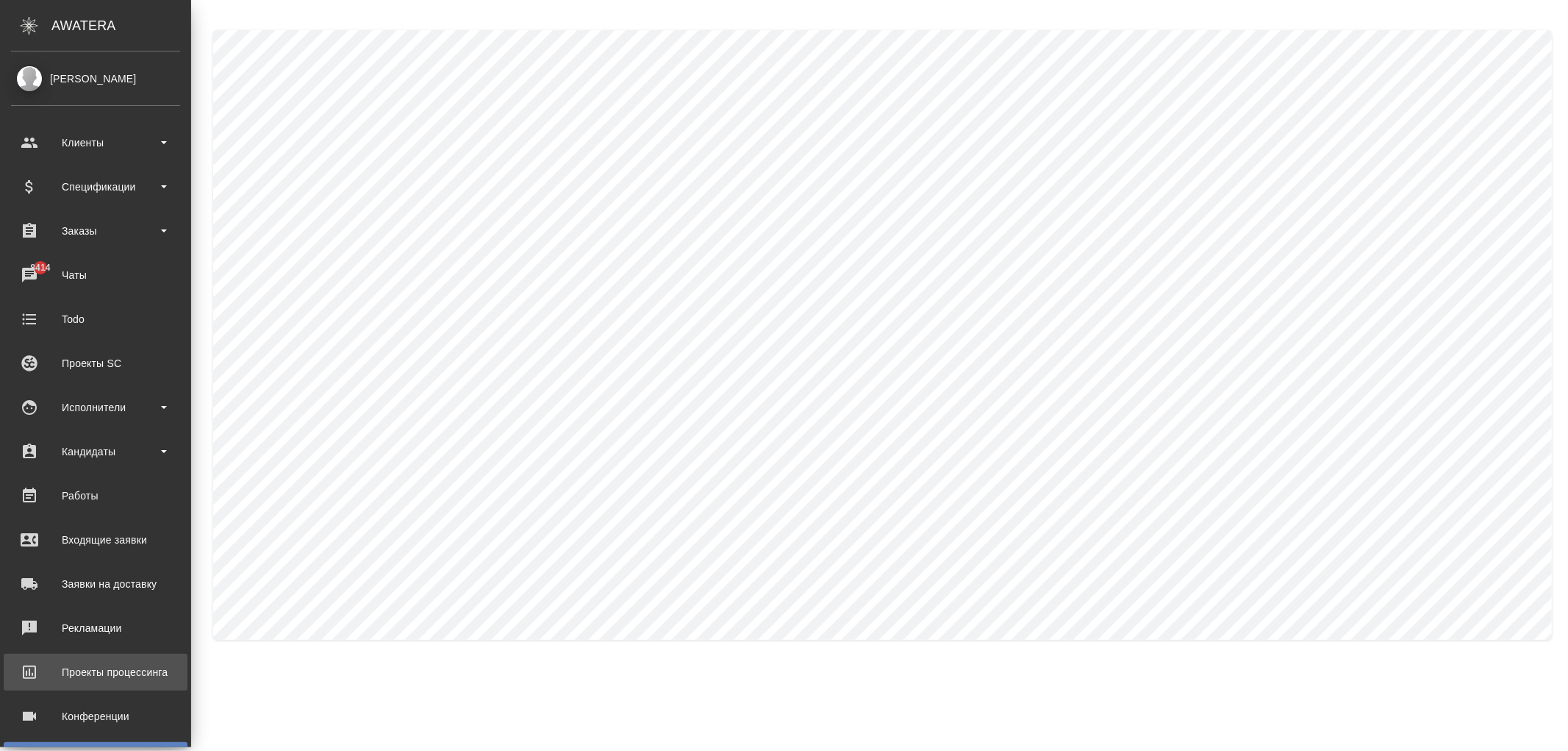
scroll to position [97, 0]
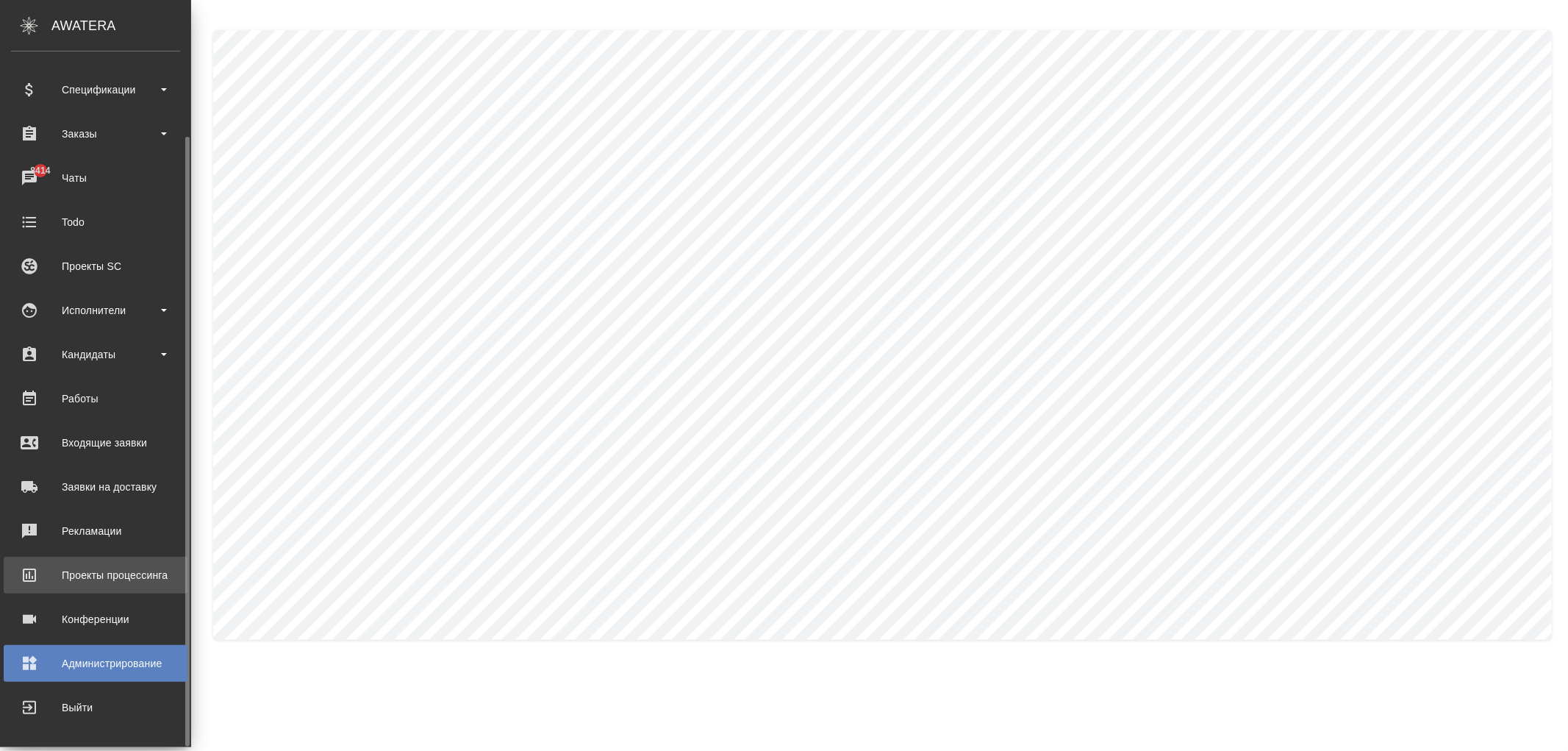
click at [90, 580] on div "Проекты процессинга" at bounding box center [95, 574] width 169 height 22
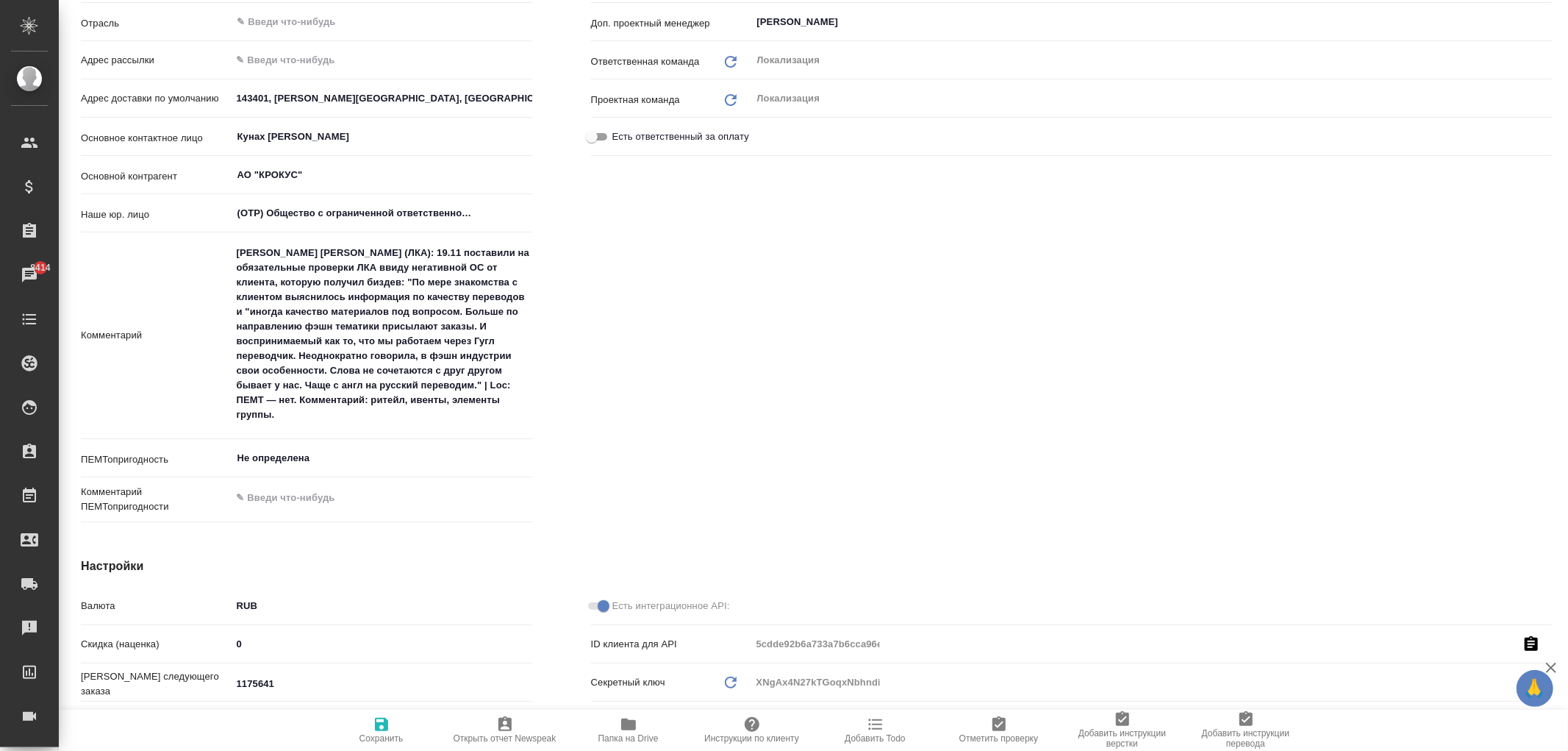
scroll to position [838, 0]
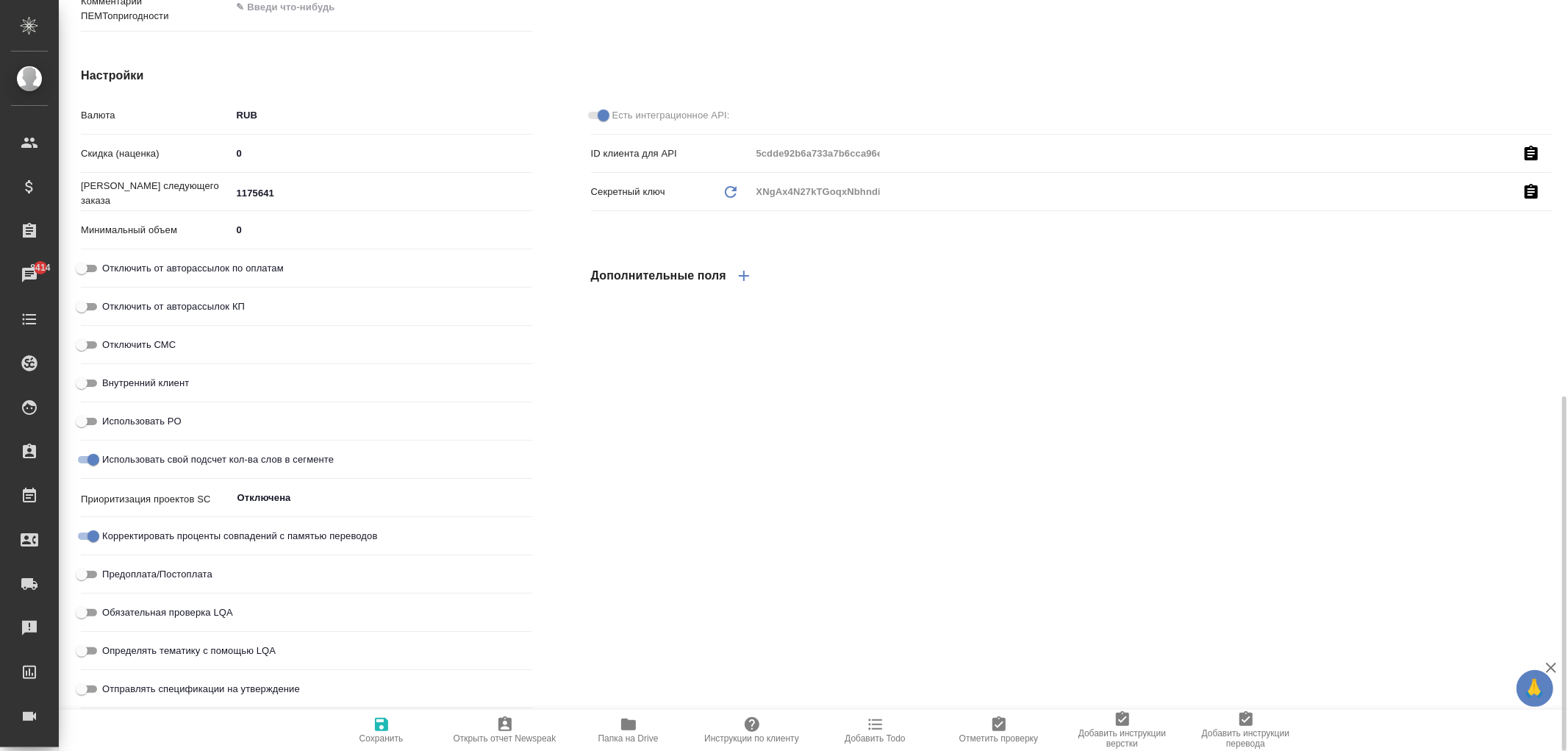
click at [600, 112] on span at bounding box center [597, 116] width 19 height 8
drag, startPoint x: 605, startPoint y: 113, endPoint x: 571, endPoint y: 119, distance: 34.5
click at [576, 113] on div "Есть интеграционное API: ID клиента для API 5cdde92b6a733a7b6cca96e6 Секретный …" at bounding box center [1071, 390] width 1020 height 706
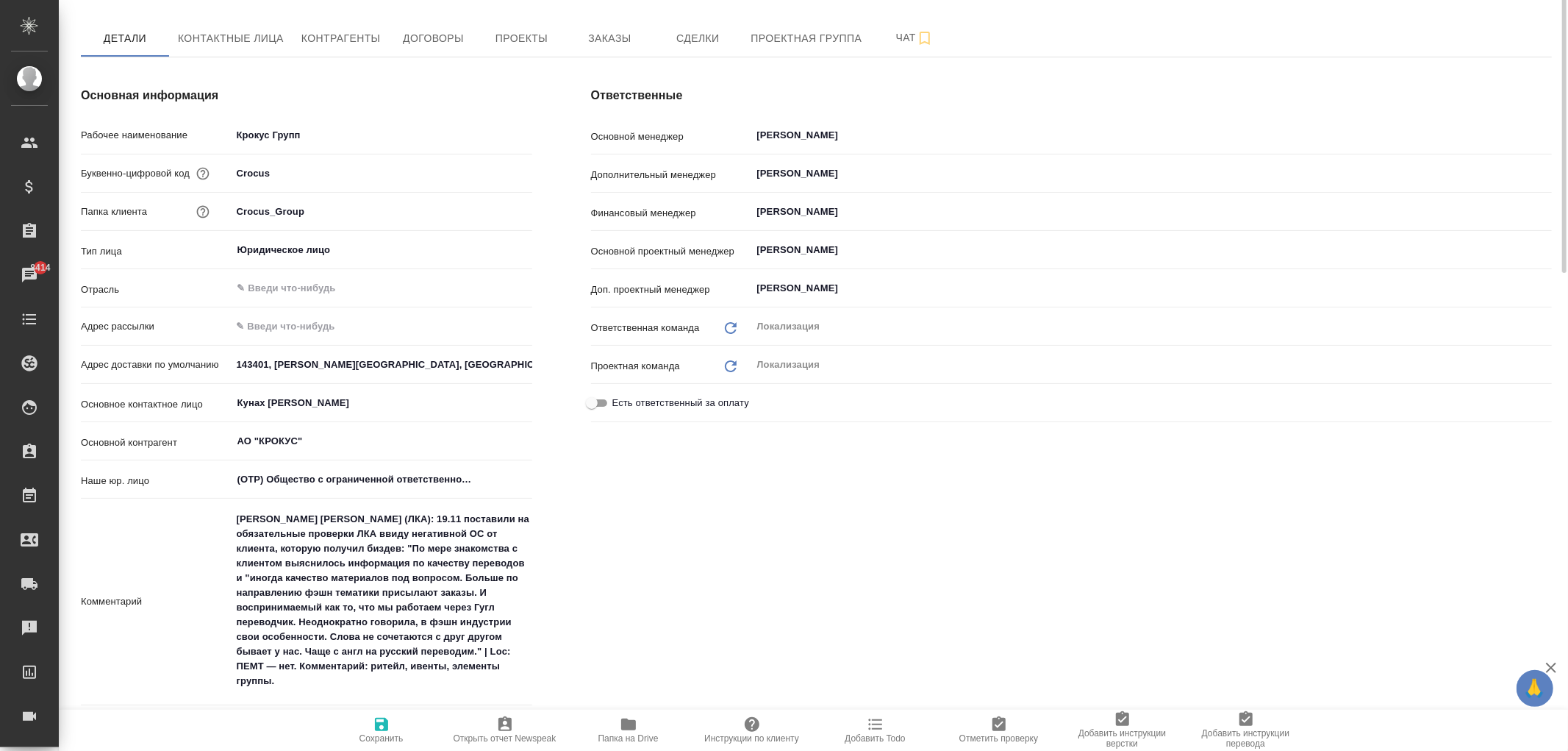
scroll to position [0, 0]
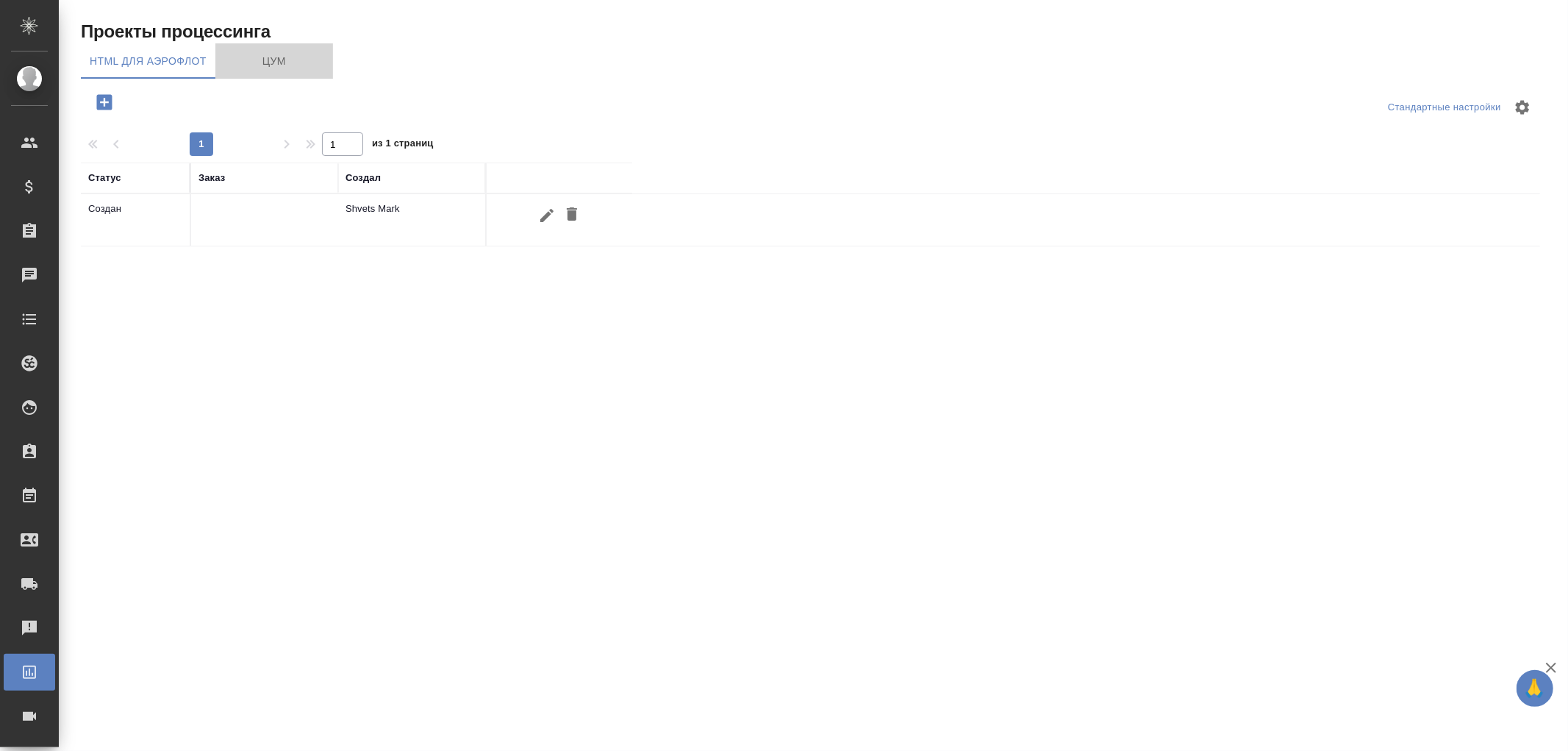
click at [266, 61] on span "ЦУМ" at bounding box center [274, 61] width 100 height 19
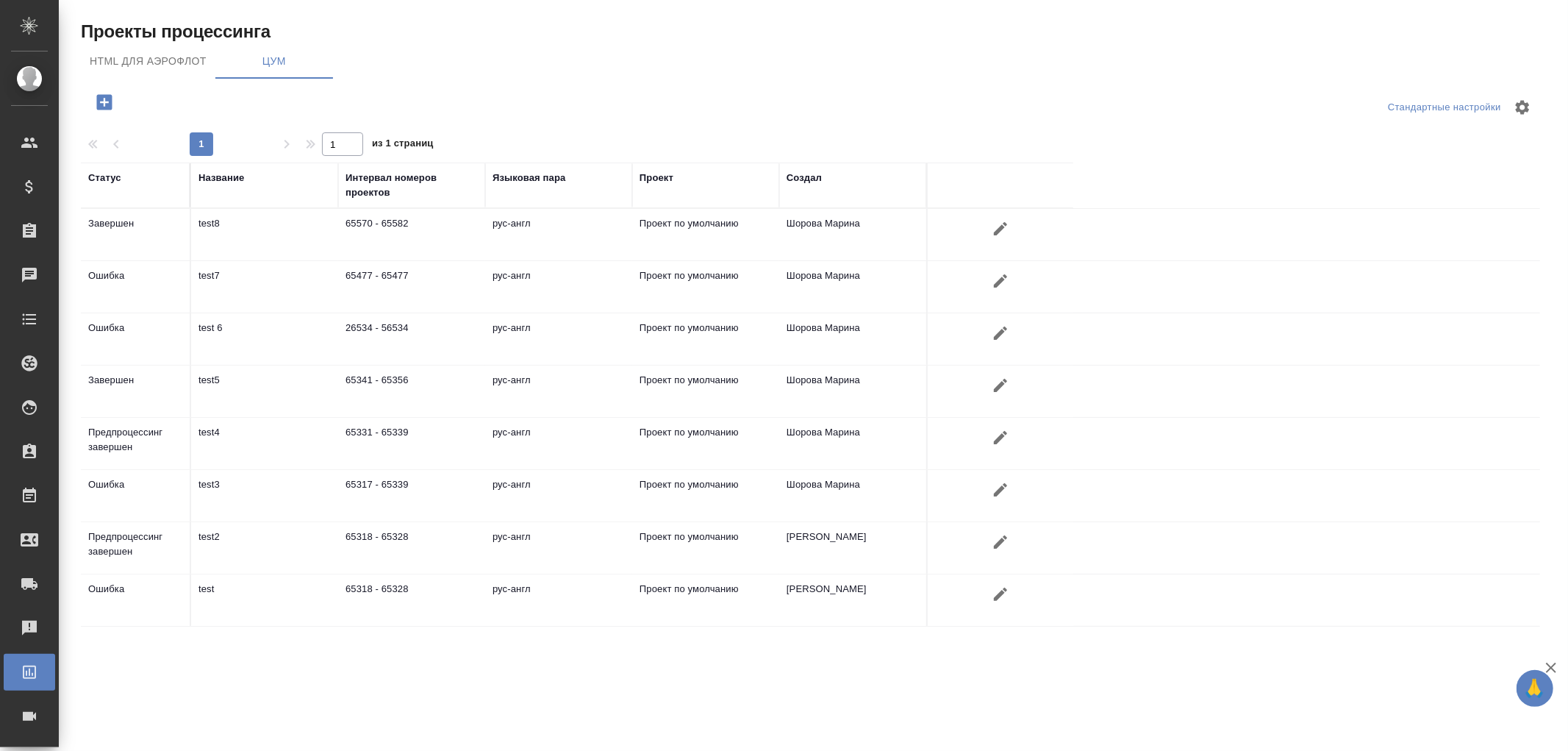
click at [187, 63] on span "HTML для аэрофлот" at bounding box center [148, 61] width 117 height 19
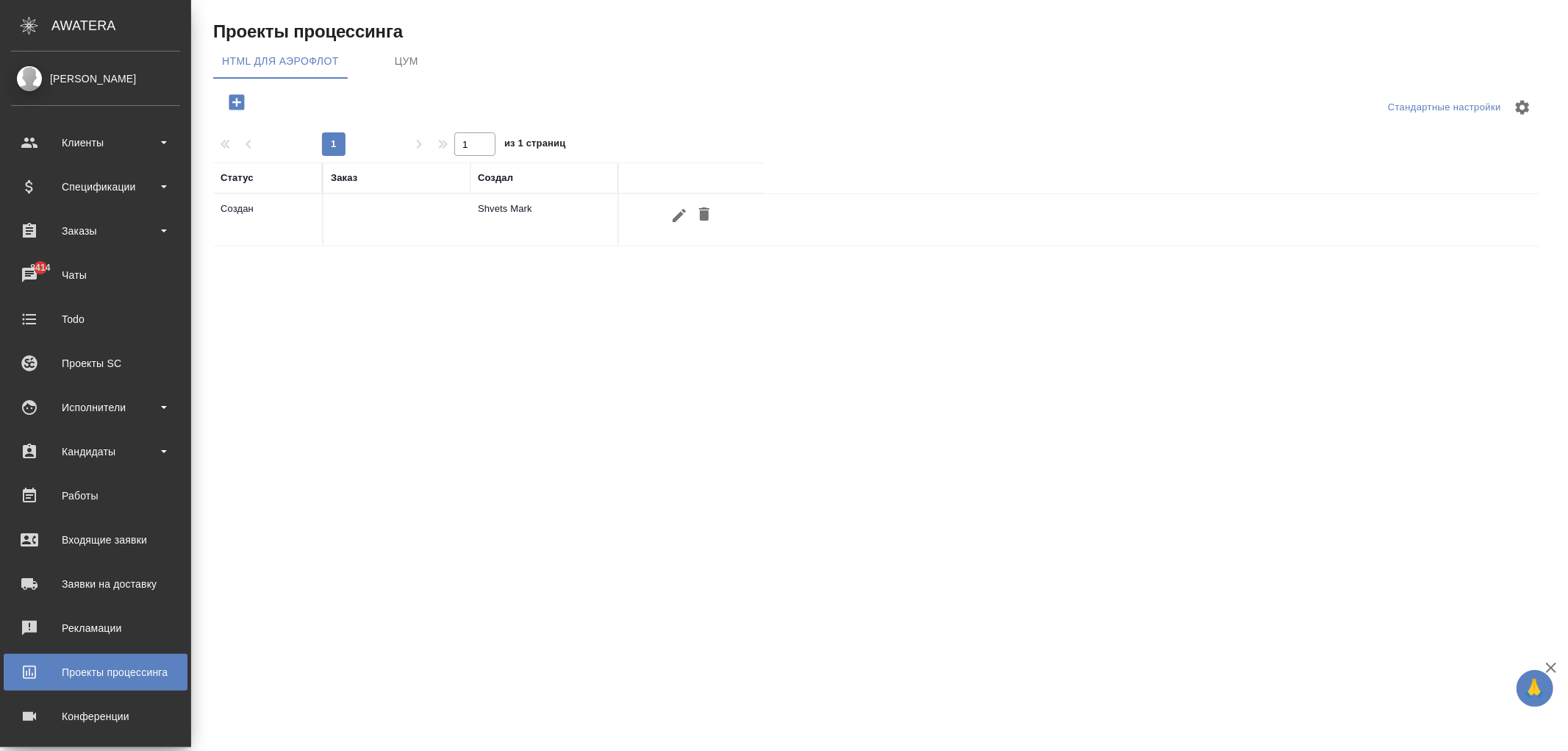
scroll to position [97, 0]
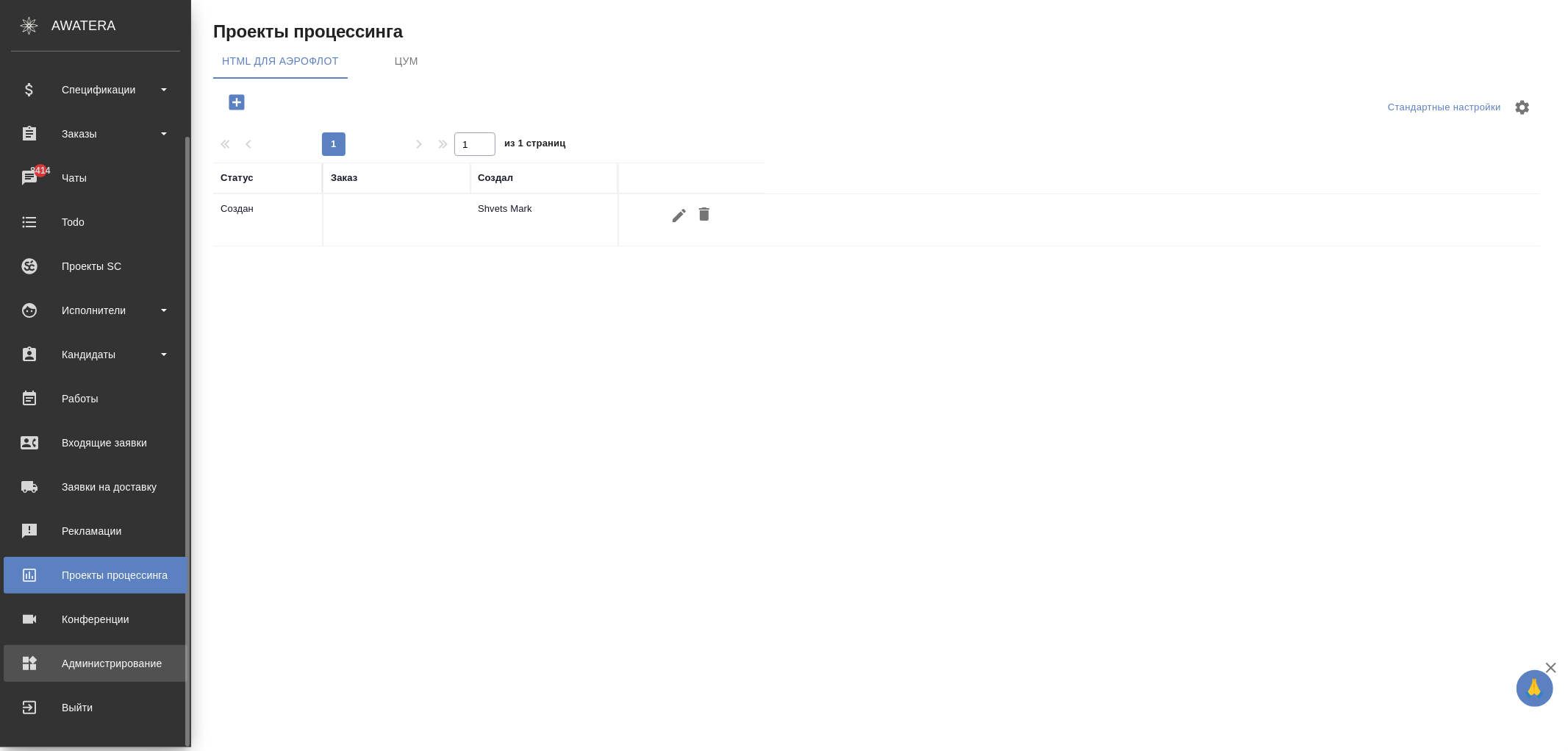
click at [106, 660] on div "Администрирование" at bounding box center [95, 662] width 169 height 22
